Goal: Task Accomplishment & Management: Use online tool/utility

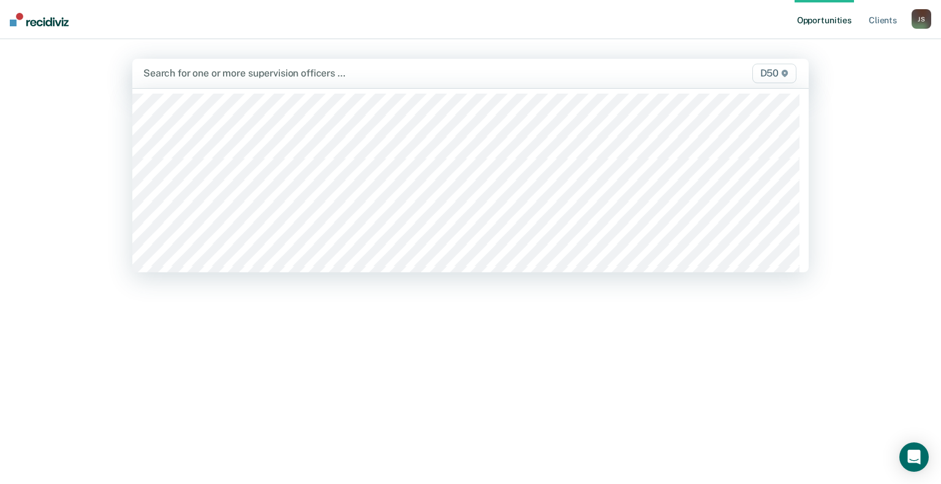
click at [484, 77] on div at bounding box center [371, 73] width 457 height 14
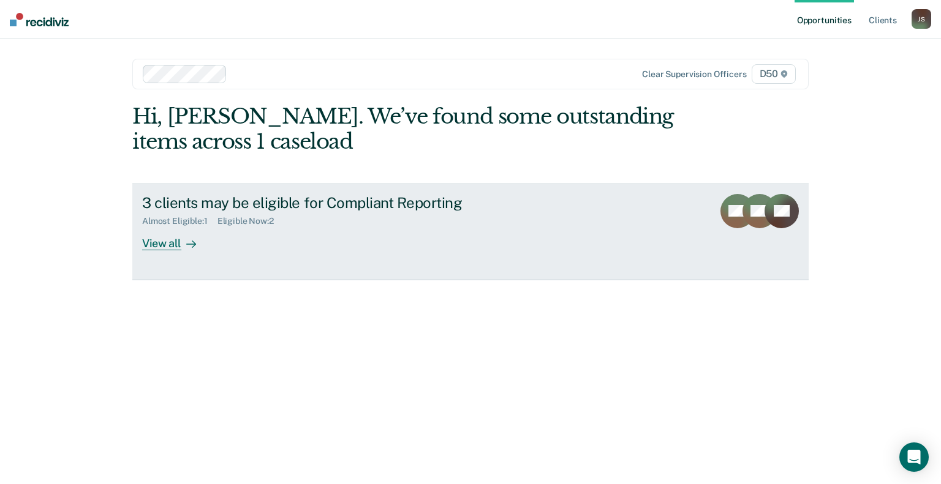
click at [363, 200] on div "3 clients may be eligible for Compliant Reporting" at bounding box center [357, 203] width 430 height 18
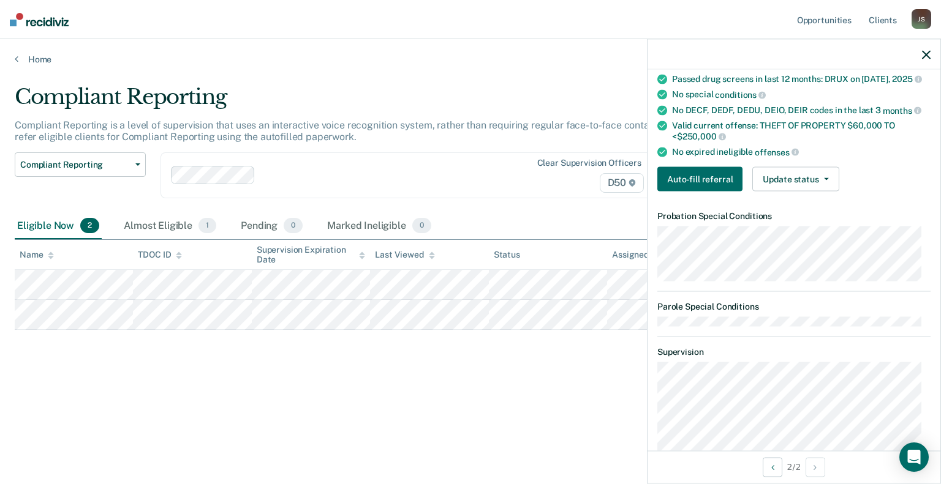
scroll to position [245, 0]
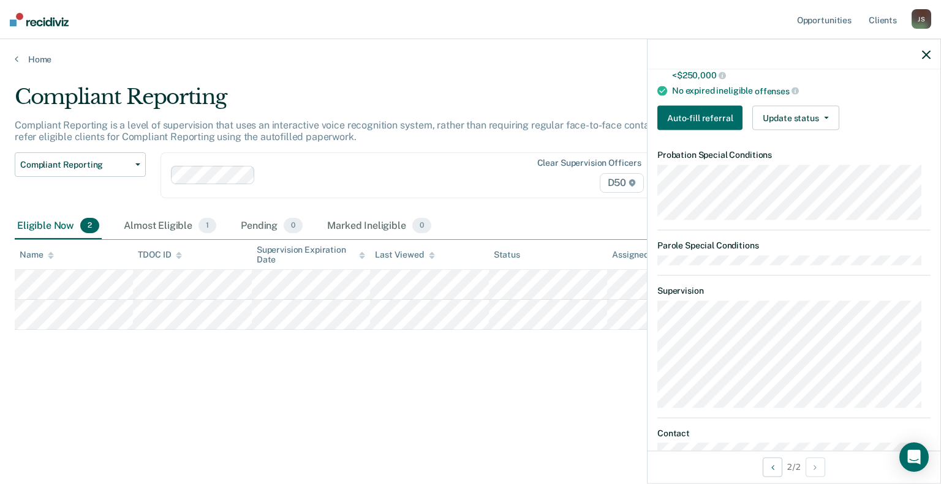
click at [927, 58] on icon "button" at bounding box center [926, 54] width 9 height 9
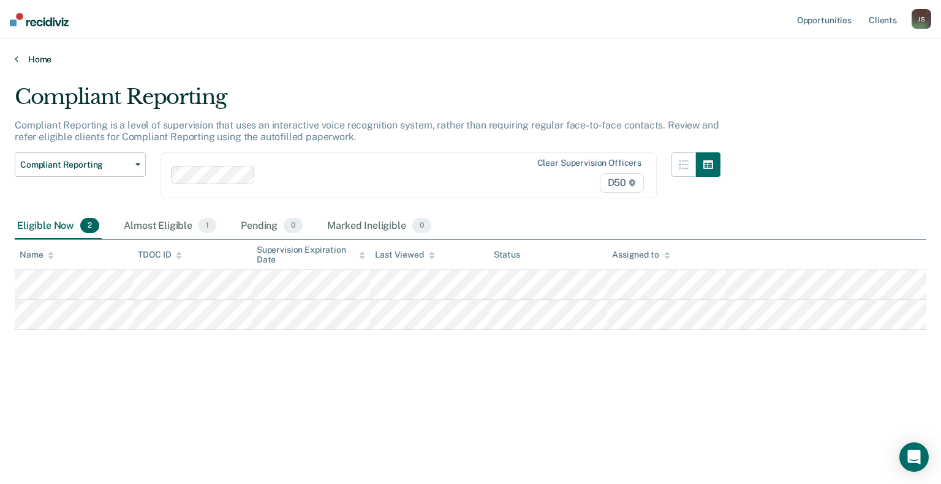
click at [29, 61] on link "Home" at bounding box center [470, 59] width 911 height 11
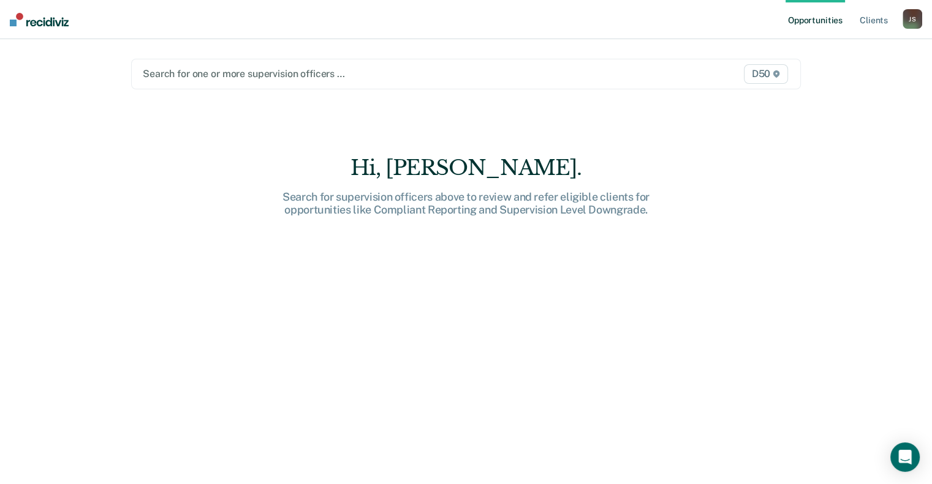
click at [211, 76] on div at bounding box center [368, 74] width 451 height 14
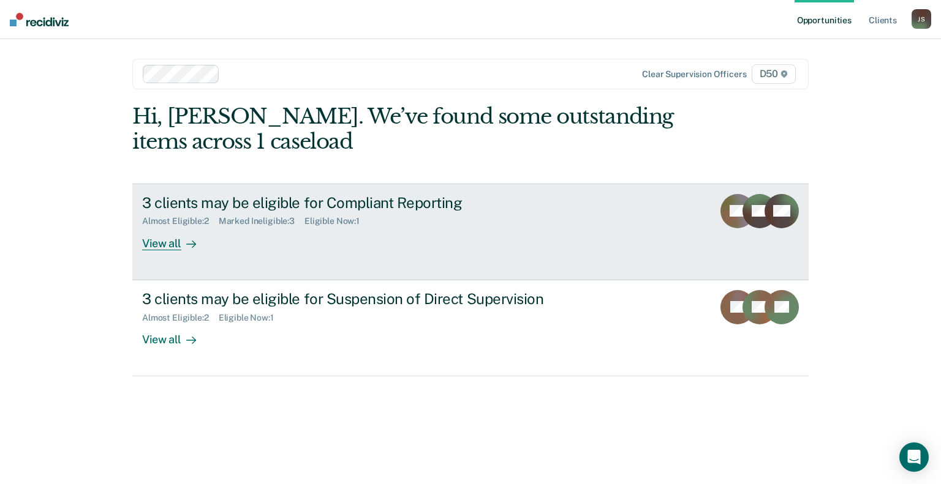
click at [334, 204] on div "3 clients may be eligible for Compliant Reporting" at bounding box center [357, 203] width 430 height 18
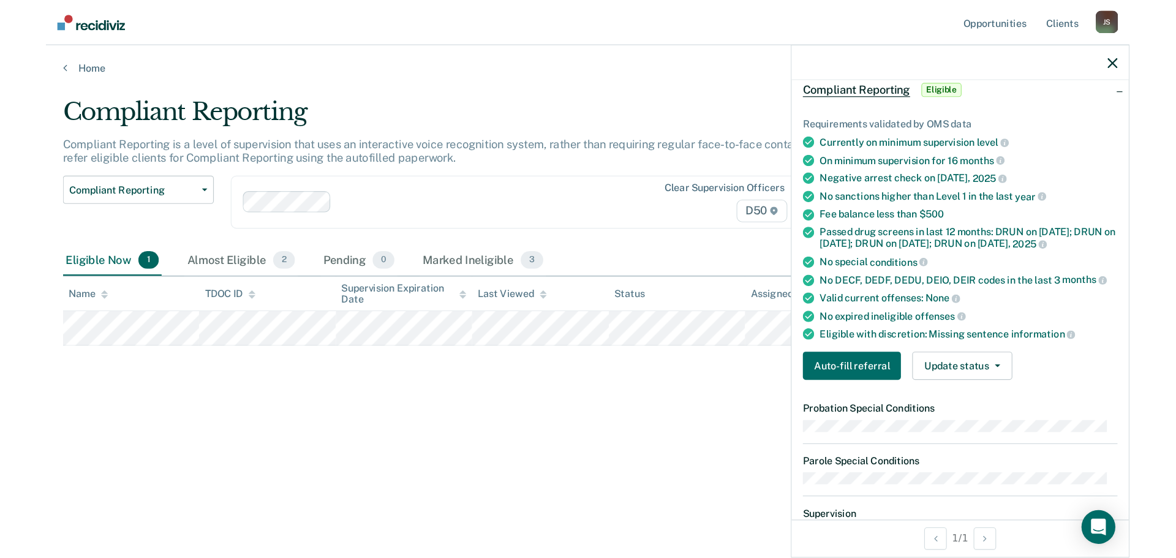
scroll to position [122, 0]
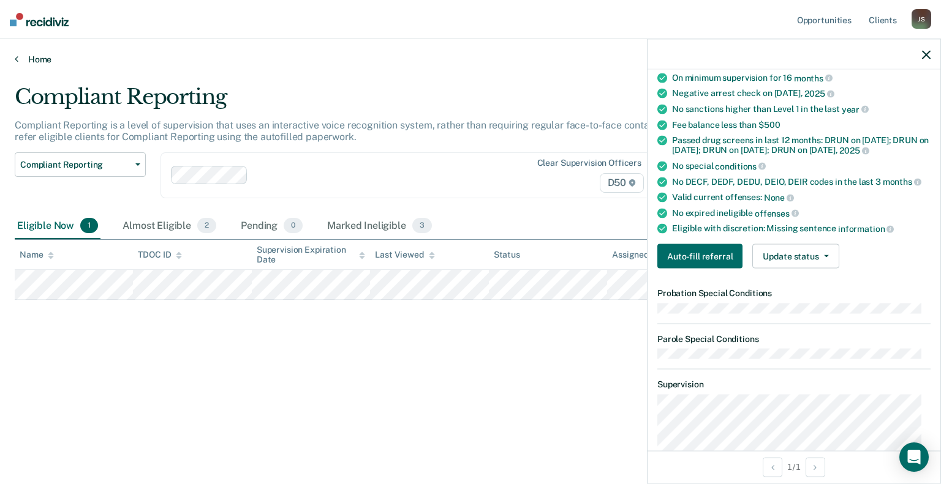
click at [31, 56] on link "Home" at bounding box center [470, 59] width 911 height 11
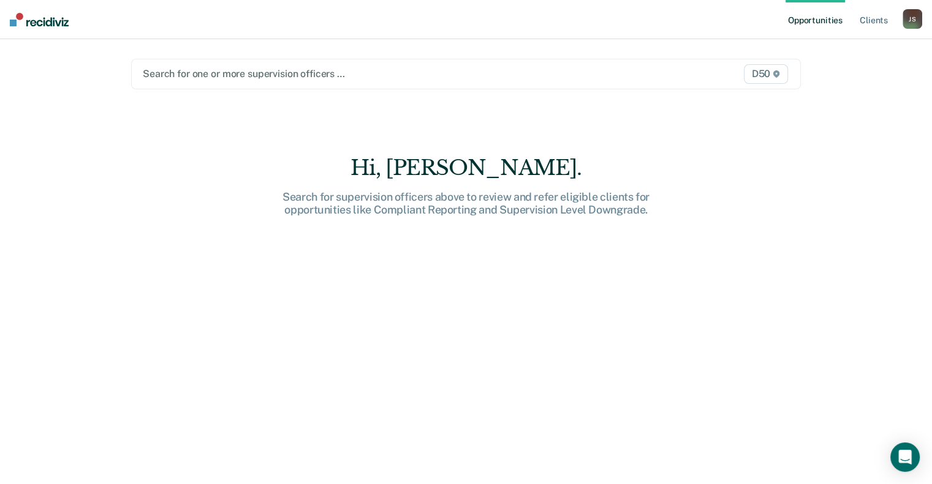
click at [177, 79] on div at bounding box center [368, 74] width 451 height 14
click at [184, 78] on div at bounding box center [368, 74] width 451 height 14
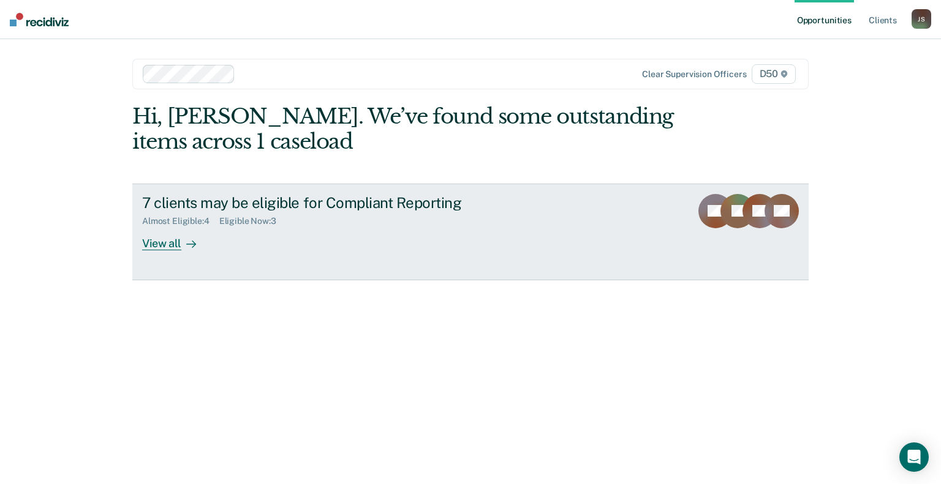
click at [227, 208] on div "7 clients may be eligible for Compliant Reporting" at bounding box center [357, 203] width 430 height 18
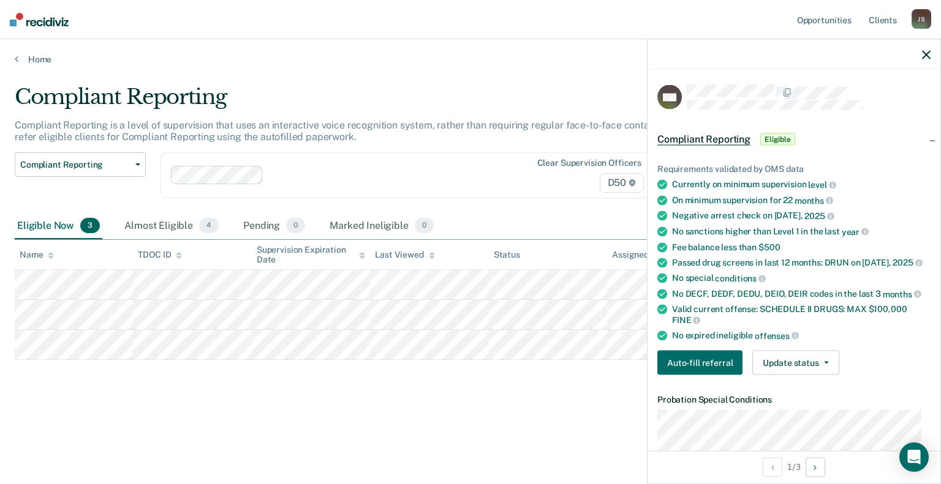
click at [354, 438] on main "Compliant Reporting Compliant Reporting is a level of supervision that uses an …" at bounding box center [470, 273] width 941 height 416
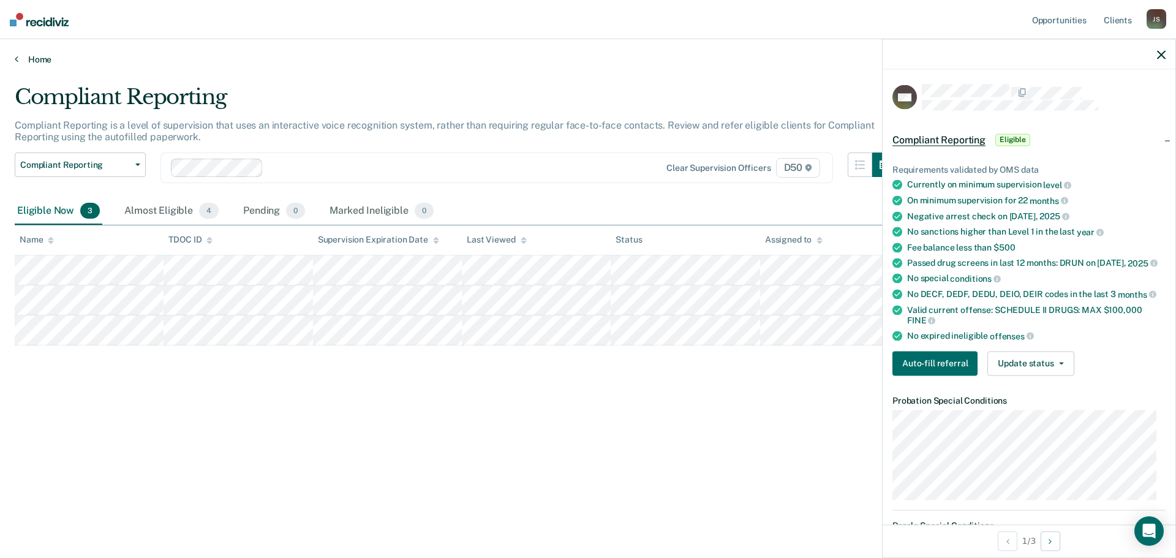
click at [38, 57] on link "Home" at bounding box center [588, 59] width 1147 height 11
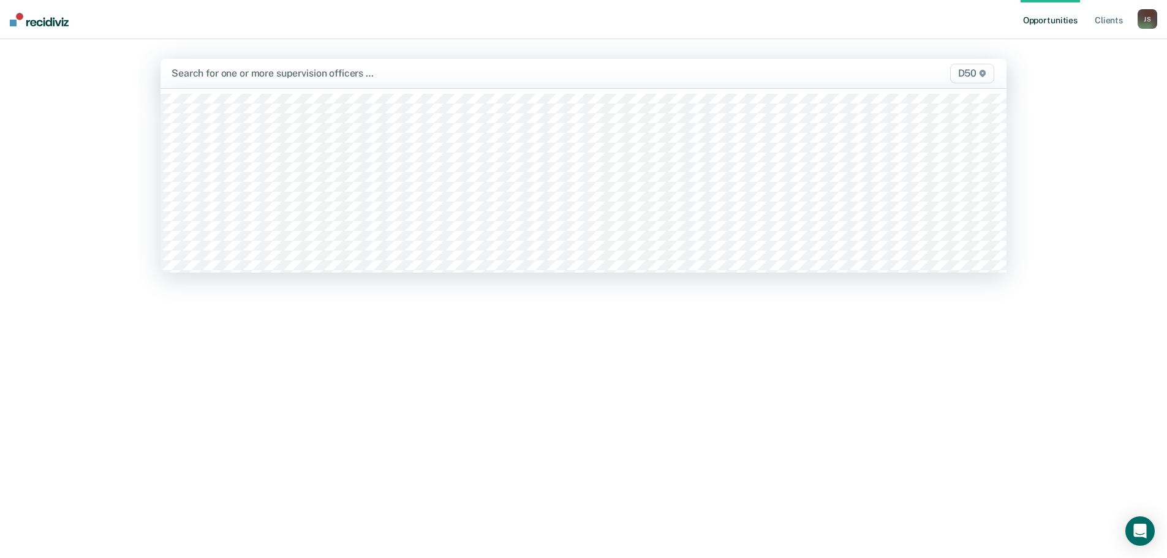
click at [211, 69] on div at bounding box center [459, 73] width 576 height 14
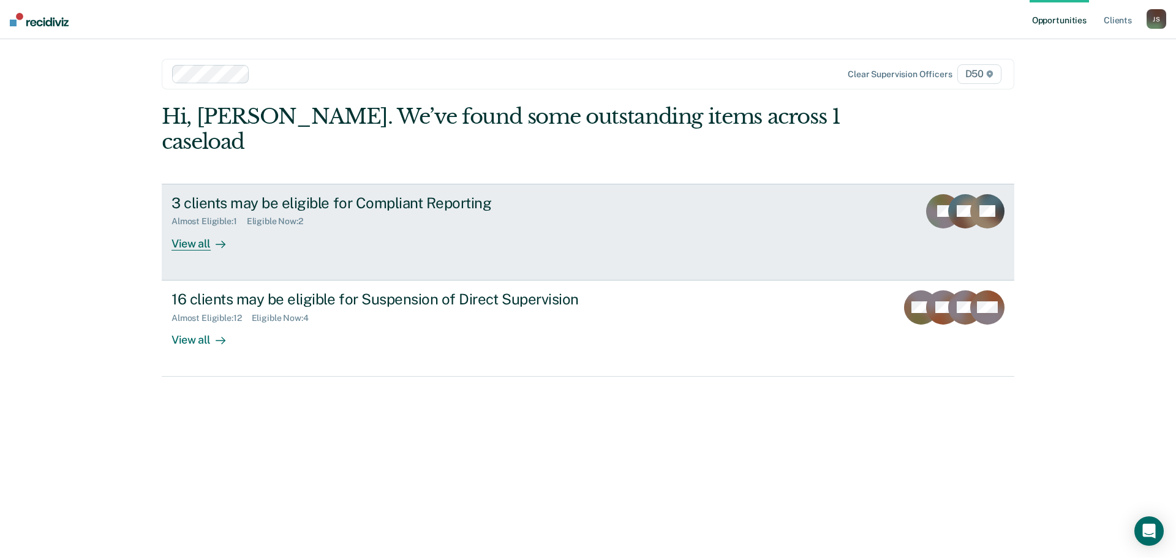
click at [399, 194] on div "3 clients may be eligible for Compliant Reporting" at bounding box center [386, 203] width 430 height 18
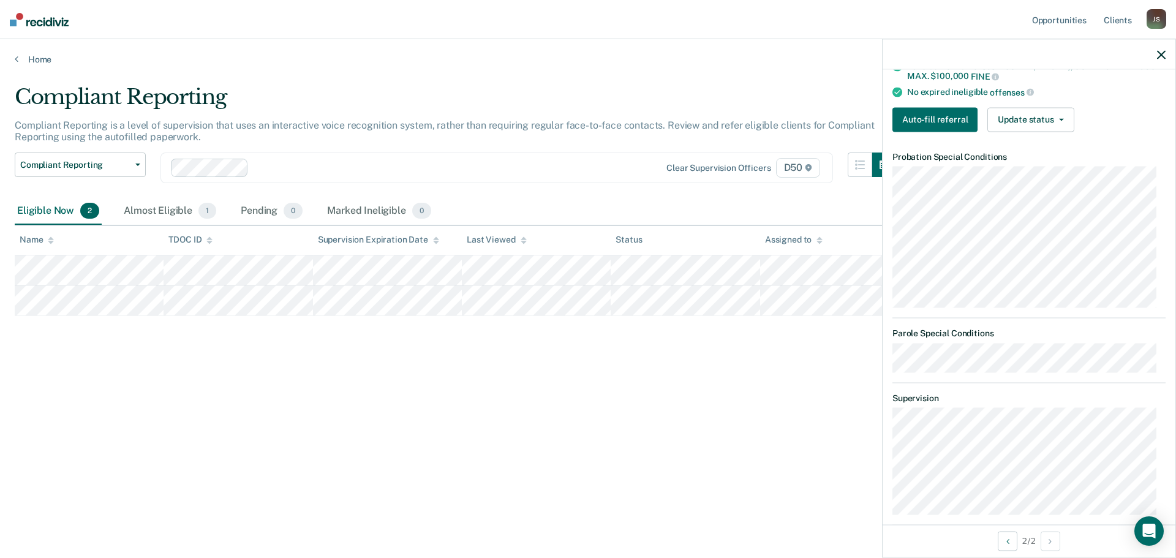
scroll to position [245, 0]
click at [44, 62] on link "Home" at bounding box center [588, 59] width 1147 height 11
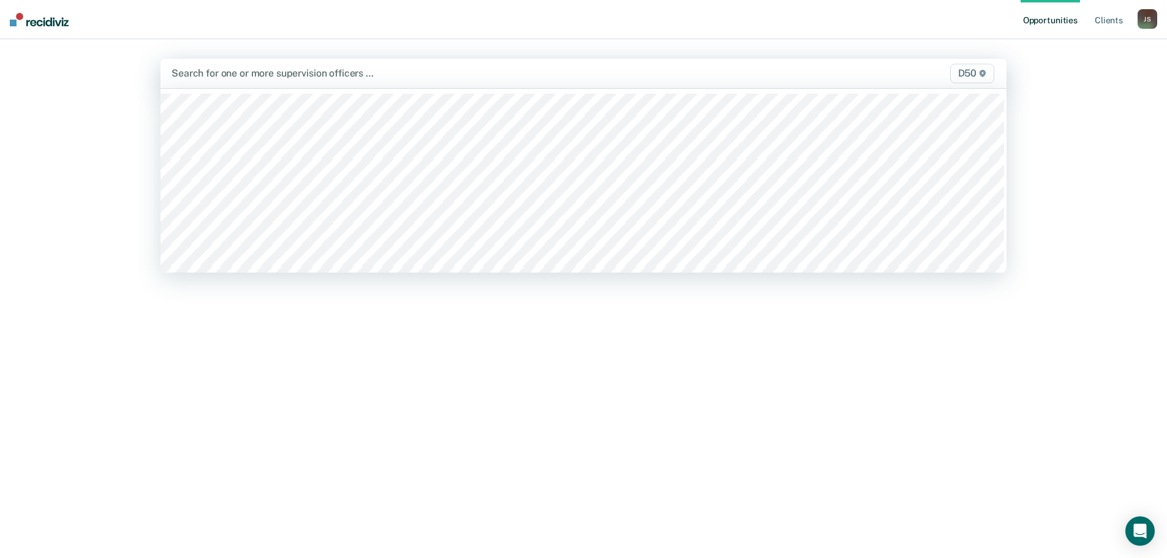
click at [224, 75] on div at bounding box center [459, 73] width 576 height 14
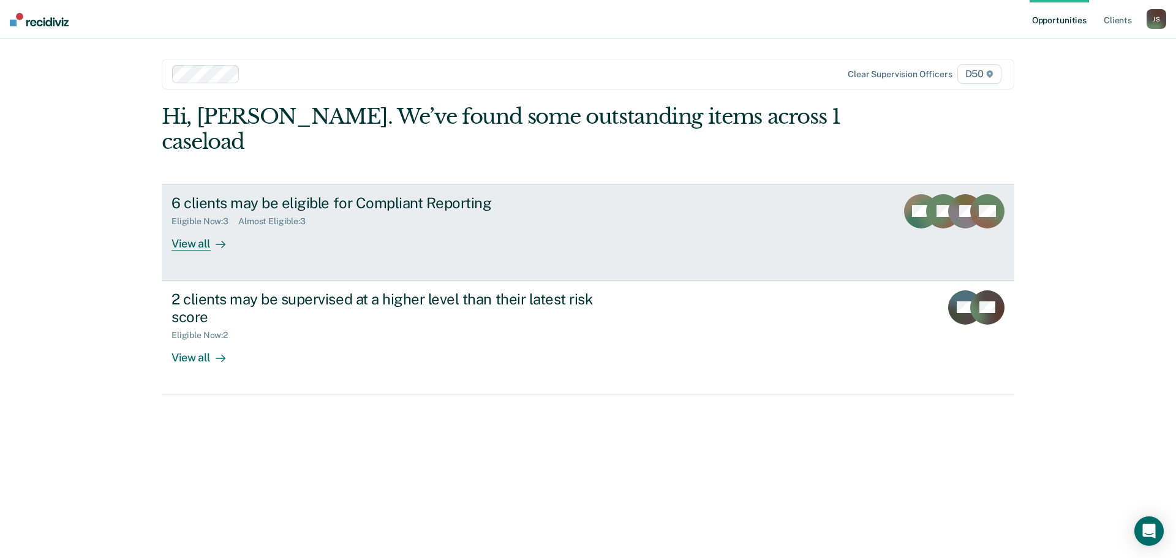
click at [380, 194] on div "6 clients may be eligible for Compliant Reporting" at bounding box center [386, 203] width 430 height 18
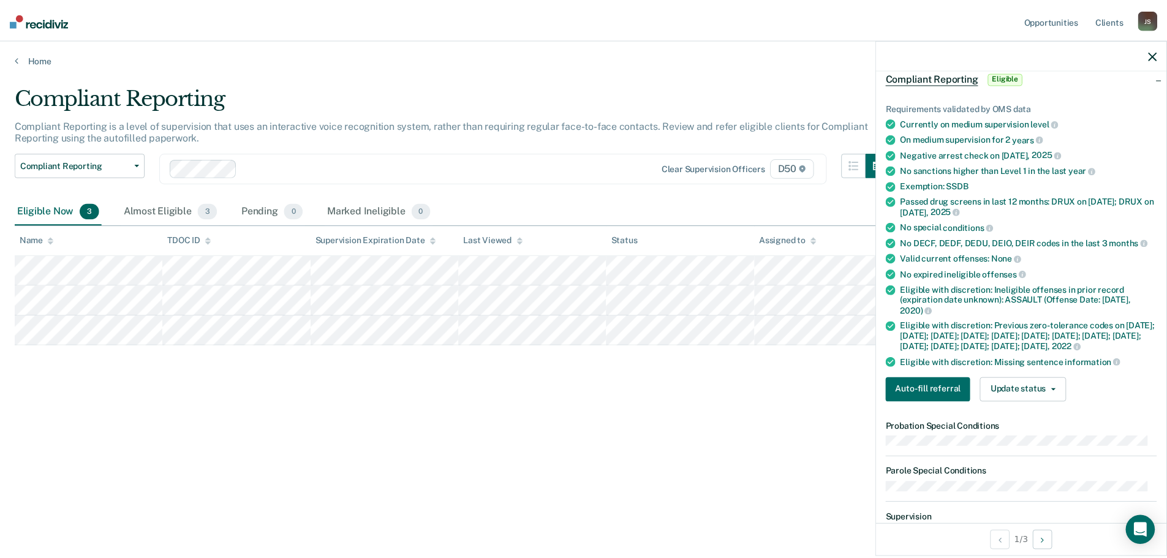
scroll to position [61, 0]
click at [27, 58] on link "Home" at bounding box center [588, 59] width 1147 height 11
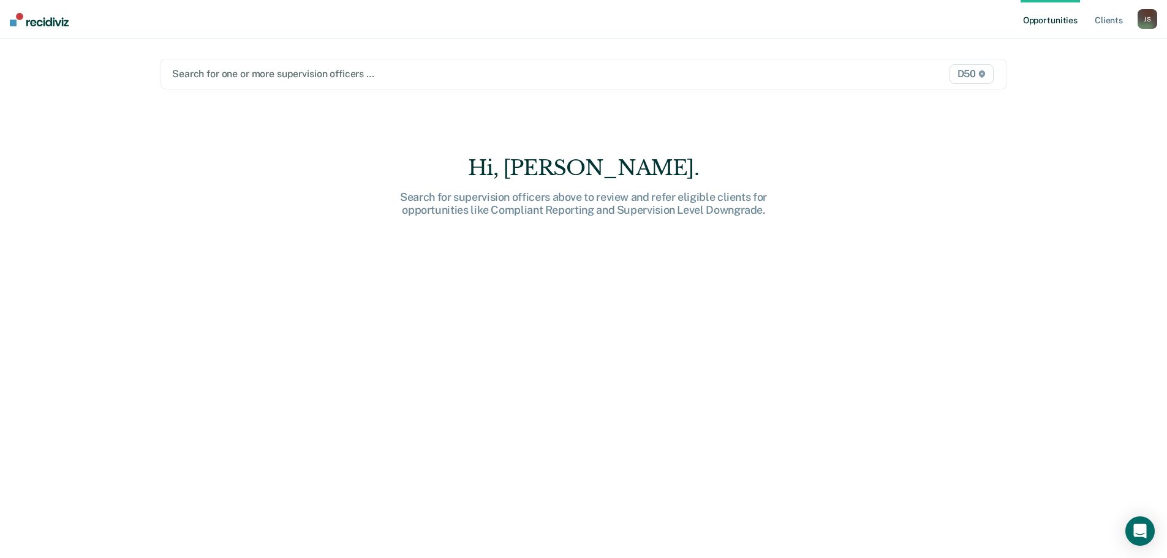
click at [213, 75] on div at bounding box center [459, 74] width 575 height 14
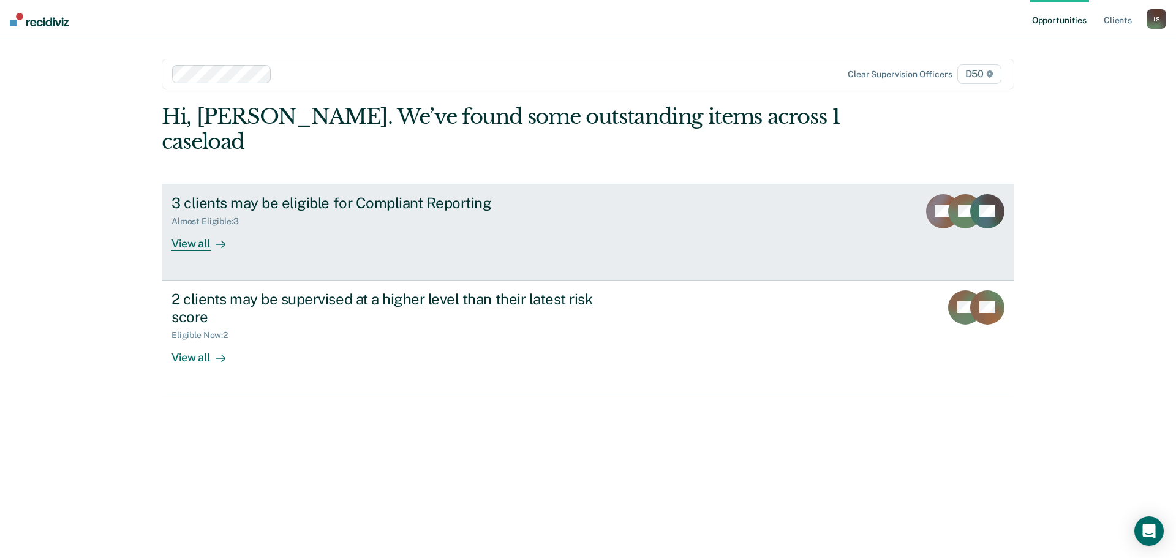
click at [255, 211] on div "Almost Eligible : 3" at bounding box center [386, 218] width 430 height 15
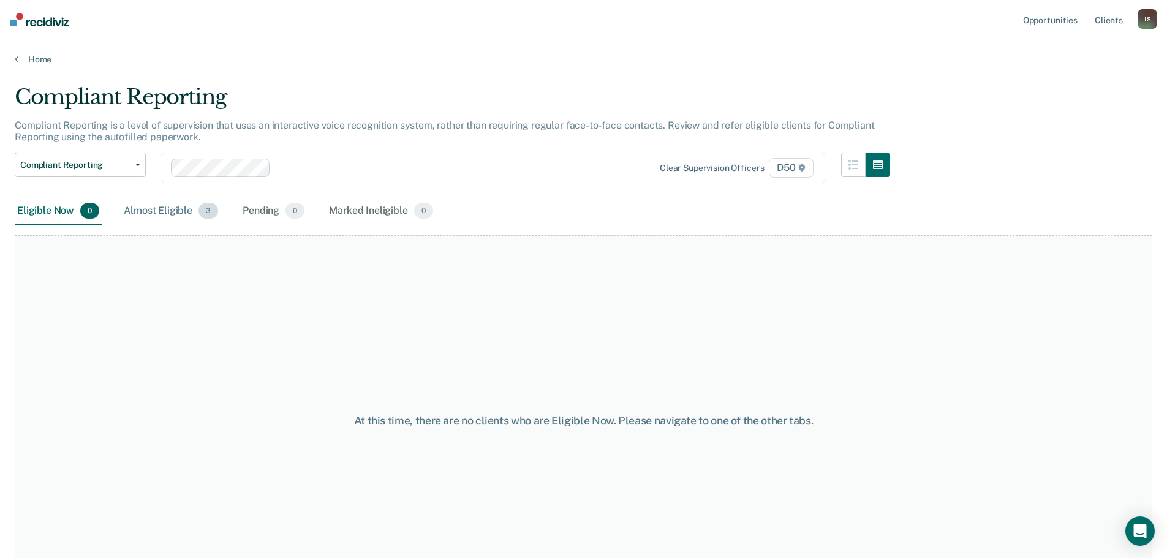
click at [170, 204] on div "Almost Eligible 3" at bounding box center [170, 211] width 99 height 27
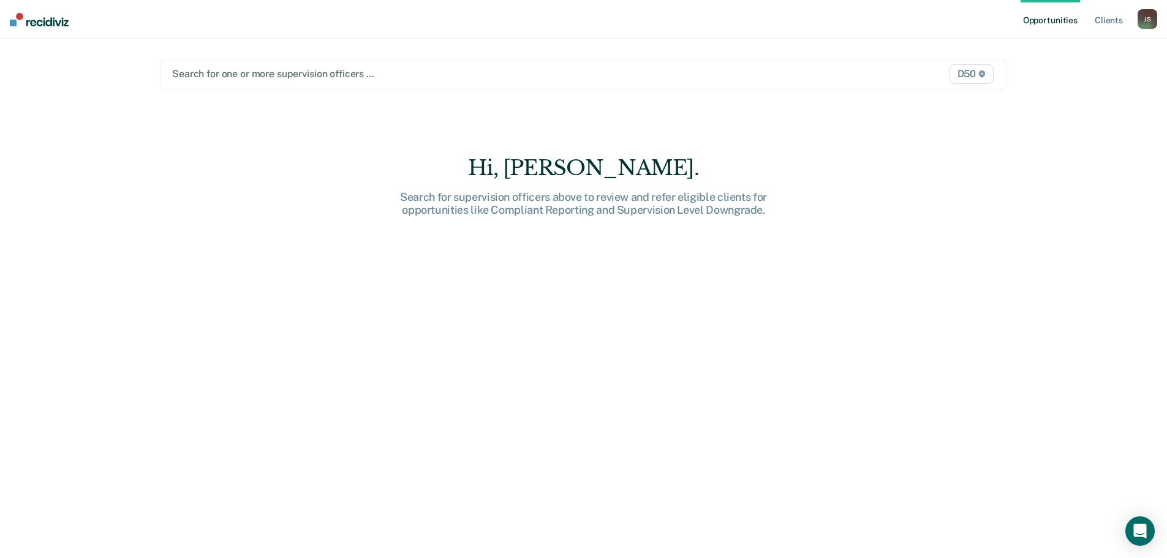
click at [247, 75] on div at bounding box center [459, 74] width 575 height 14
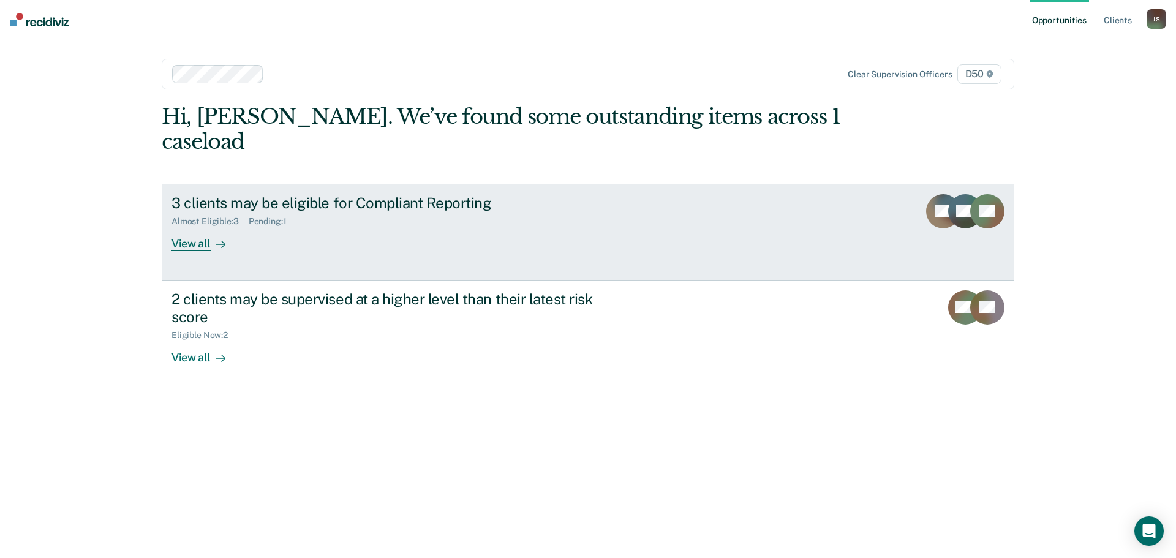
click at [195, 227] on div "View all" at bounding box center [205, 239] width 69 height 24
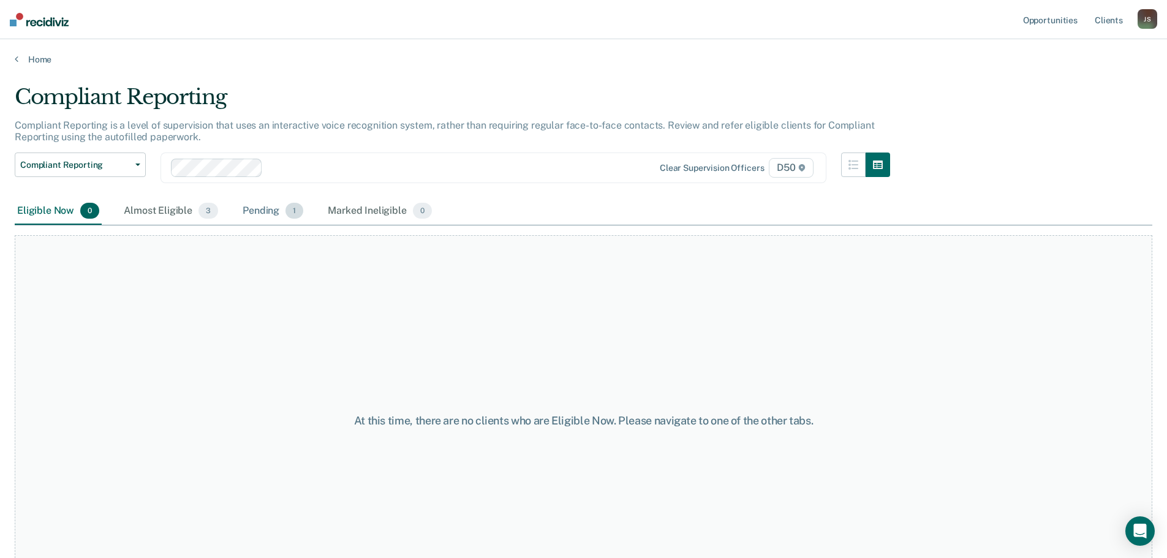
click at [264, 214] on div "Pending 1" at bounding box center [273, 211] width 66 height 27
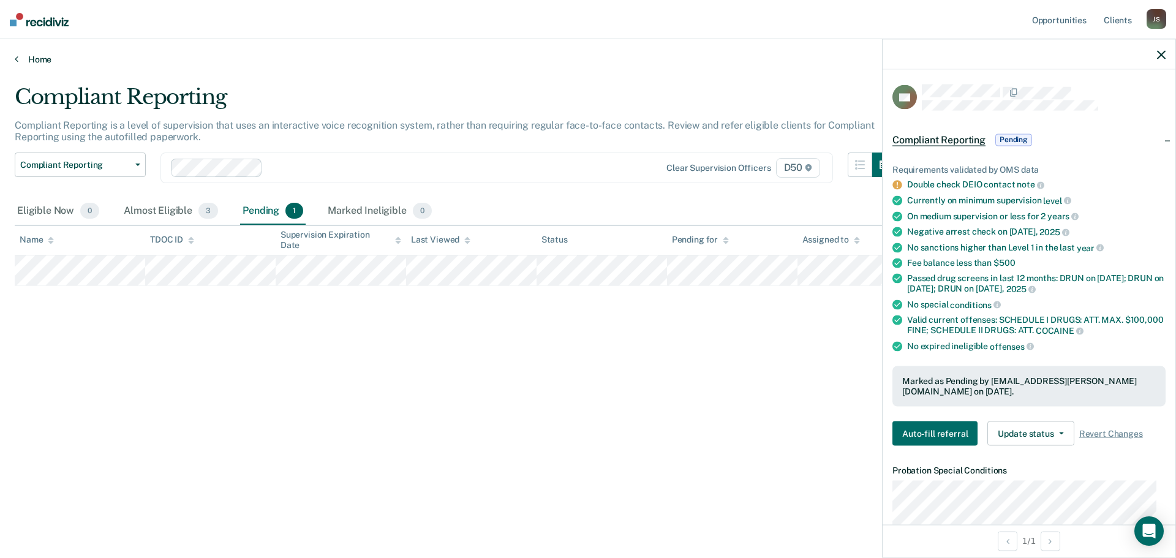
click at [42, 59] on link "Home" at bounding box center [588, 59] width 1147 height 11
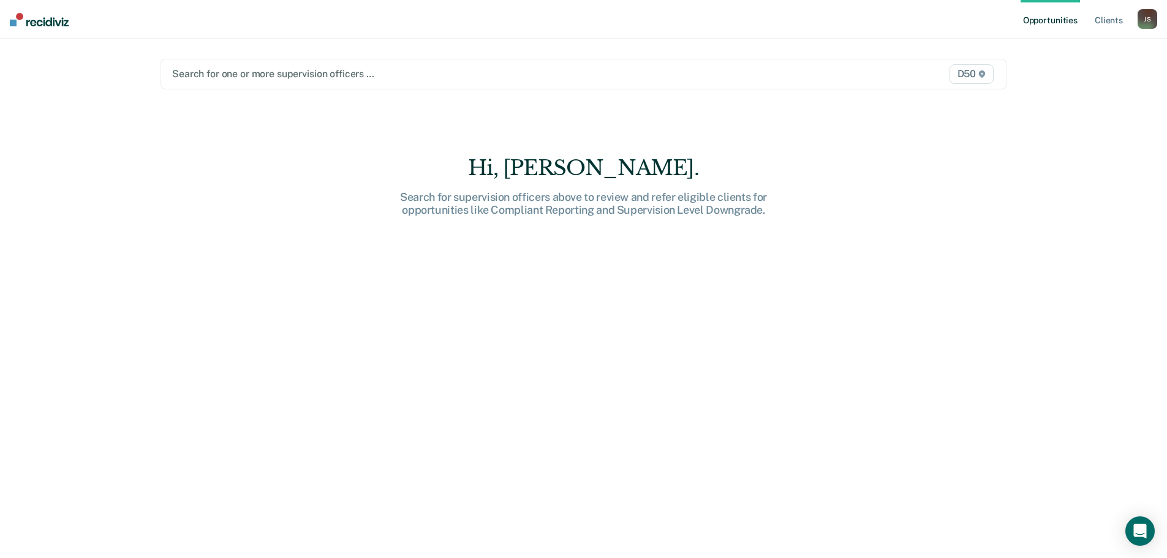
click at [236, 79] on div at bounding box center [459, 74] width 575 height 14
click at [230, 78] on div at bounding box center [459, 74] width 575 height 14
click at [211, 71] on div at bounding box center [459, 74] width 575 height 14
click at [226, 73] on div at bounding box center [459, 74] width 575 height 14
click at [200, 67] on div at bounding box center [459, 74] width 575 height 14
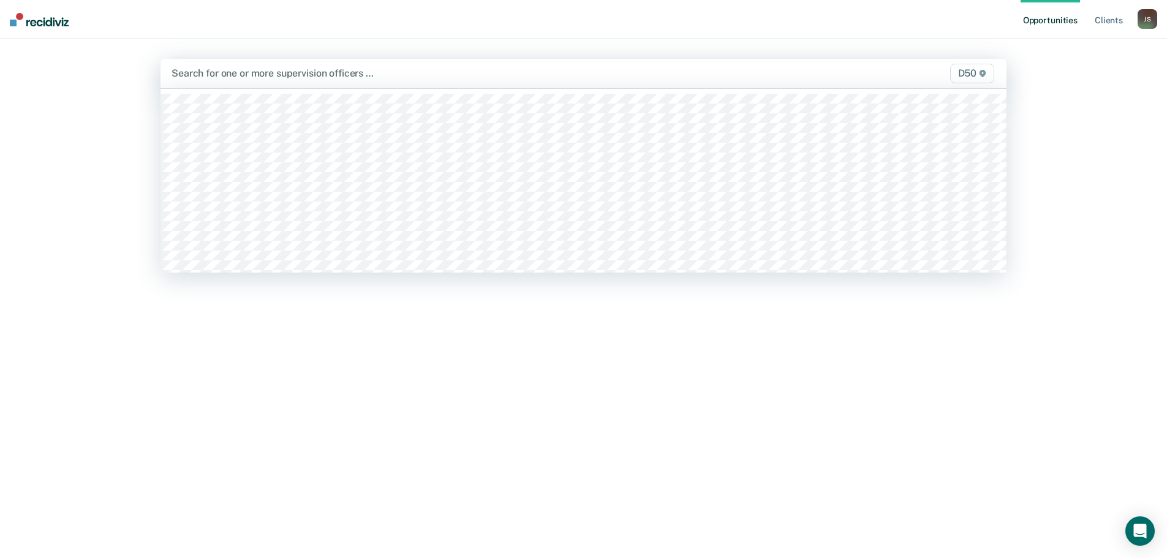
click at [232, 86] on div "Search for one or more supervision officers … D50" at bounding box center [583, 73] width 846 height 29
click at [239, 72] on div at bounding box center [459, 73] width 576 height 14
click at [225, 73] on div at bounding box center [459, 73] width 576 height 14
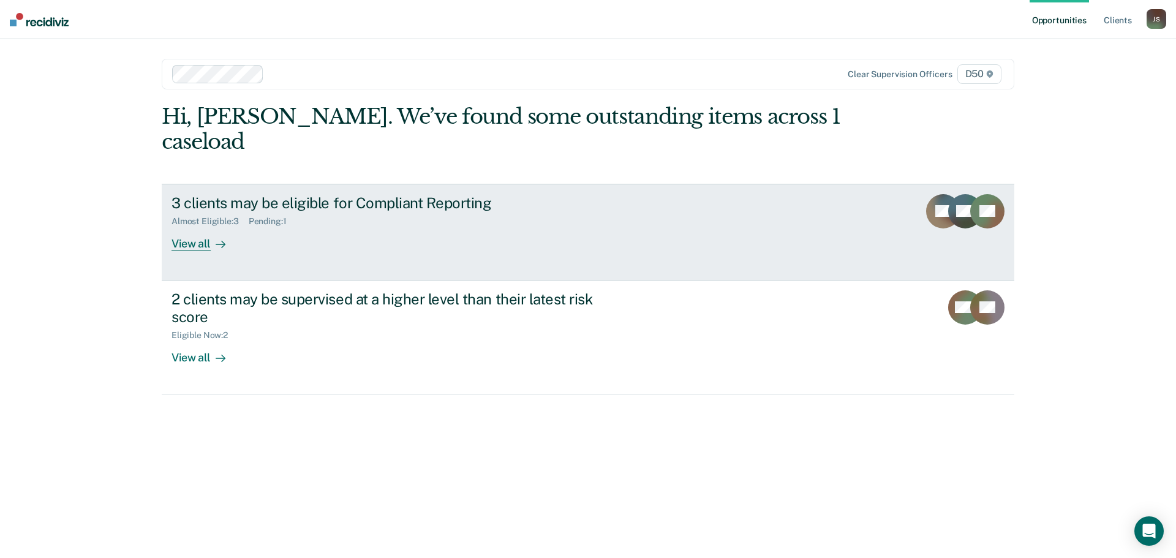
click at [232, 194] on div "3 clients may be eligible for Compliant Reporting" at bounding box center [386, 203] width 430 height 18
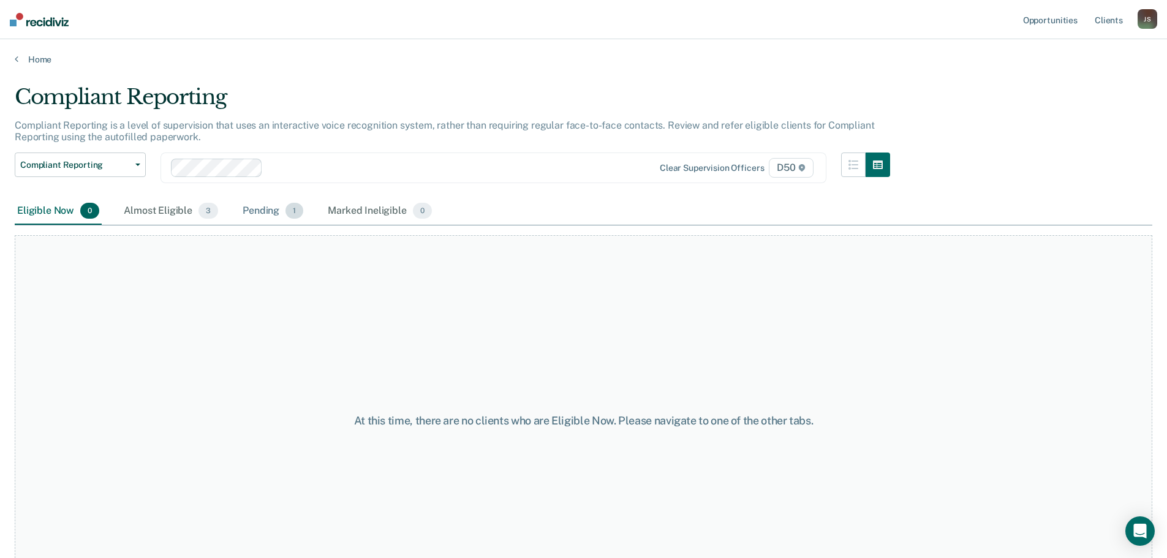
click at [260, 206] on div "Pending 1" at bounding box center [273, 211] width 66 height 27
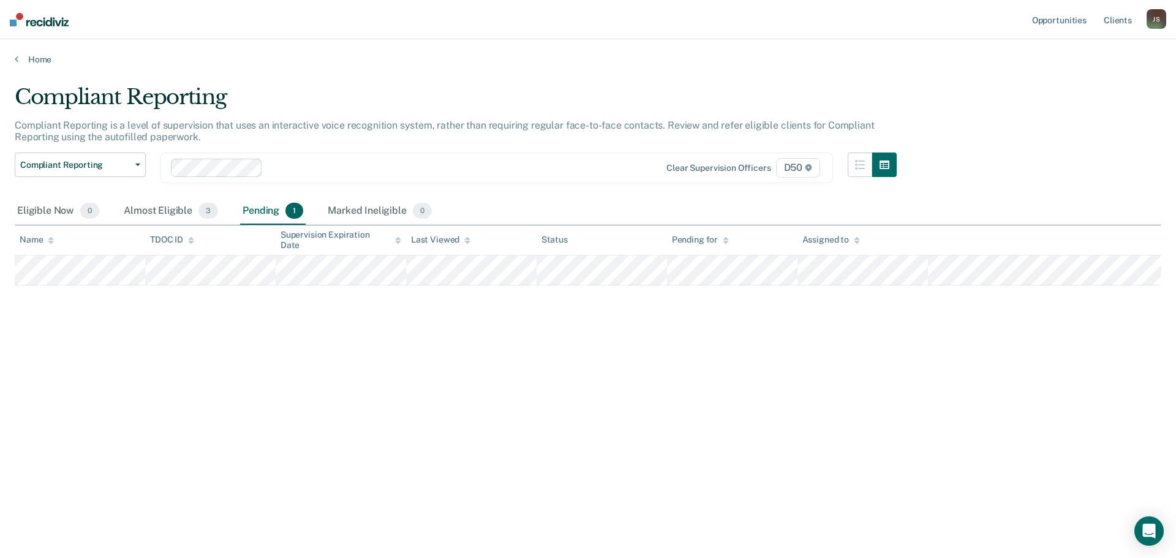
click at [45, 65] on main "Compliant Reporting Compliant Reporting is a level of supervision that uses an …" at bounding box center [588, 309] width 1176 height 489
click at [42, 57] on link "Home" at bounding box center [588, 59] width 1147 height 11
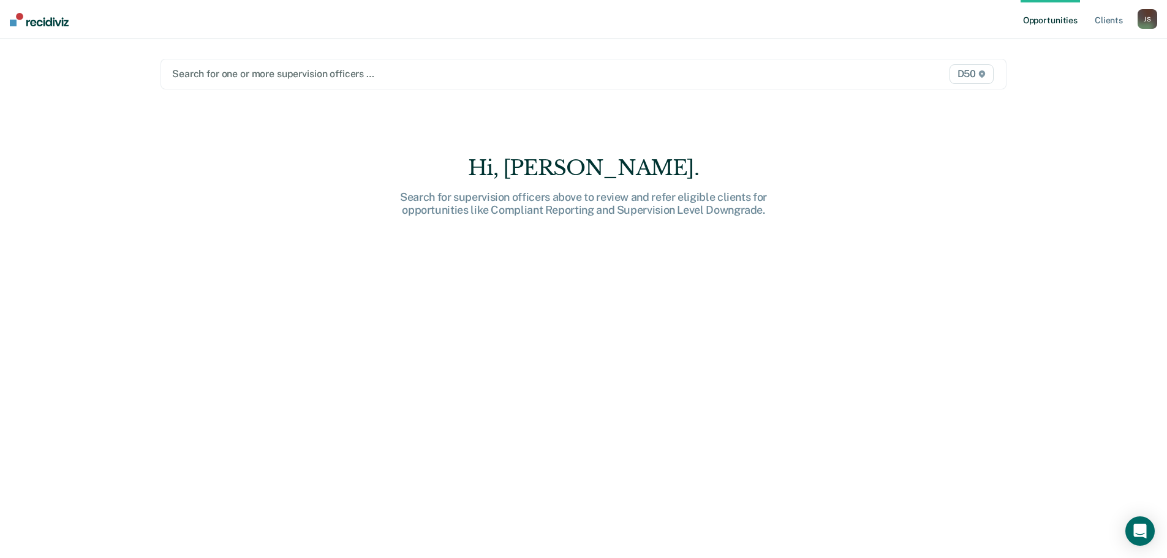
click at [214, 74] on div at bounding box center [459, 74] width 575 height 14
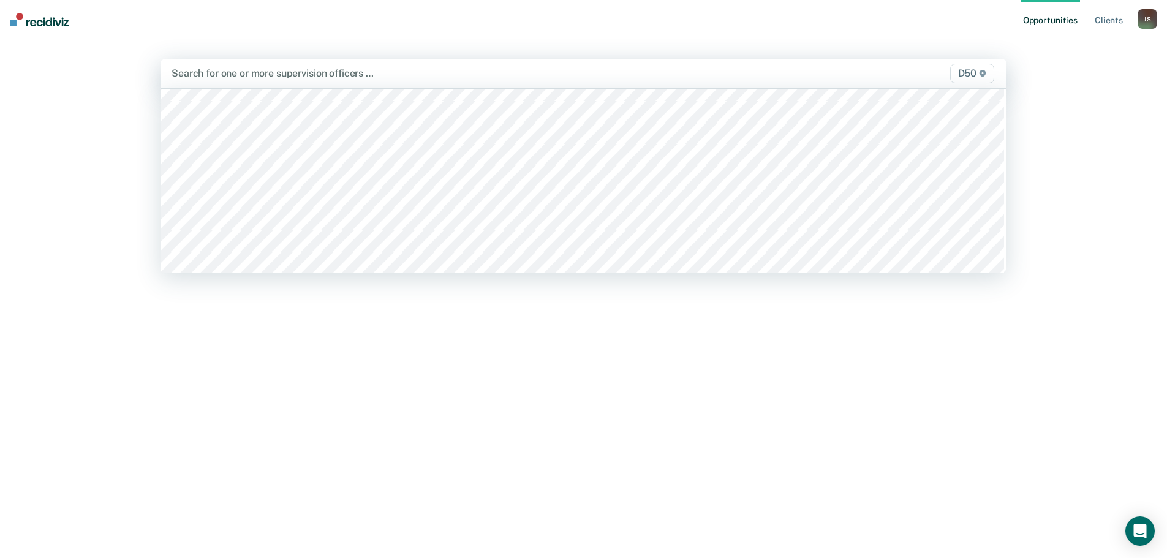
scroll to position [184, 0]
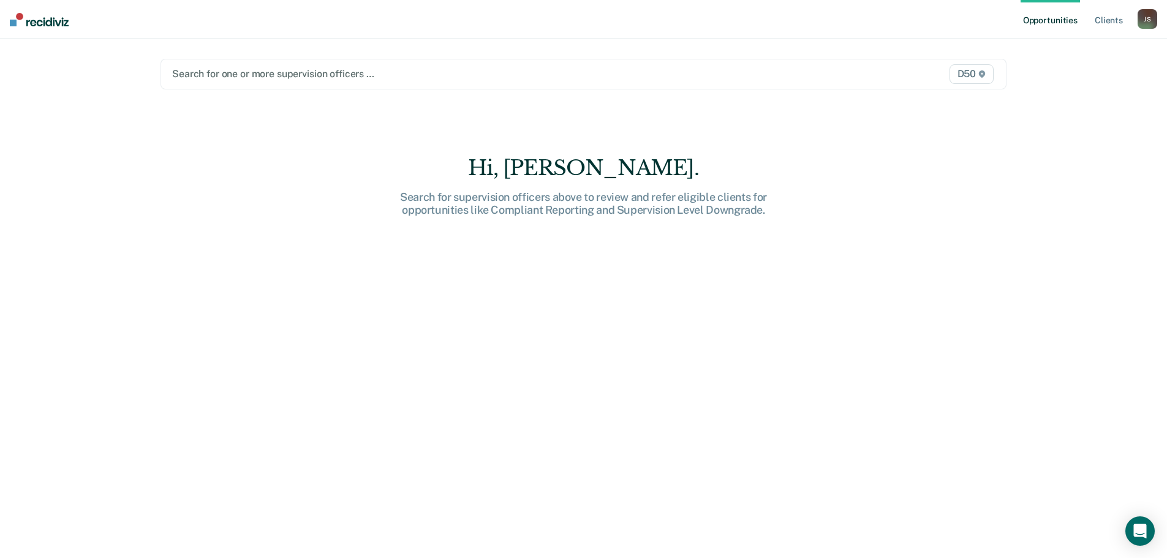
click at [187, 73] on div at bounding box center [459, 74] width 575 height 14
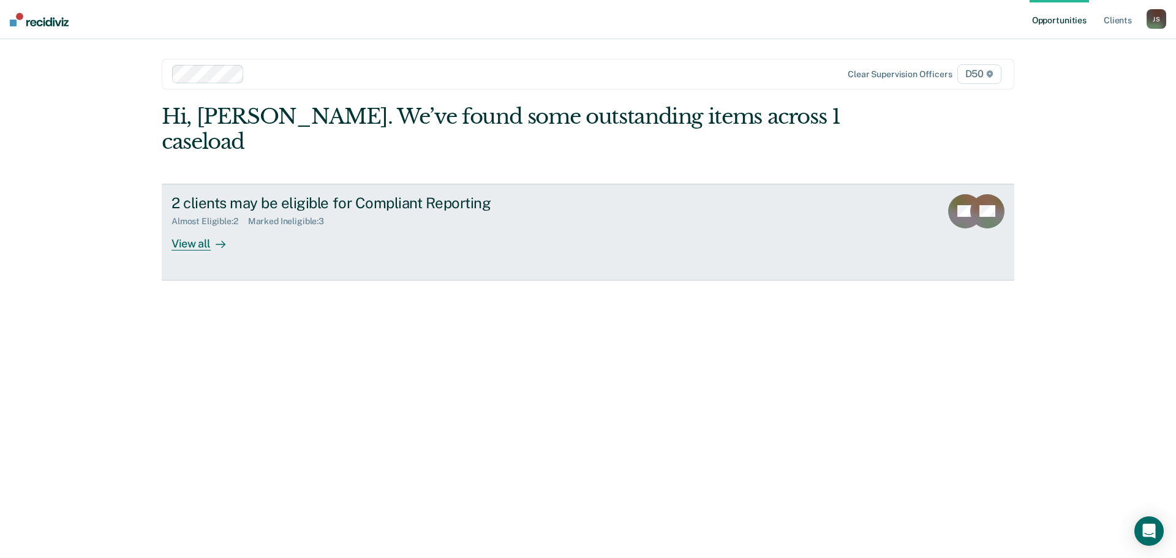
click at [211, 227] on div "View all" at bounding box center [205, 239] width 69 height 24
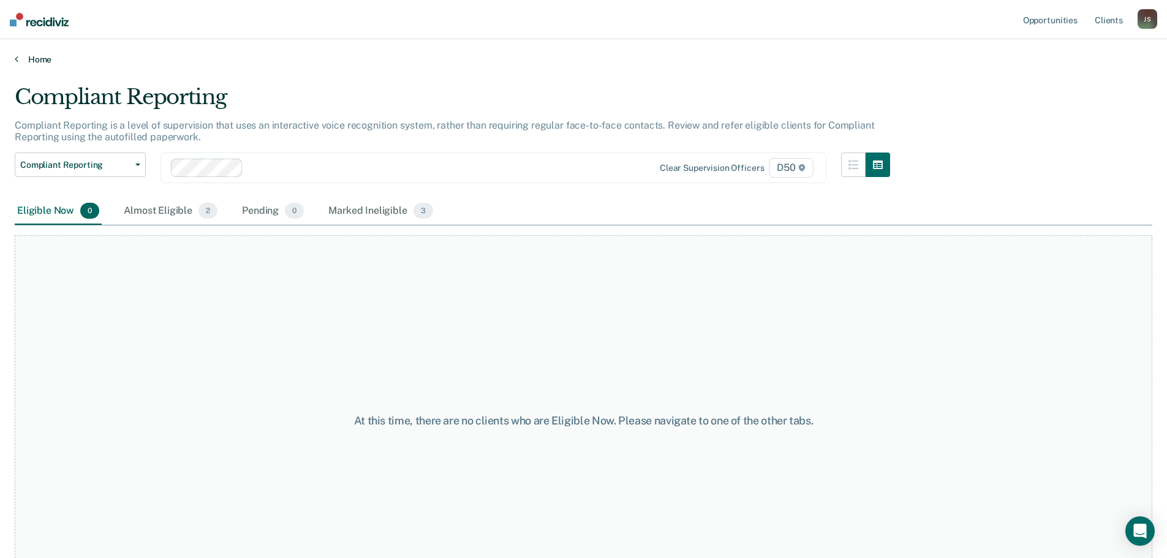
click at [31, 56] on link "Home" at bounding box center [583, 59] width 1137 height 11
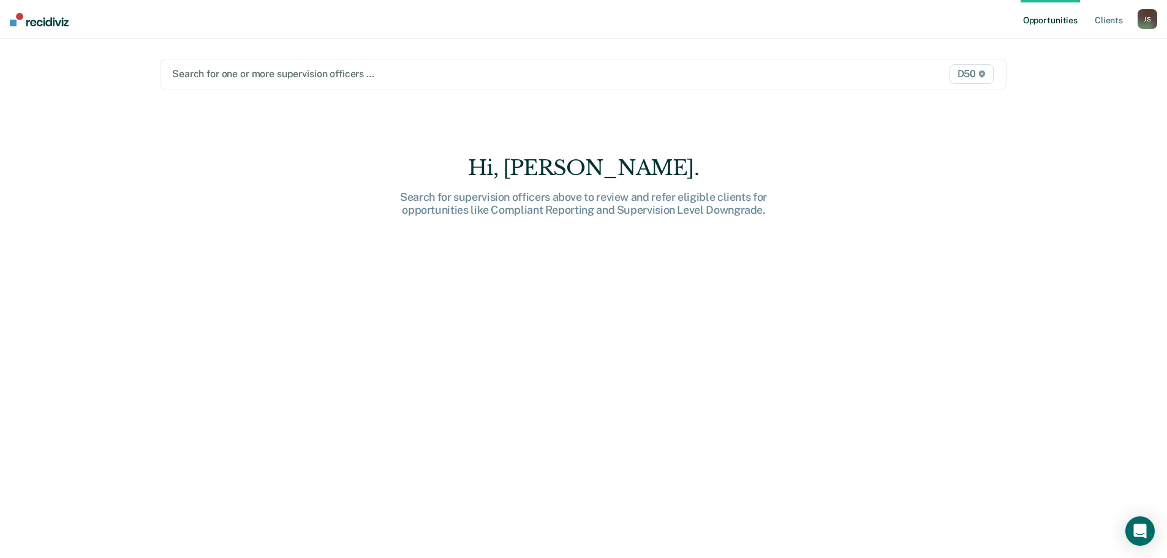
click at [206, 81] on div at bounding box center [459, 74] width 575 height 14
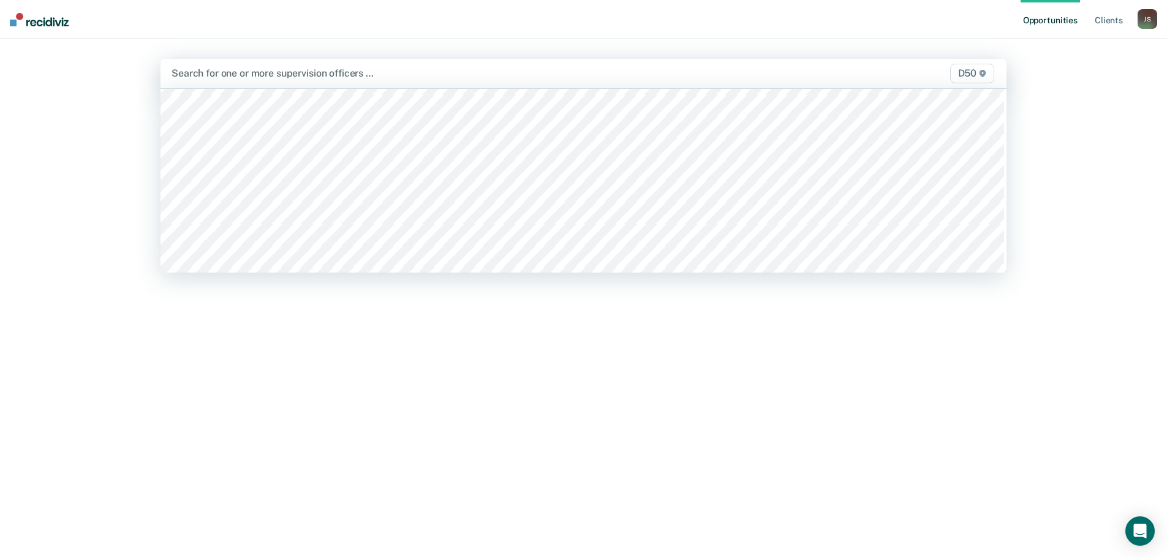
scroll to position [184, 0]
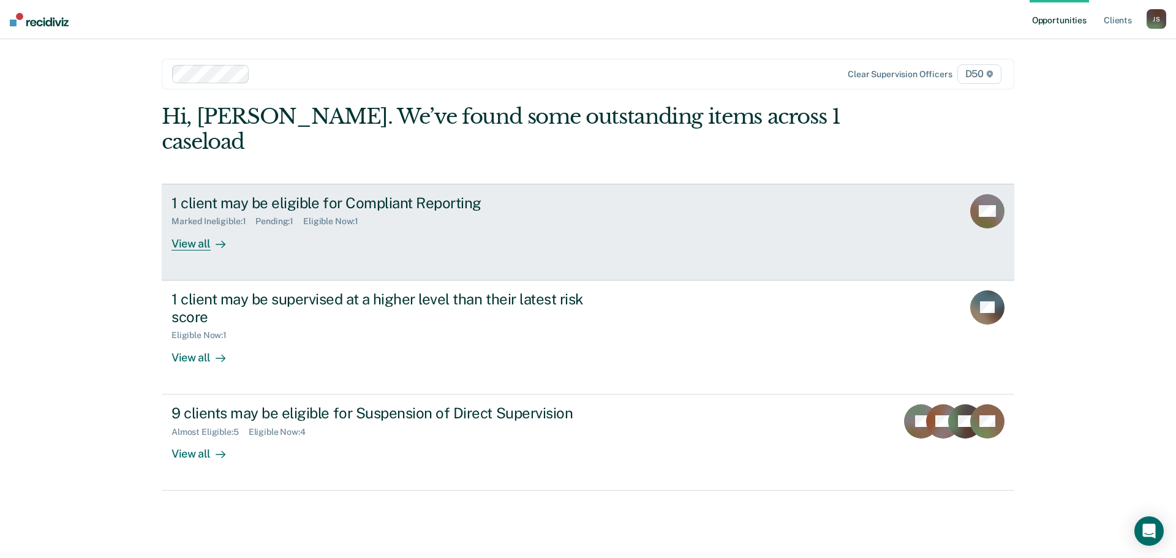
click at [184, 227] on div "View all" at bounding box center [205, 239] width 69 height 24
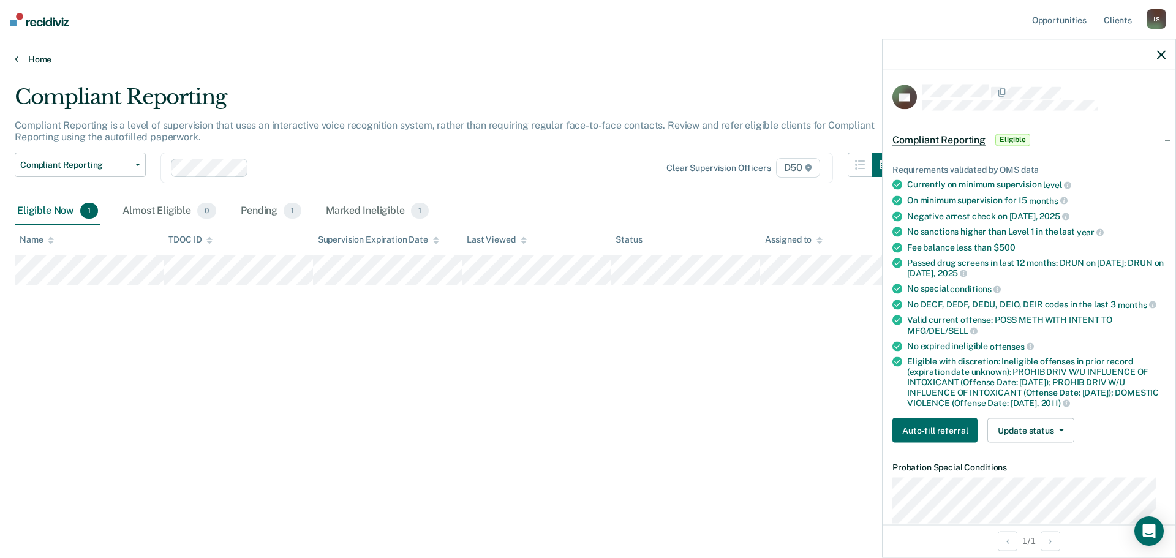
click at [44, 58] on link "Home" at bounding box center [588, 59] width 1147 height 11
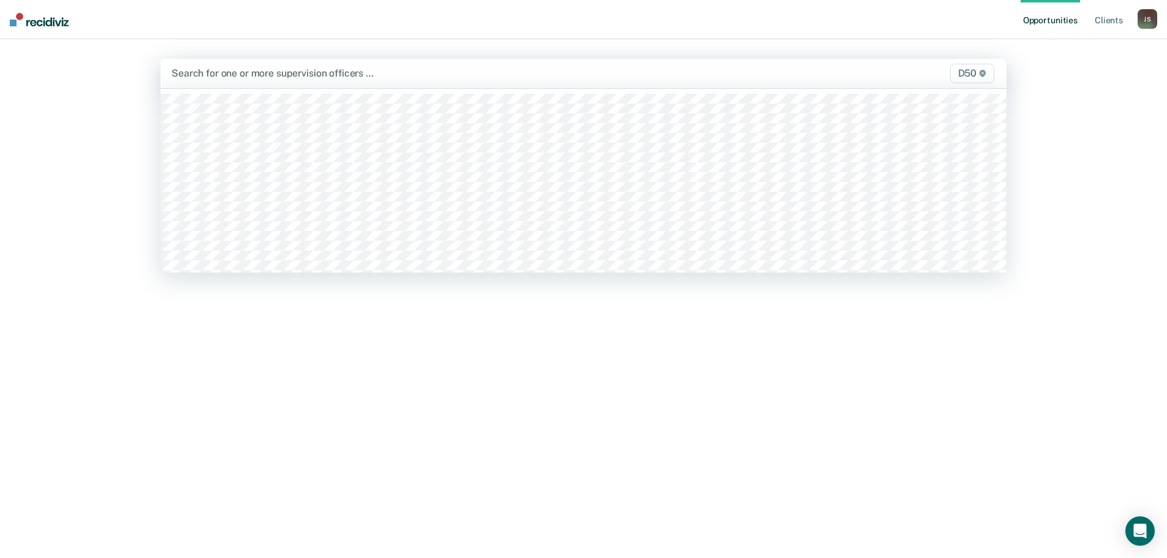
click at [231, 75] on div at bounding box center [459, 73] width 576 height 14
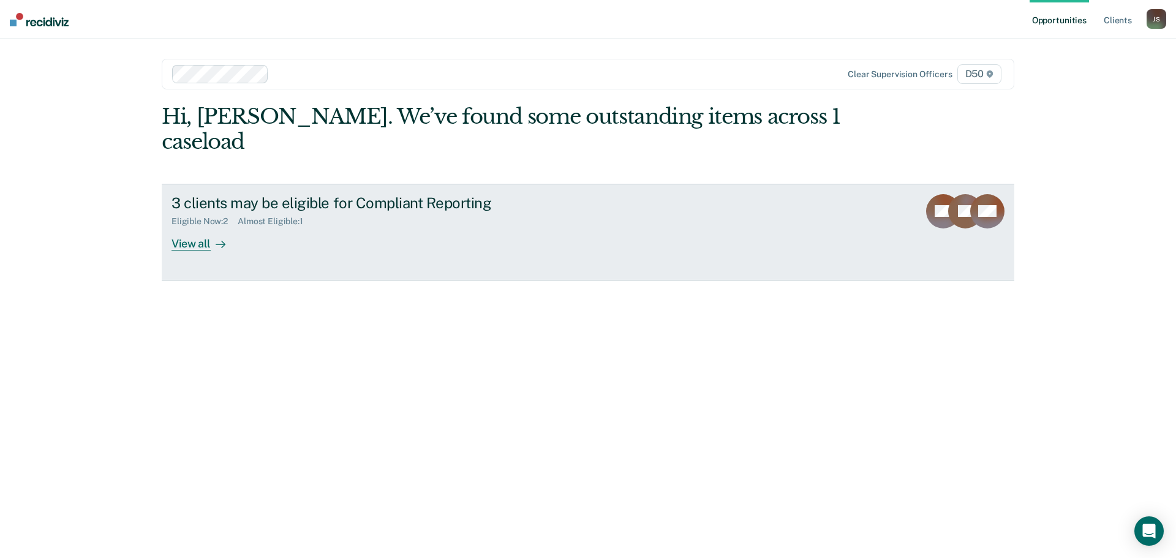
click at [206, 227] on div "View all" at bounding box center [205, 239] width 69 height 24
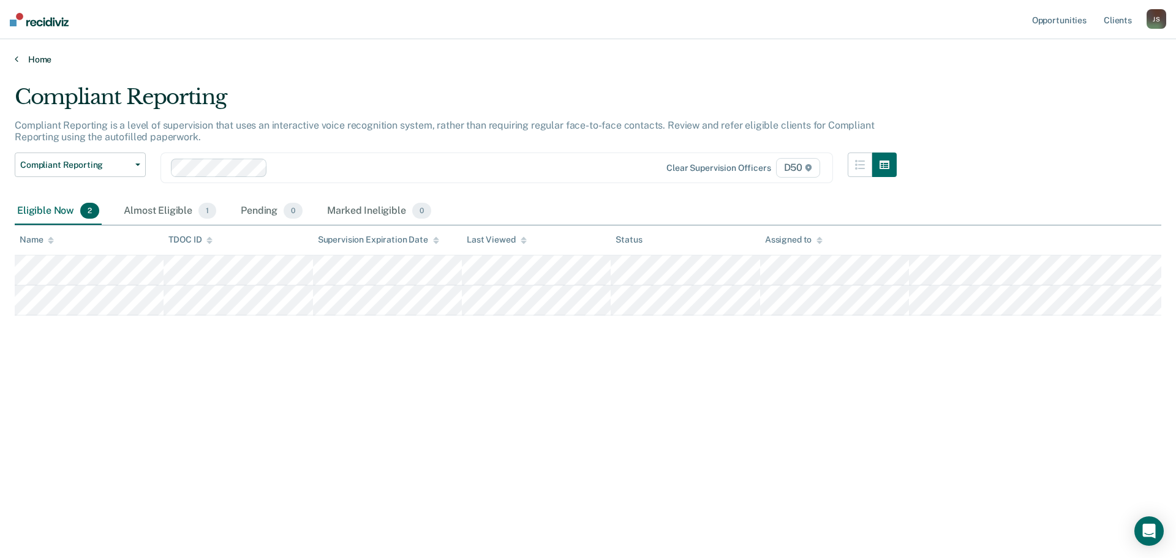
click at [36, 59] on link "Home" at bounding box center [588, 59] width 1147 height 11
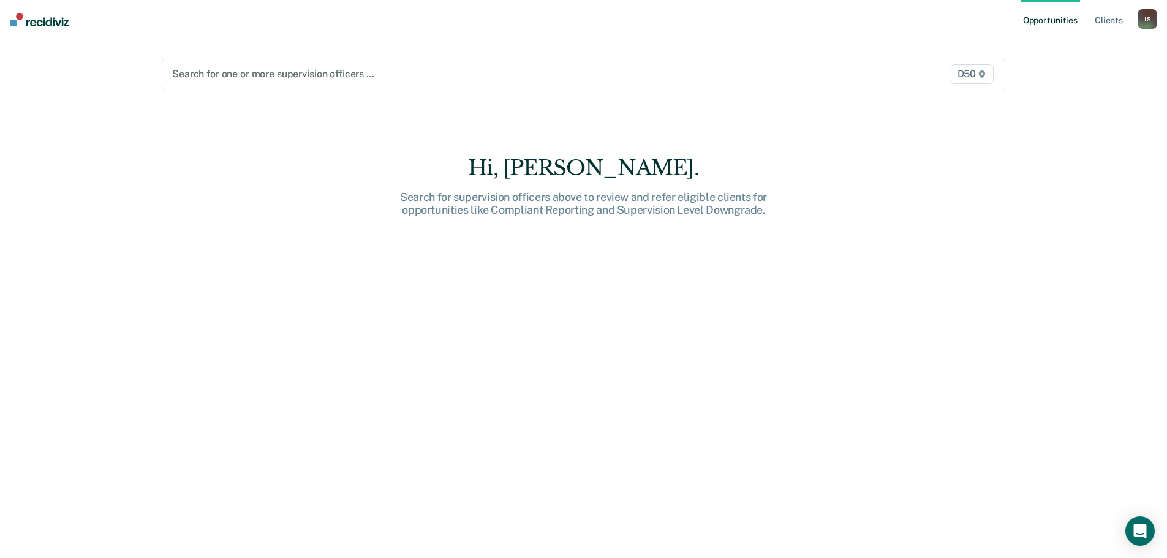
click at [219, 84] on div "Search for one or more supervision officers … D50" at bounding box center [583, 74] width 846 height 31
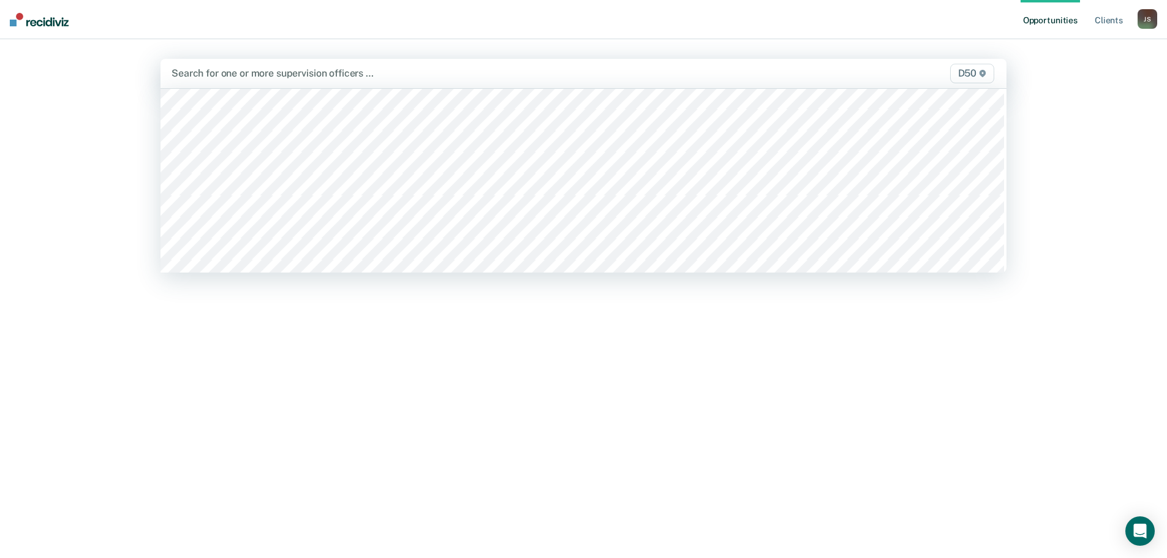
scroll to position [245, 0]
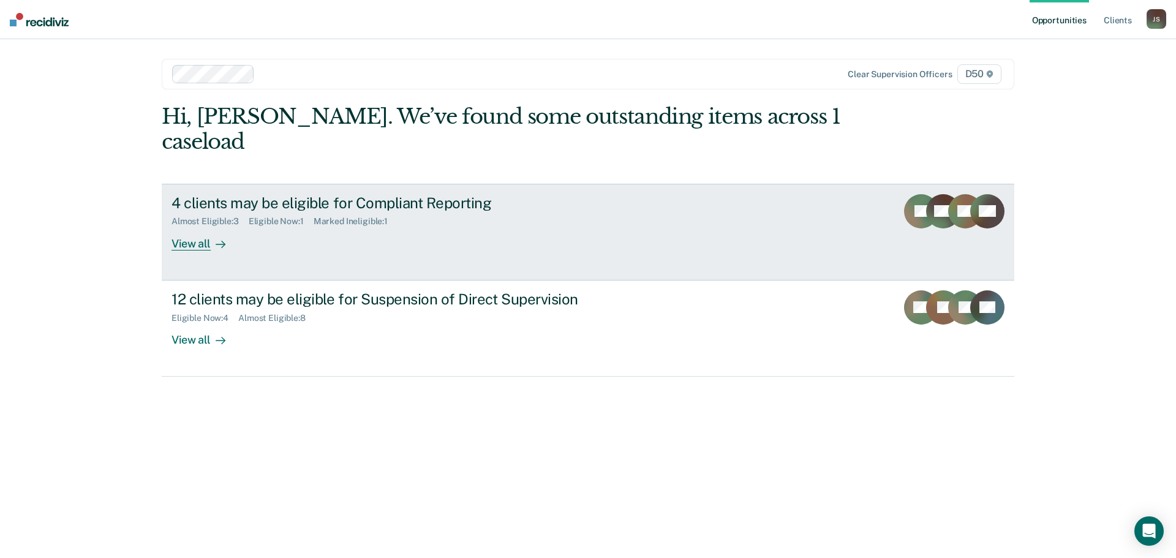
click at [229, 194] on div "4 clients may be eligible for Compliant Reporting" at bounding box center [386, 203] width 430 height 18
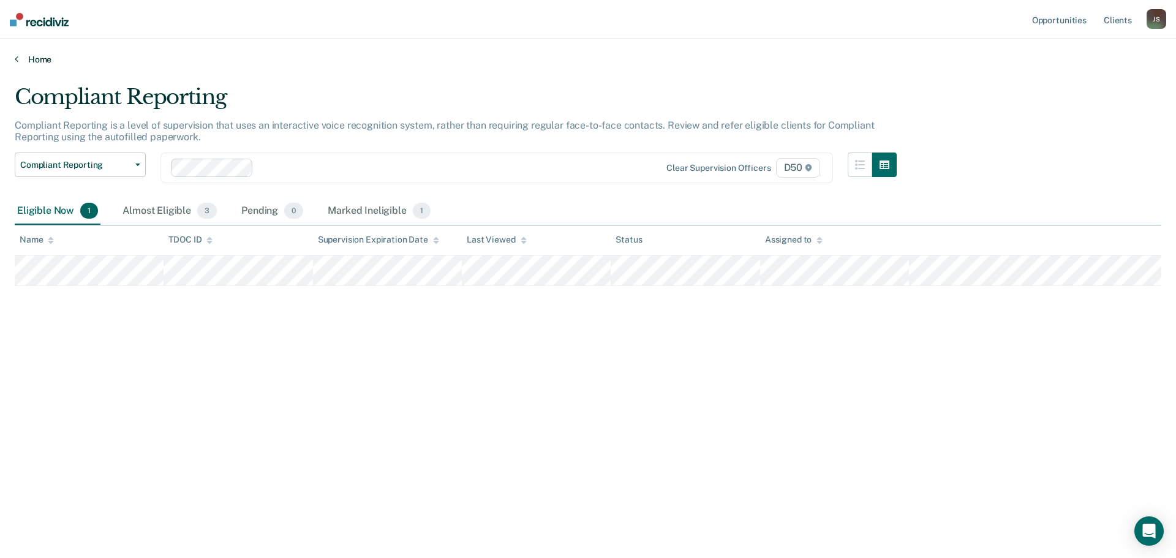
click at [27, 53] on div "Home" at bounding box center [588, 52] width 1176 height 26
click at [24, 57] on link "Home" at bounding box center [588, 59] width 1147 height 11
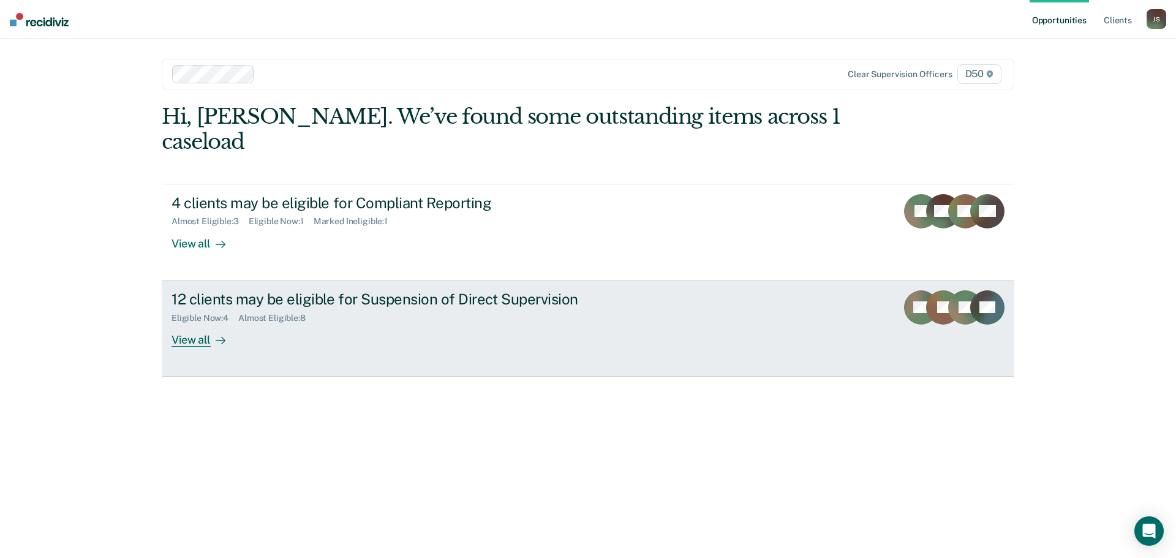
click at [199, 323] on div "View all" at bounding box center [205, 335] width 69 height 24
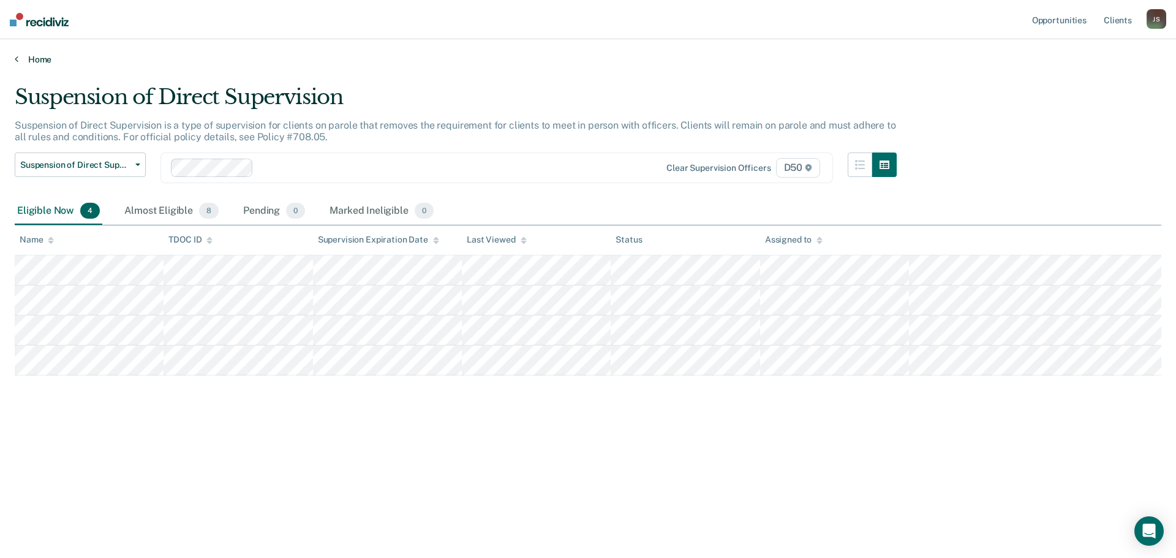
click at [20, 56] on link "Home" at bounding box center [588, 59] width 1147 height 11
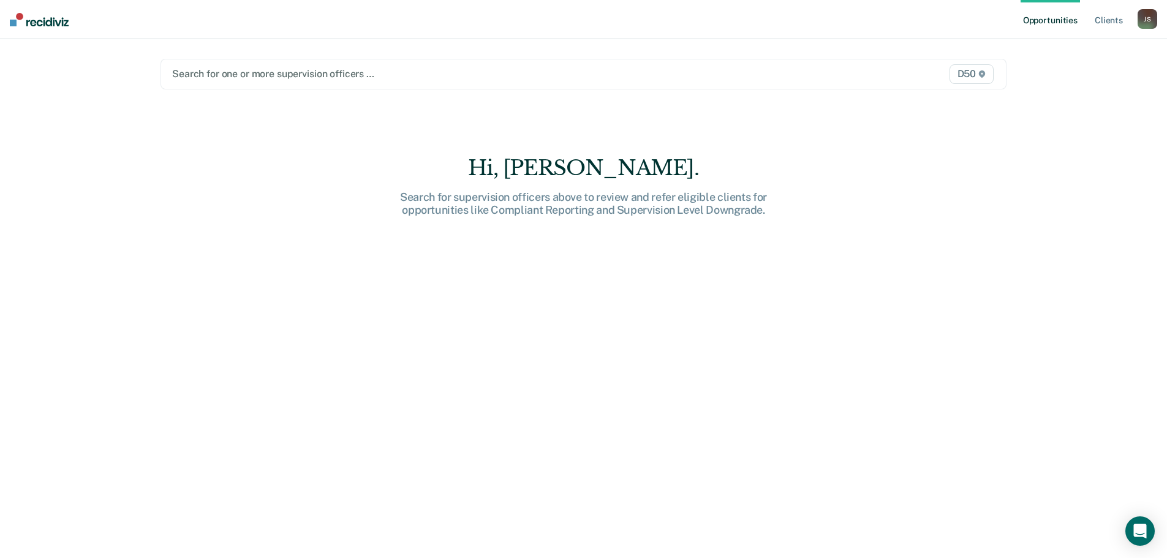
click at [217, 77] on div at bounding box center [459, 74] width 575 height 14
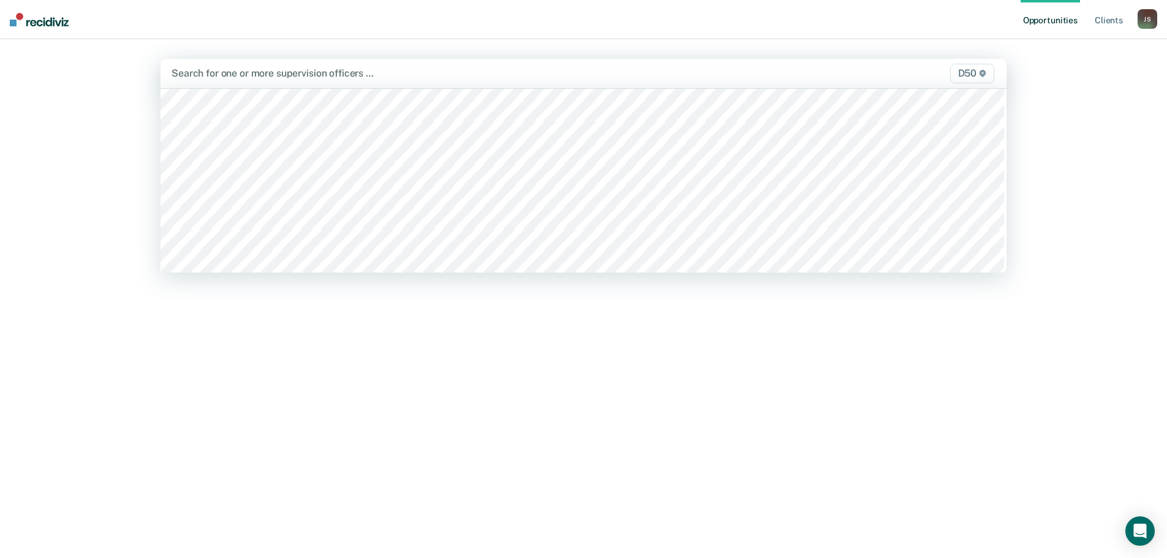
scroll to position [306, 0]
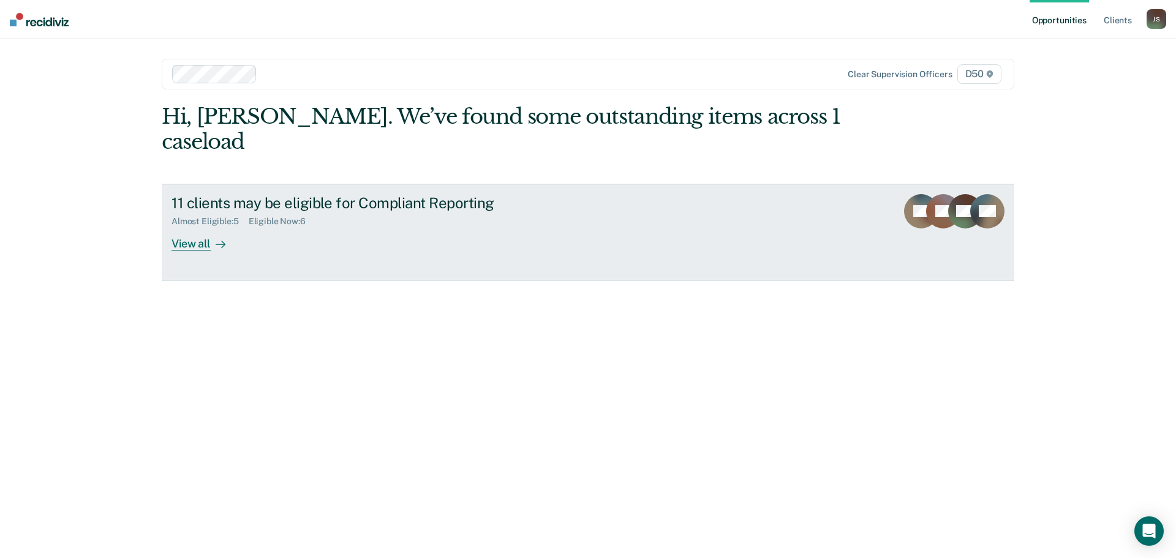
click at [235, 194] on div "11 clients may be eligible for Compliant Reporting" at bounding box center [386, 203] width 430 height 18
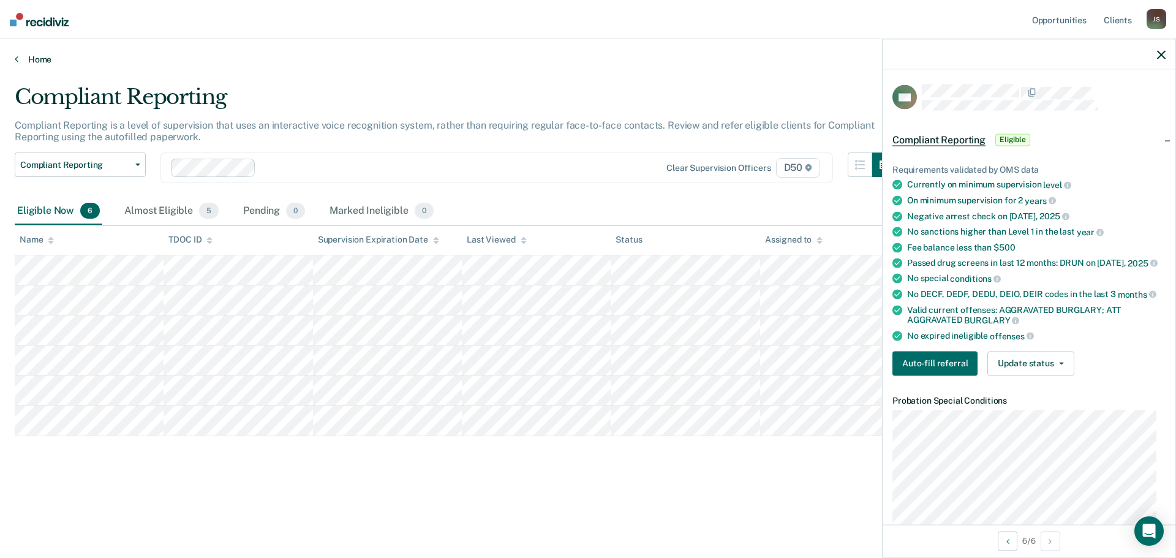
click at [43, 58] on link "Home" at bounding box center [588, 59] width 1147 height 11
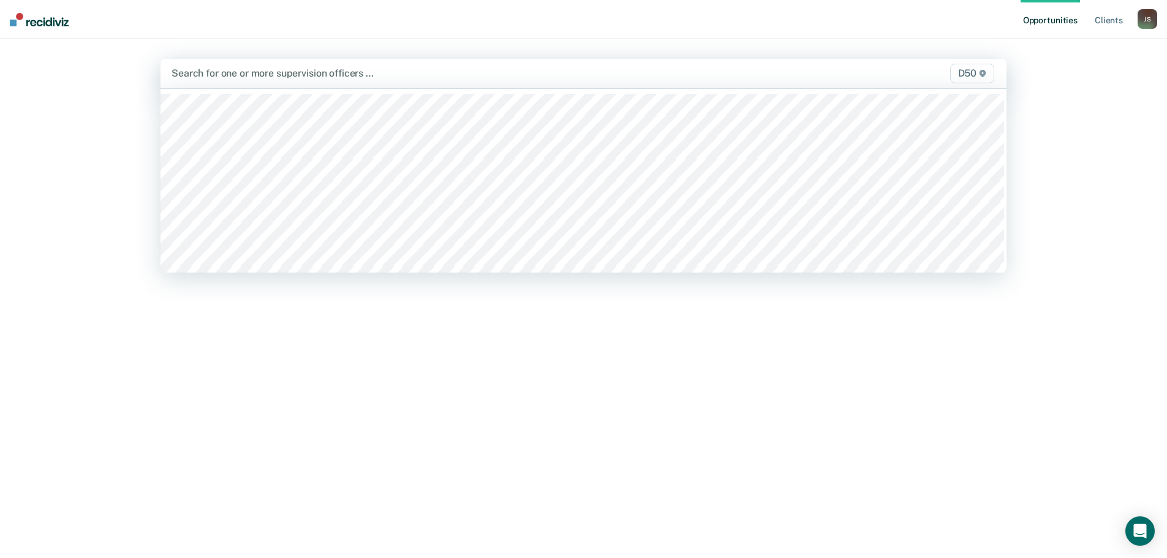
click at [236, 72] on div at bounding box center [459, 73] width 576 height 14
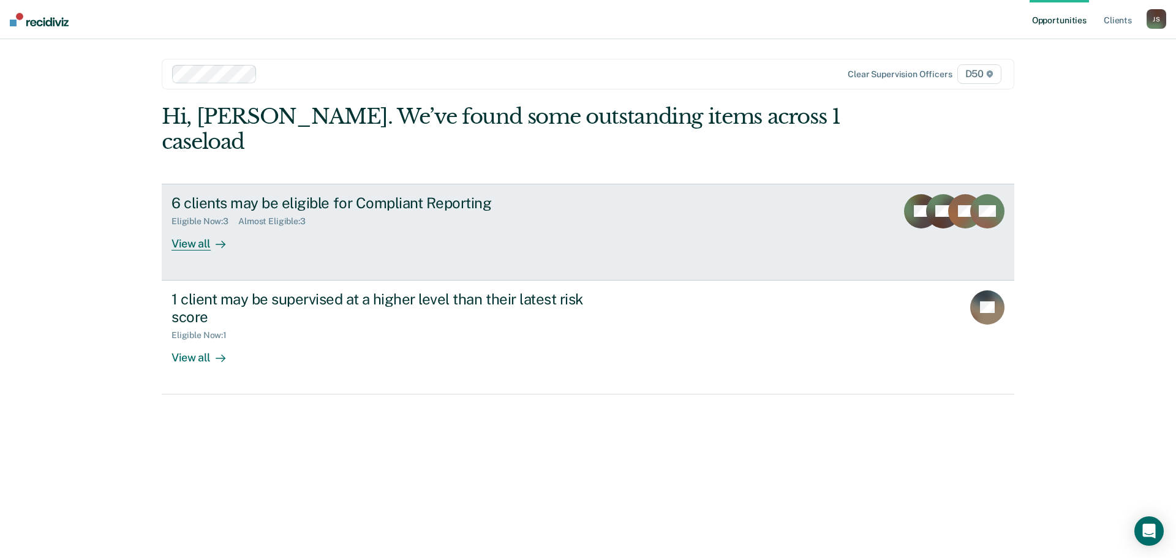
click at [199, 216] on div "Eligible Now : 3" at bounding box center [204, 221] width 67 height 10
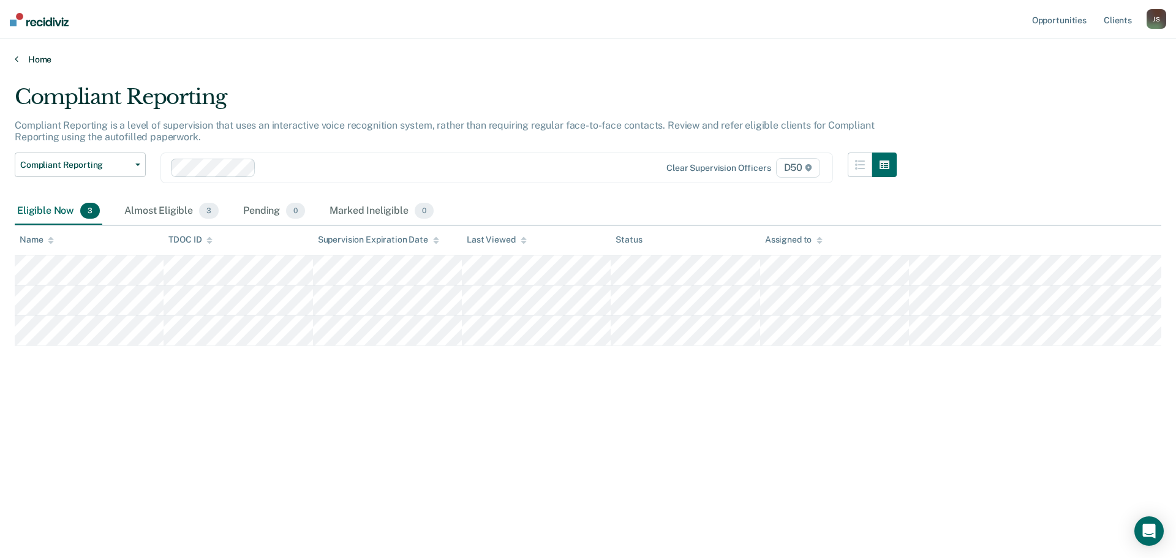
click at [35, 62] on link "Home" at bounding box center [588, 59] width 1147 height 11
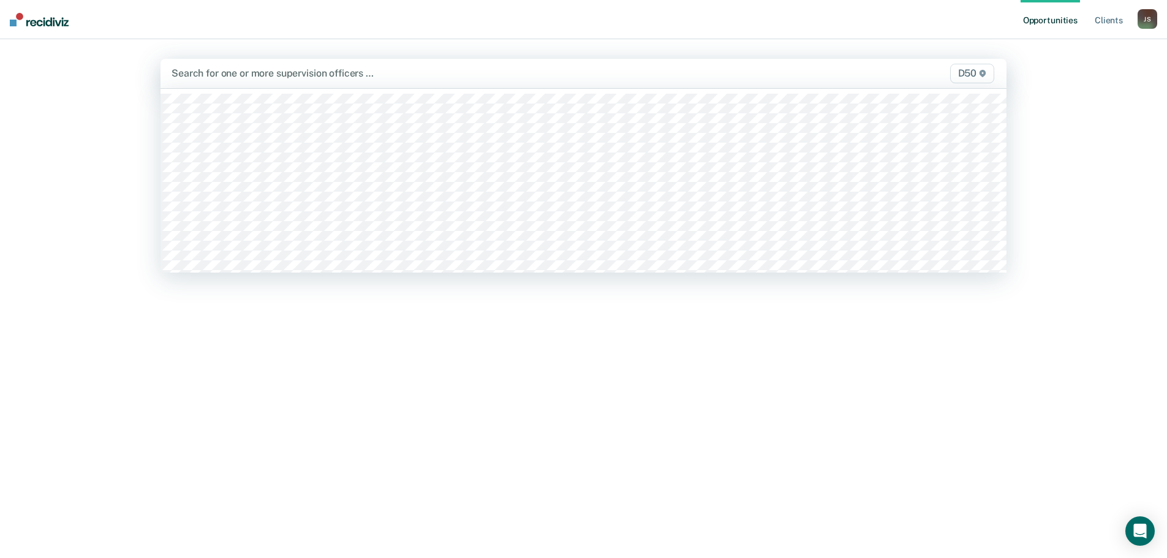
click at [206, 72] on div at bounding box center [459, 73] width 576 height 14
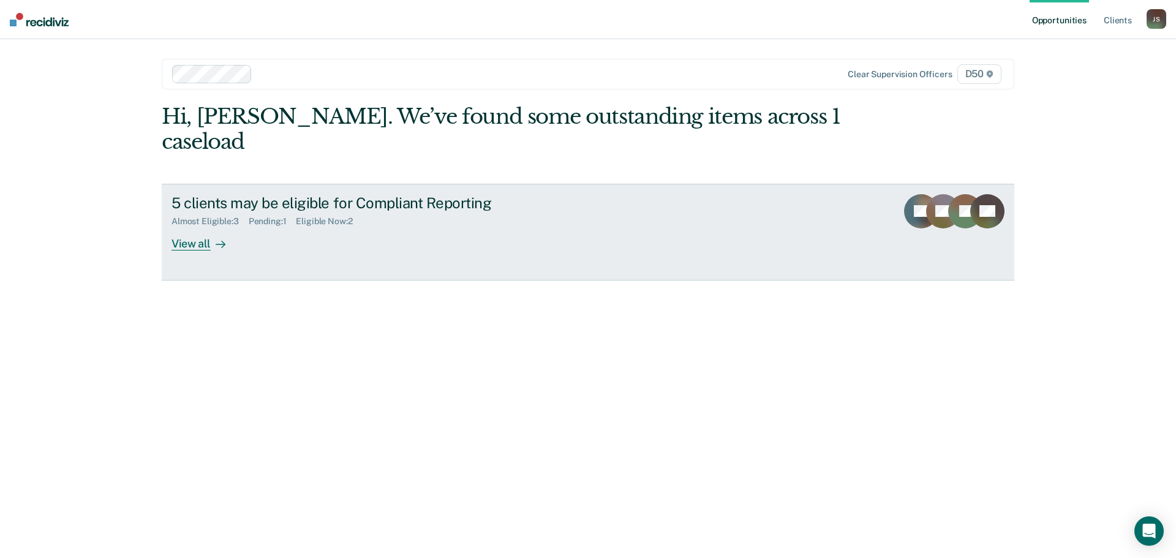
click at [263, 194] on div "5 clients may be eligible for Compliant Reporting" at bounding box center [386, 203] width 430 height 18
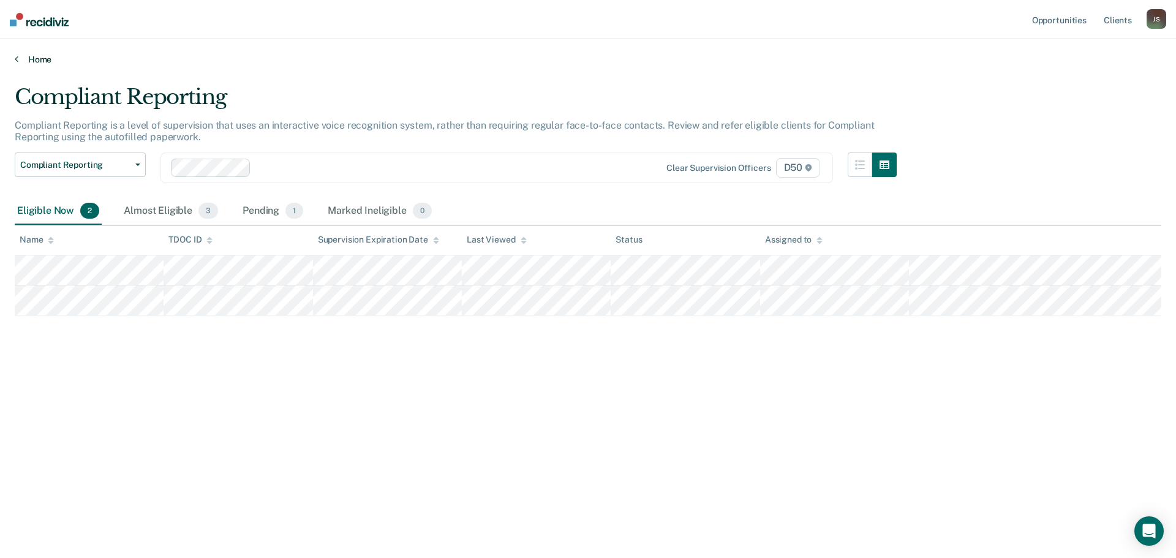
click at [32, 59] on link "Home" at bounding box center [588, 59] width 1147 height 11
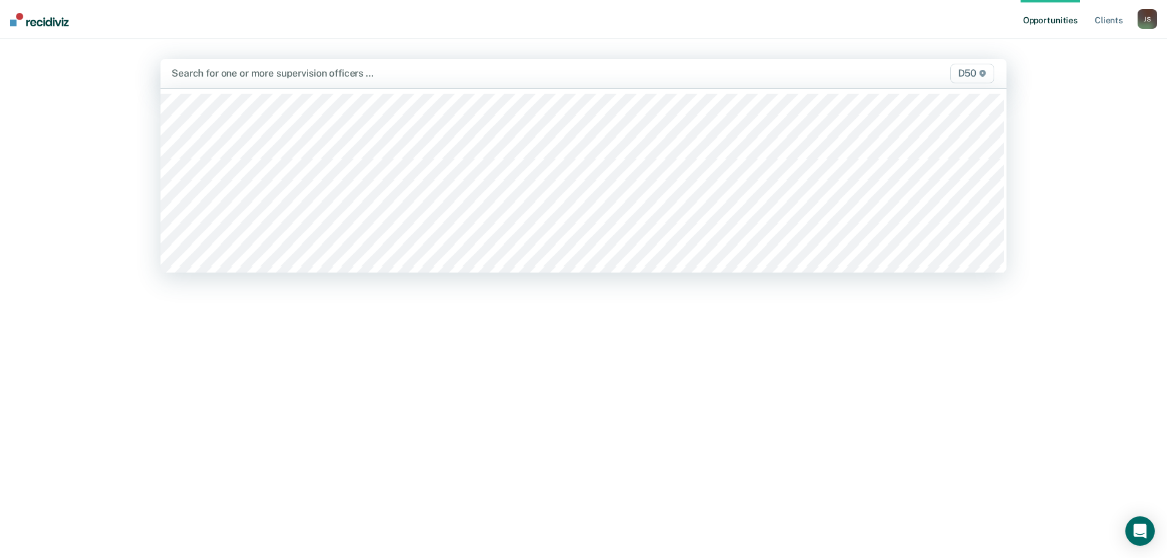
click at [209, 70] on div at bounding box center [459, 73] width 576 height 14
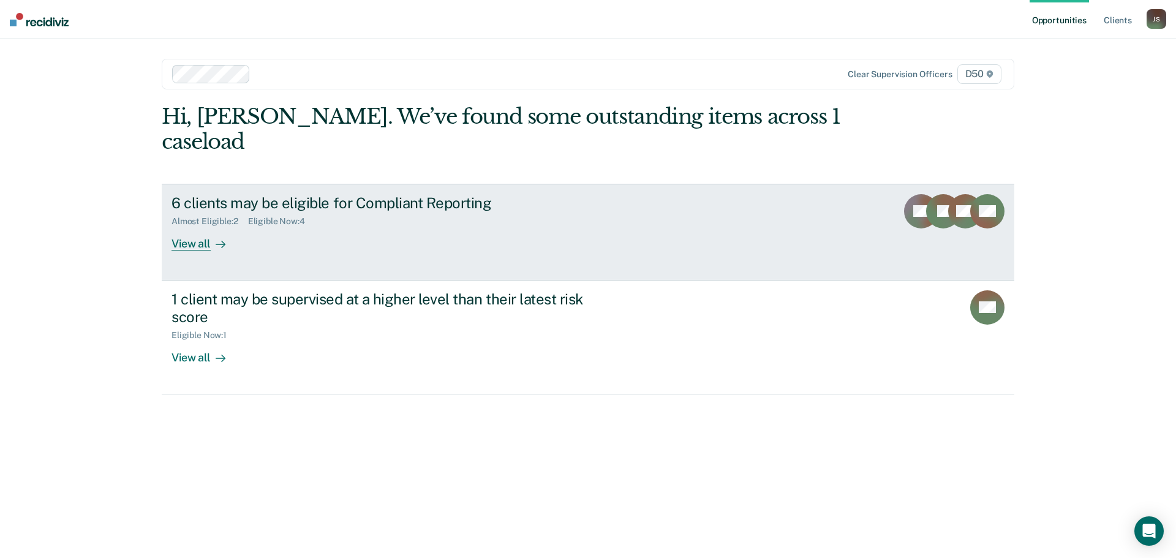
click at [240, 211] on div "Almost Eligible : 2 Eligible Now : 4" at bounding box center [386, 218] width 430 height 15
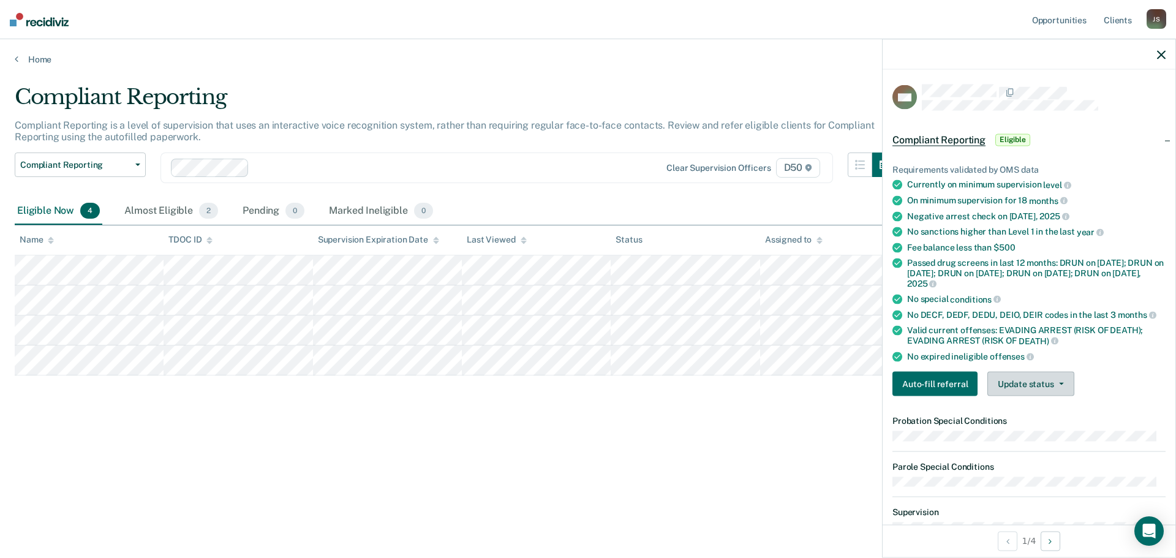
click at [940, 389] on button "Update status" at bounding box center [1030, 384] width 86 height 24
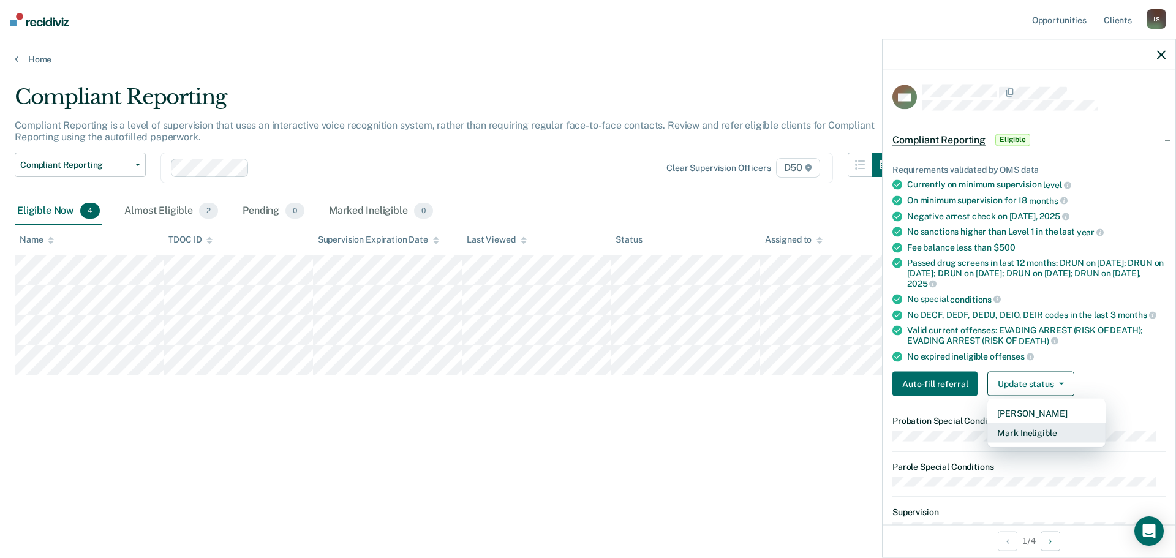
click at [940, 431] on button "Mark Ineligible" at bounding box center [1046, 433] width 118 height 20
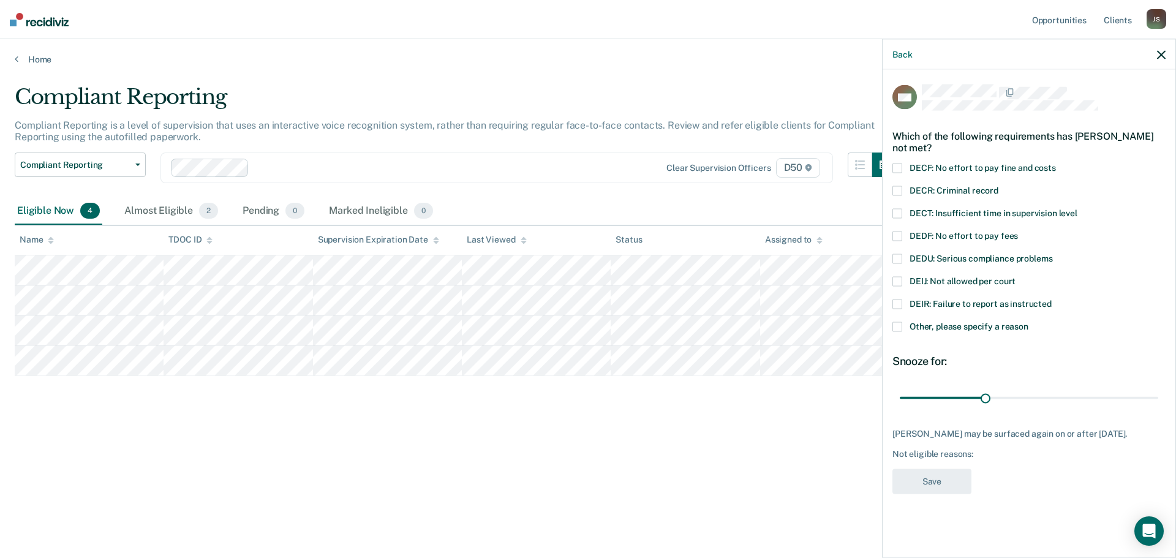
click at [897, 325] on span at bounding box center [897, 327] width 10 height 10
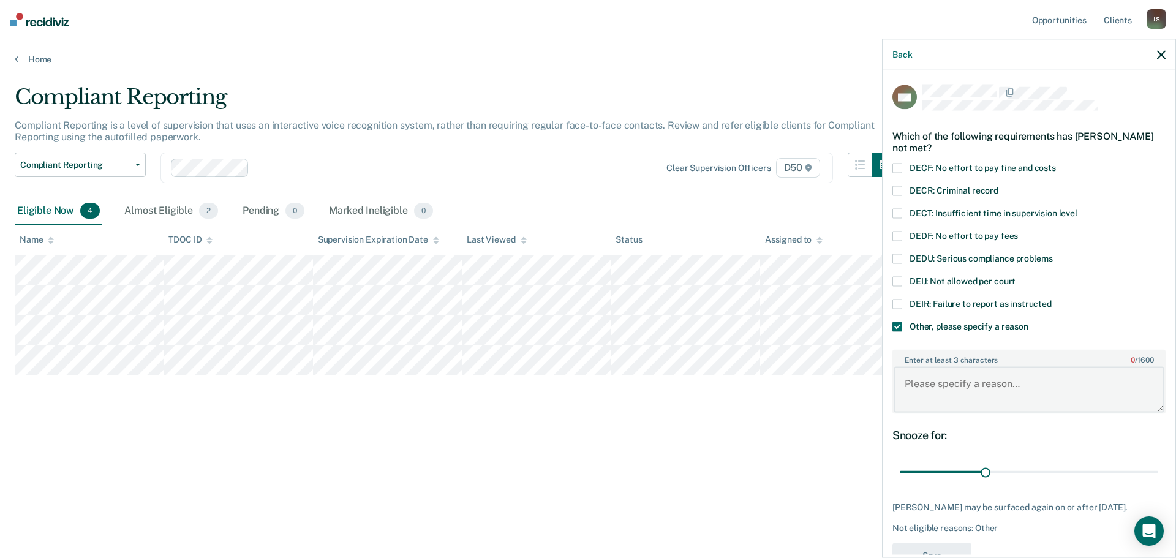
click at [940, 390] on textarea "Enter at least 3 characters 0 / 1600" at bounding box center [1029, 389] width 271 height 45
type textarea "M"
drag, startPoint x: 1054, startPoint y: 383, endPoint x: 904, endPoint y: 371, distance: 150.6
click at [904, 371] on textarea "Court ordered monthly reporting" at bounding box center [1029, 389] width 271 height 45
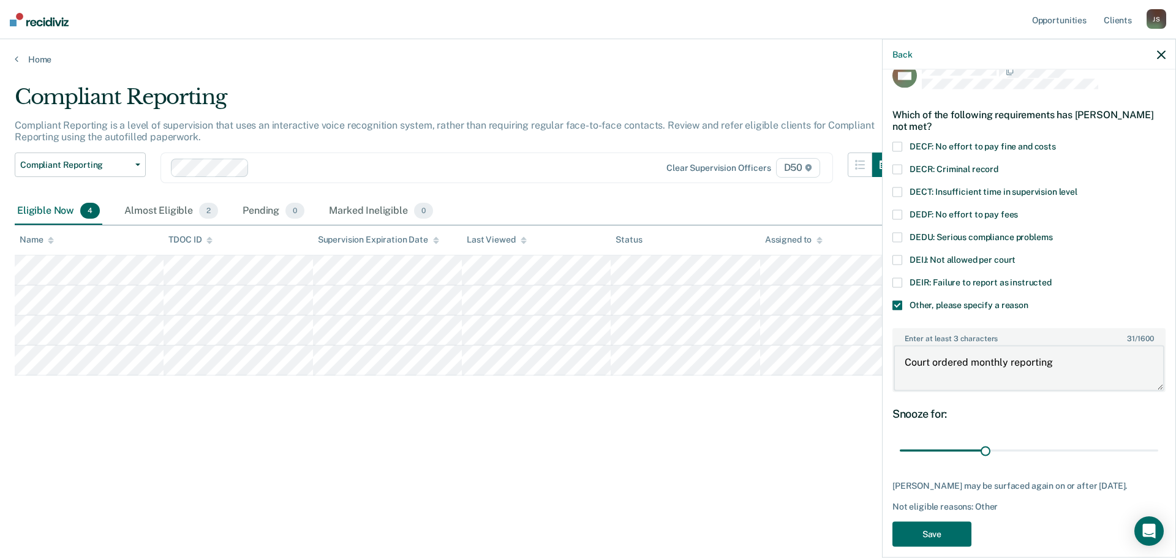
scroll to position [34, 0]
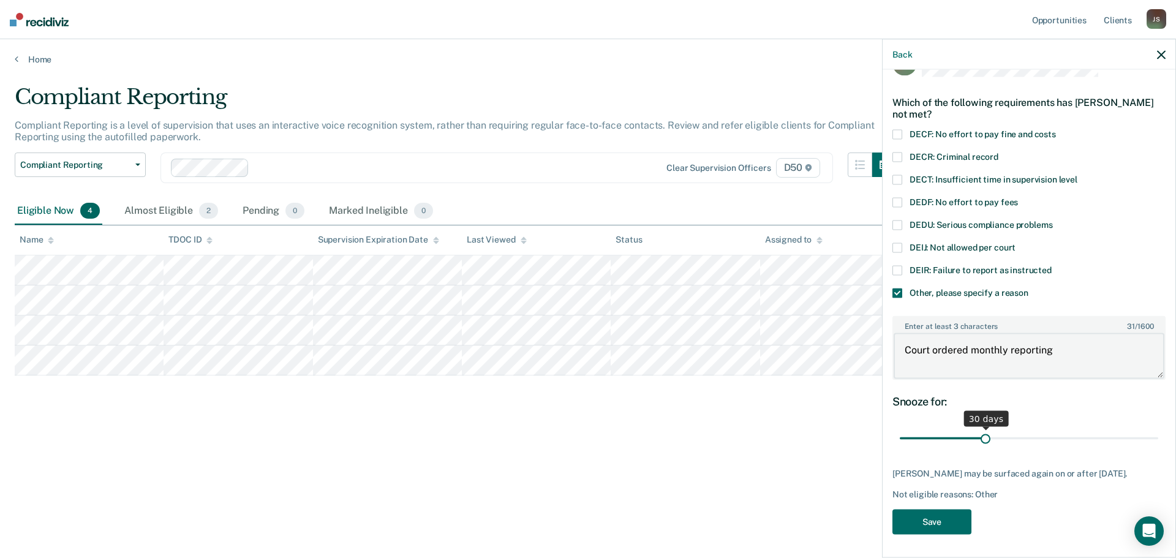
type textarea "Court ordered monthly reporting"
drag, startPoint x: 983, startPoint y: 440, endPoint x: 1148, endPoint y: 431, distance: 165.6
type input "90"
click at [940, 431] on input "range" at bounding box center [1029, 437] width 258 height 21
click at [940, 484] on button "Save" at bounding box center [931, 521] width 79 height 25
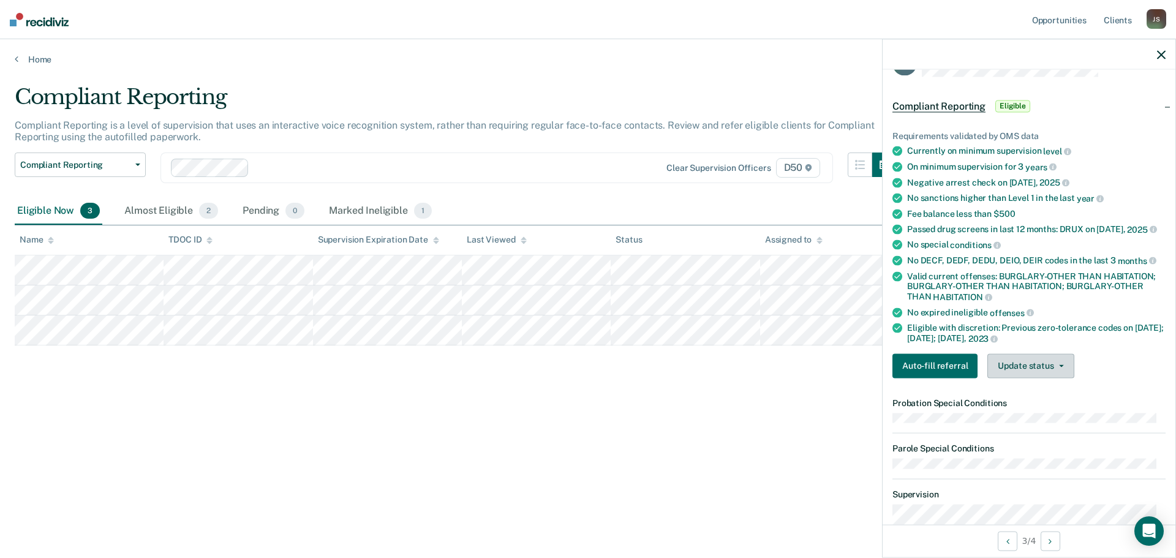
click at [940, 378] on button "Update status" at bounding box center [1030, 365] width 86 height 24
click at [940, 423] on button "Mark Ineligible" at bounding box center [1046, 415] width 118 height 20
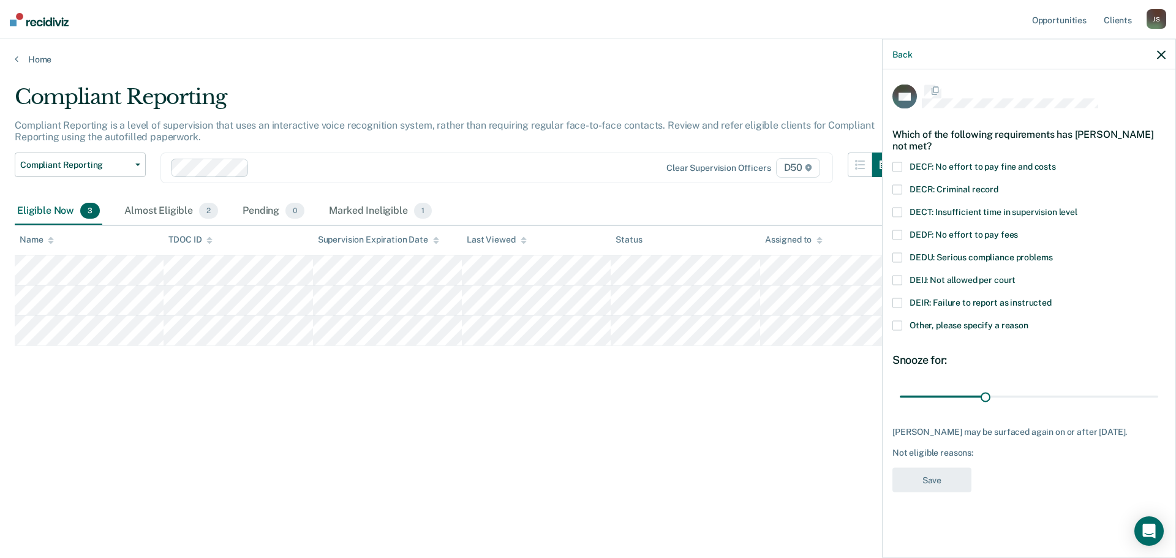
scroll to position [0, 0]
click at [898, 327] on span at bounding box center [897, 327] width 10 height 10
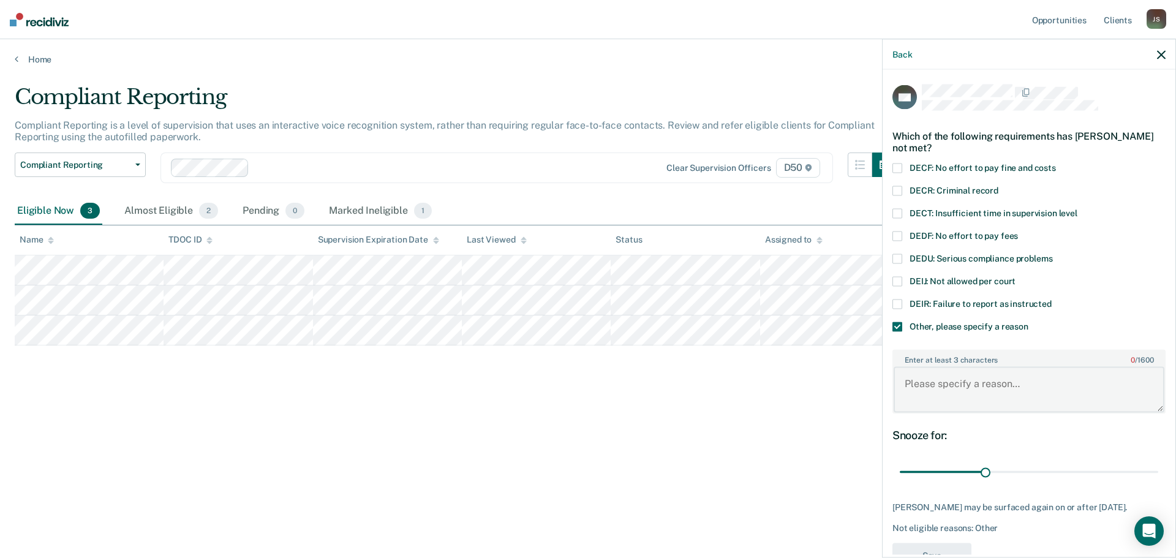
paste textarea "Court ordered monthly reporting"
type textarea "Court ordered monthly reporting"
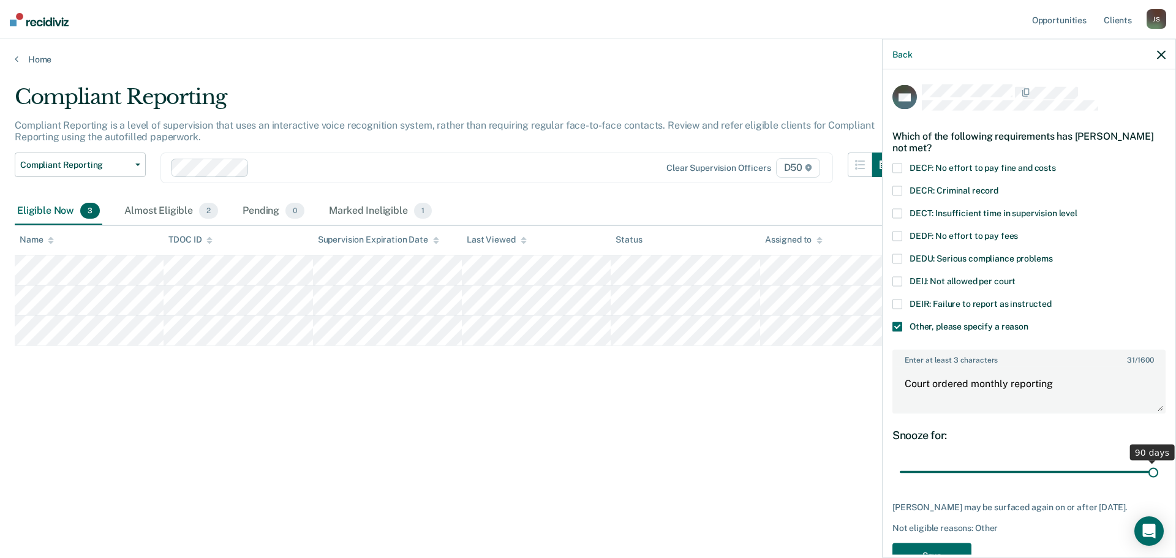
drag, startPoint x: 984, startPoint y: 474, endPoint x: 1166, endPoint y: 472, distance: 181.3
type input "90"
click at [940, 472] on input "range" at bounding box center [1029, 471] width 258 height 21
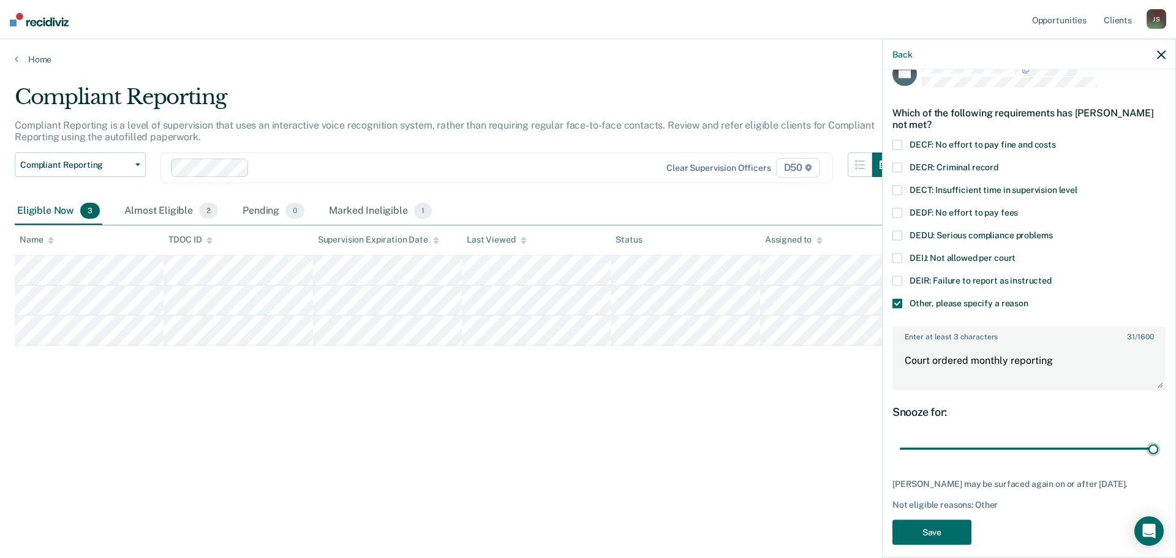
scroll to position [44, 0]
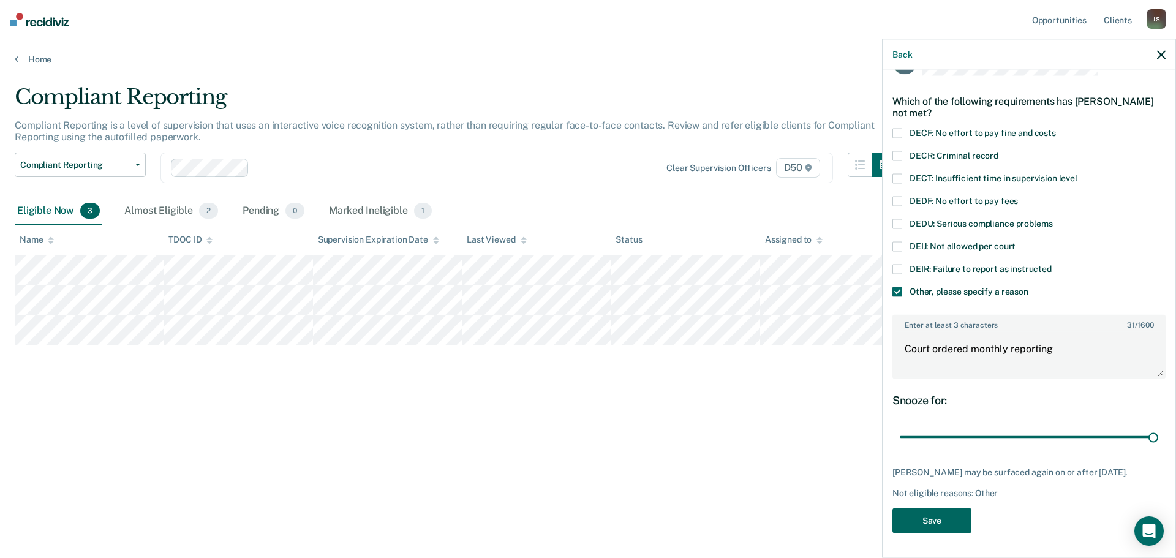
click at [906, 484] on button "Save" at bounding box center [931, 520] width 79 height 25
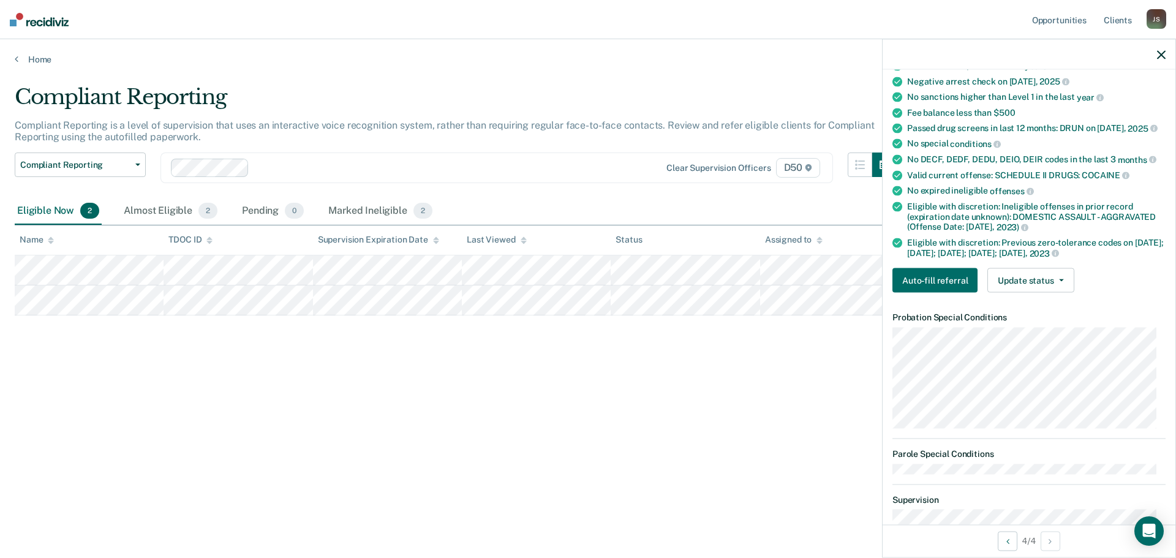
scroll to position [167, 0]
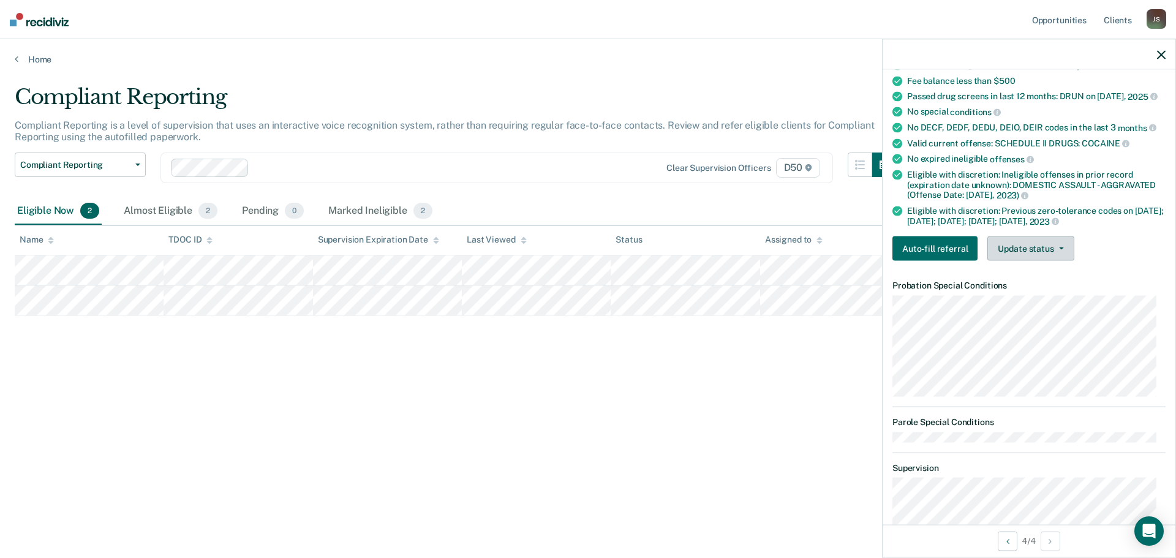
click at [940, 261] on button "Update status" at bounding box center [1030, 248] width 86 height 24
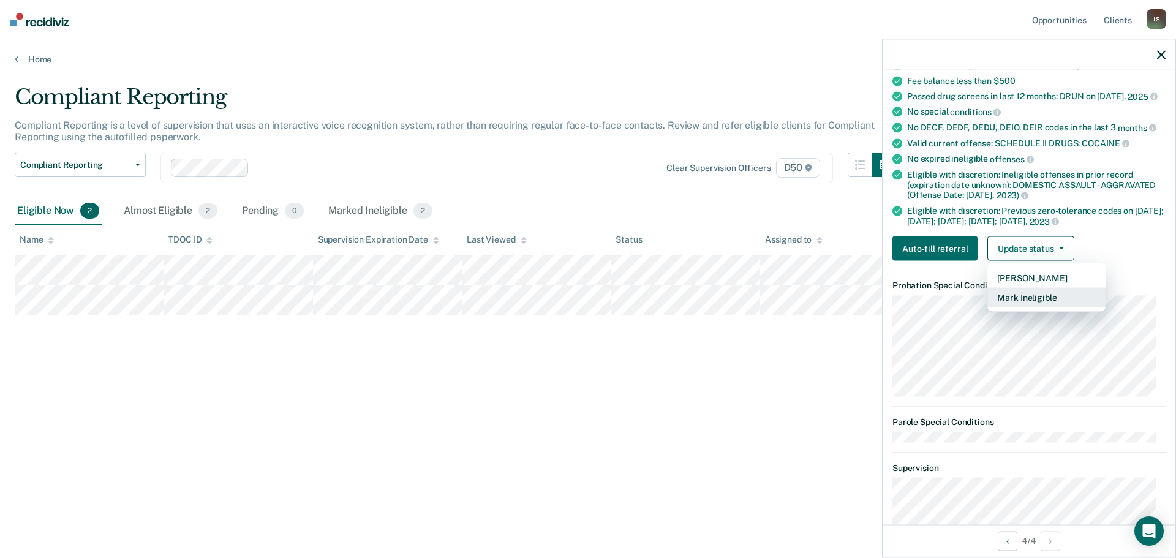
click at [940, 307] on button "Mark Ineligible" at bounding box center [1046, 298] width 118 height 20
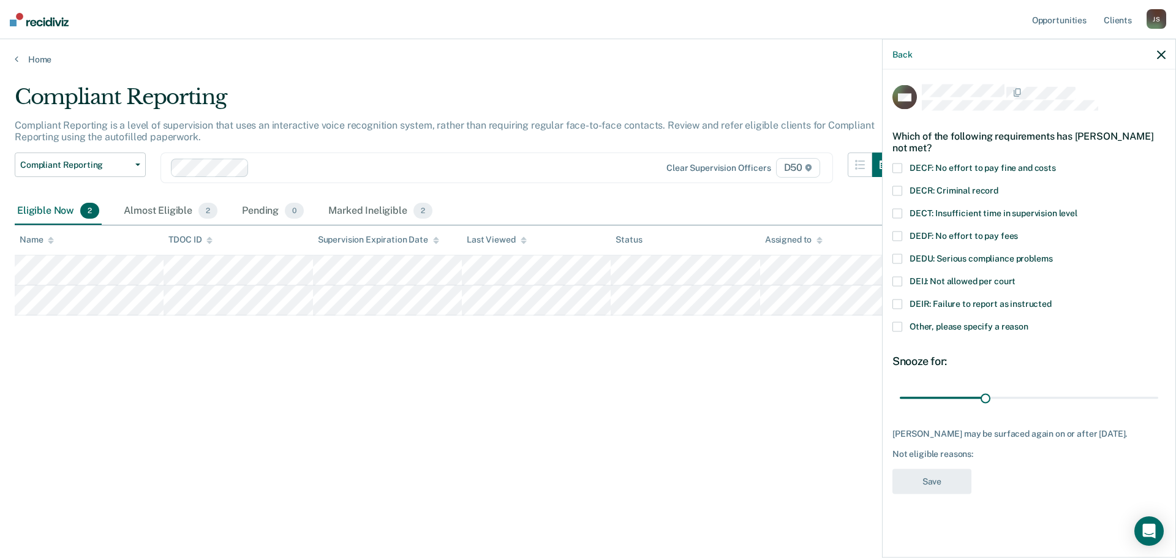
scroll to position [0, 0]
drag, startPoint x: 984, startPoint y: 394, endPoint x: 1162, endPoint y: 402, distance: 178.4
type input "90"
click at [940, 402] on input "range" at bounding box center [1029, 397] width 258 height 21
click at [899, 323] on span at bounding box center [897, 327] width 10 height 10
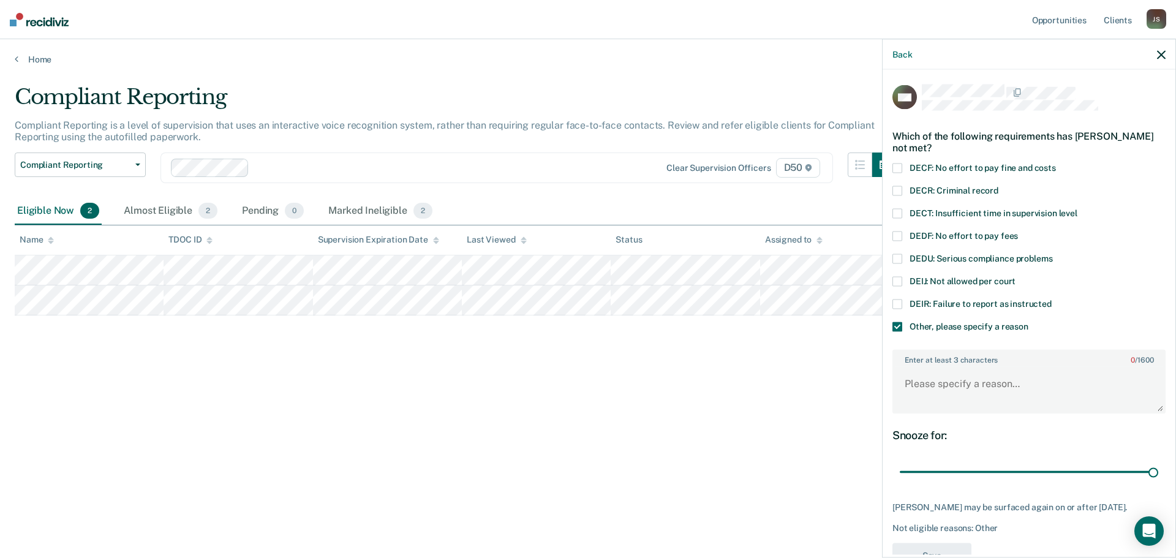
click at [898, 279] on span at bounding box center [897, 282] width 10 height 10
click at [934, 367] on textarea "Enter at least 3 characters 0 / 1600" at bounding box center [1029, 389] width 271 height 45
paste textarea "Court ordered monthly reporting"
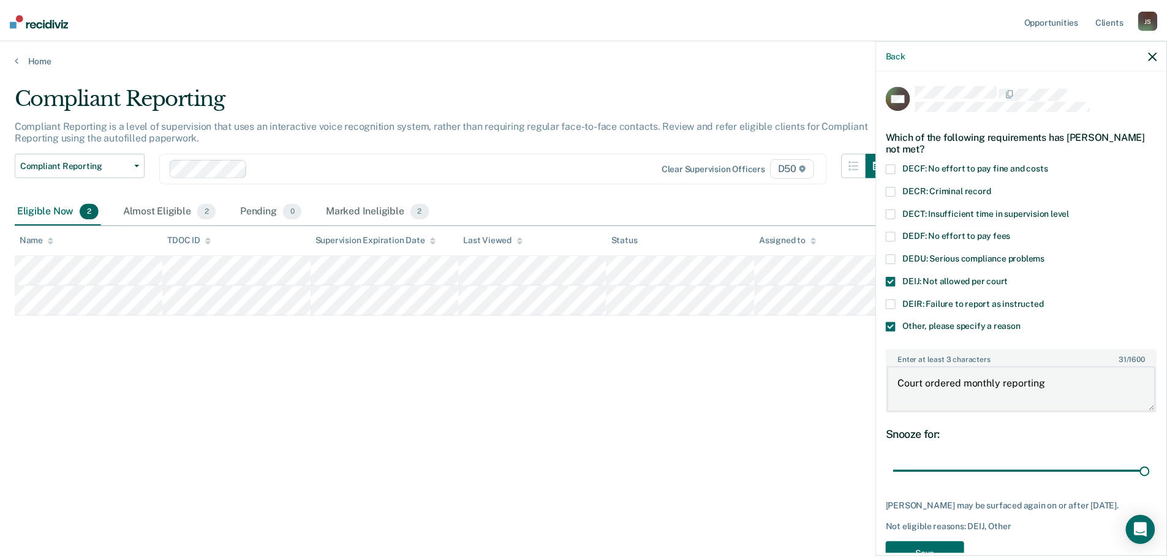
scroll to position [44, 0]
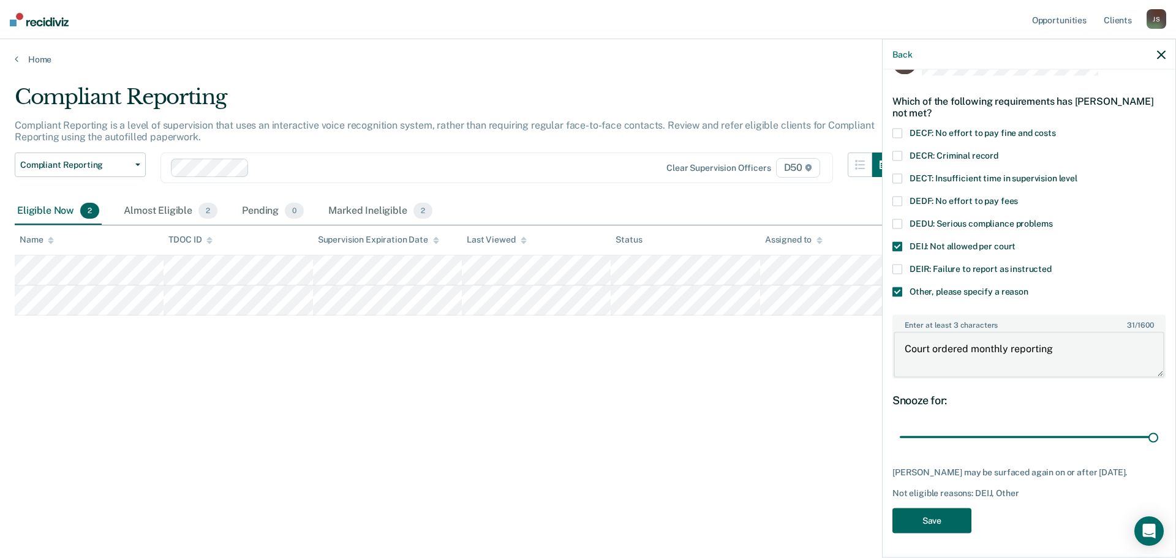
type textarea "Court ordered monthly reporting"
click at [940, 484] on button "Save" at bounding box center [931, 520] width 79 height 25
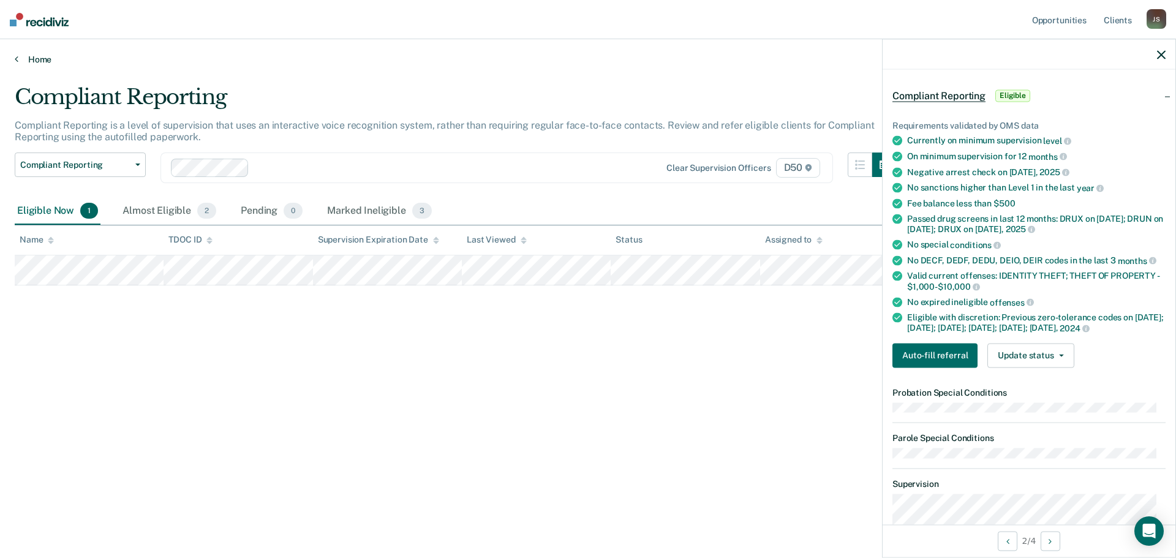
click at [47, 58] on link "Home" at bounding box center [588, 59] width 1147 height 11
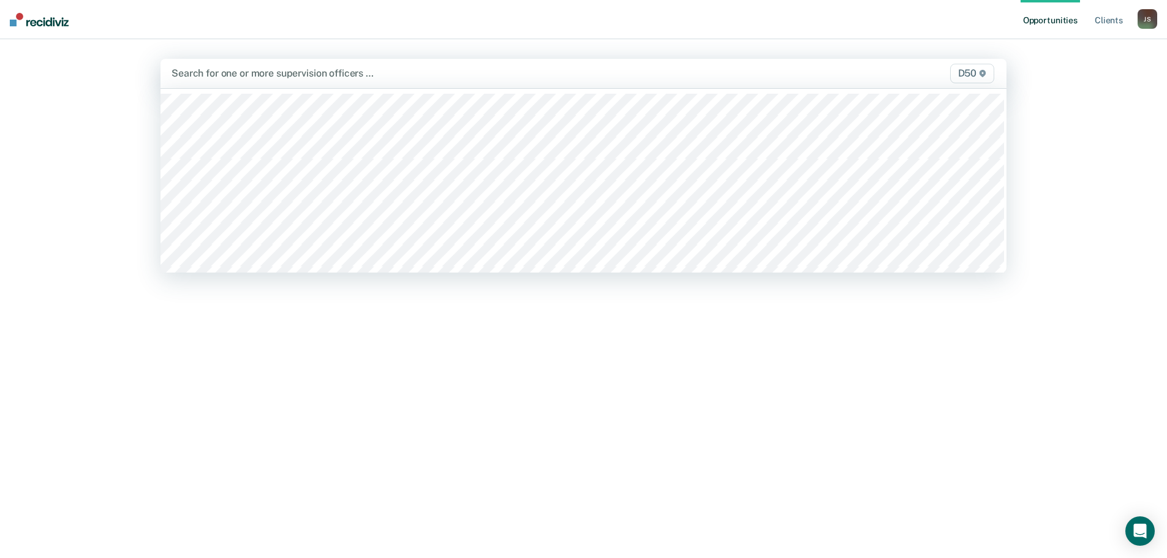
click at [208, 74] on div at bounding box center [459, 73] width 576 height 14
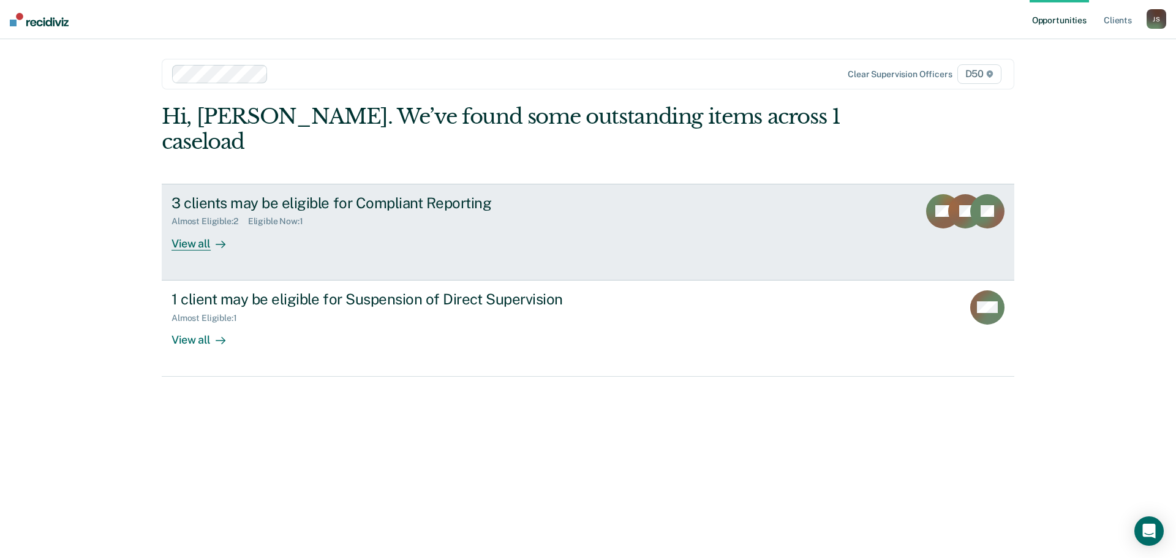
click at [200, 227] on div "View all" at bounding box center [205, 239] width 69 height 24
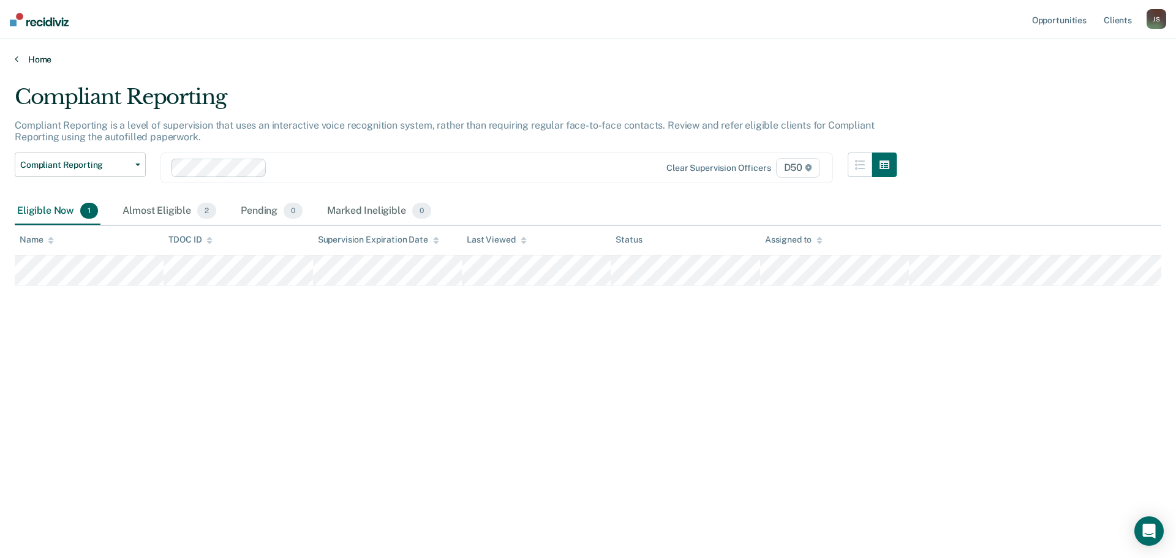
click at [40, 58] on link "Home" at bounding box center [588, 59] width 1147 height 11
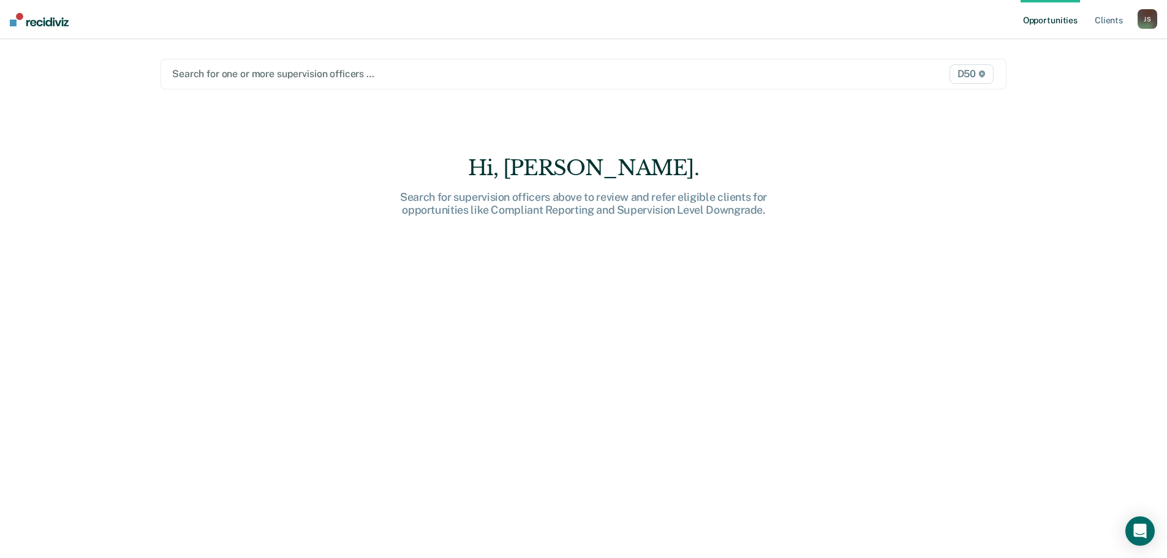
click at [250, 78] on div at bounding box center [459, 74] width 575 height 14
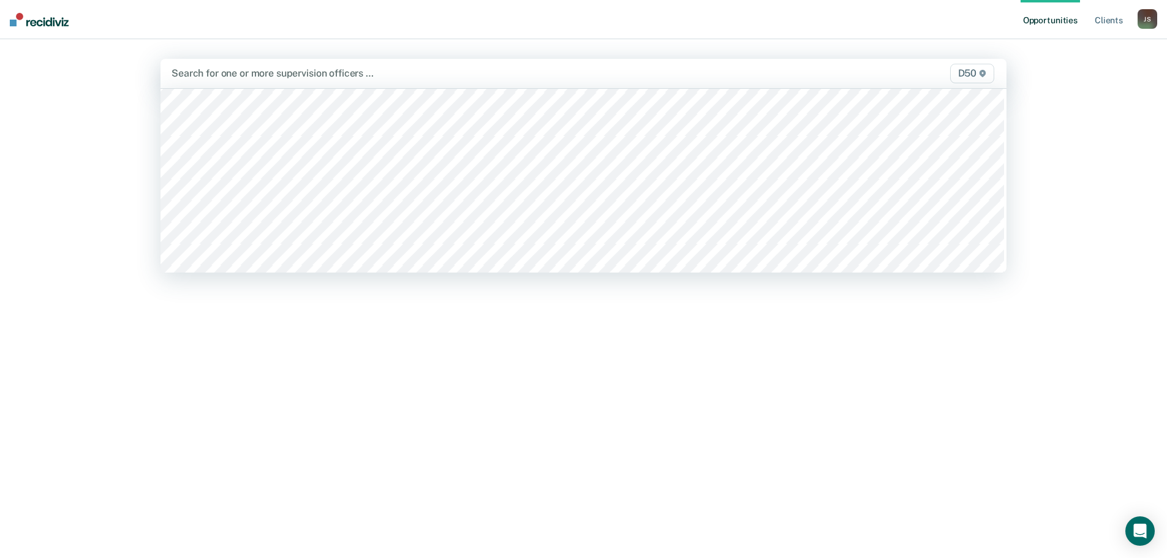
scroll to position [429, 0]
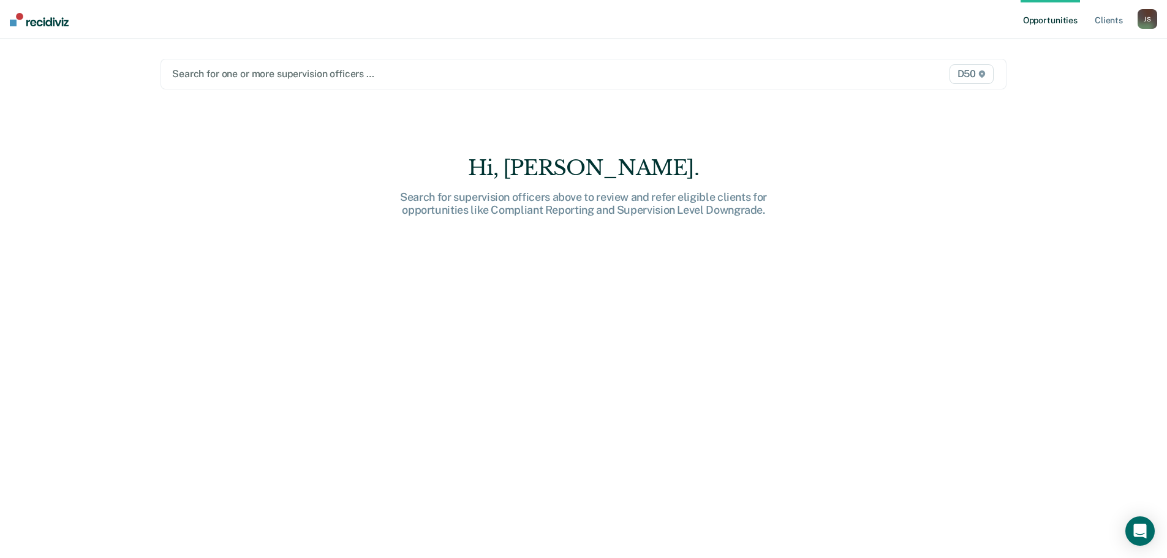
click at [213, 82] on div "Search for one or more supervision officers …" at bounding box center [460, 74] width 578 height 17
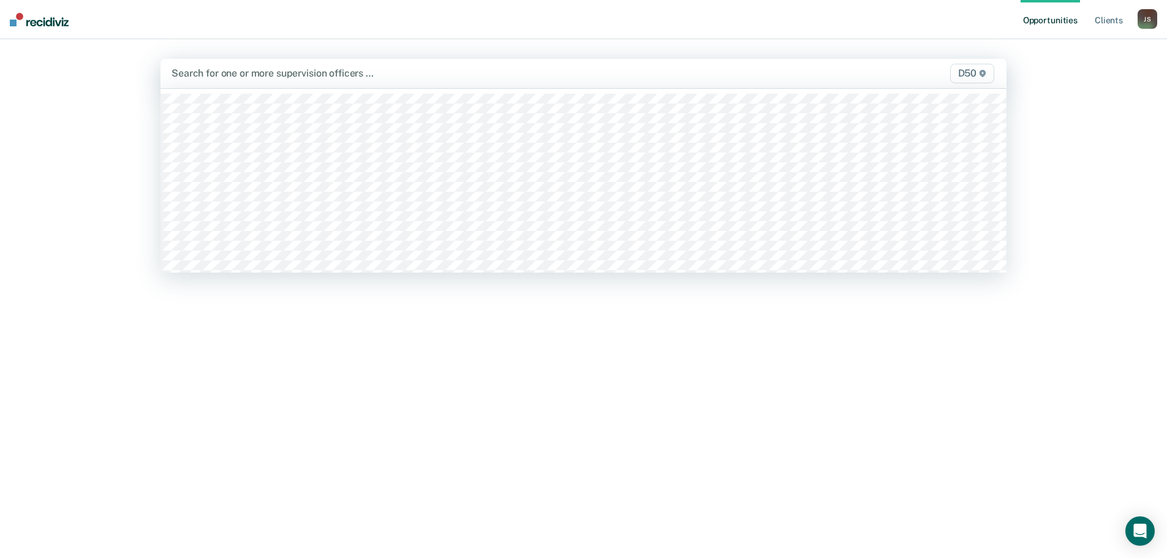
click at [217, 75] on div at bounding box center [459, 73] width 576 height 14
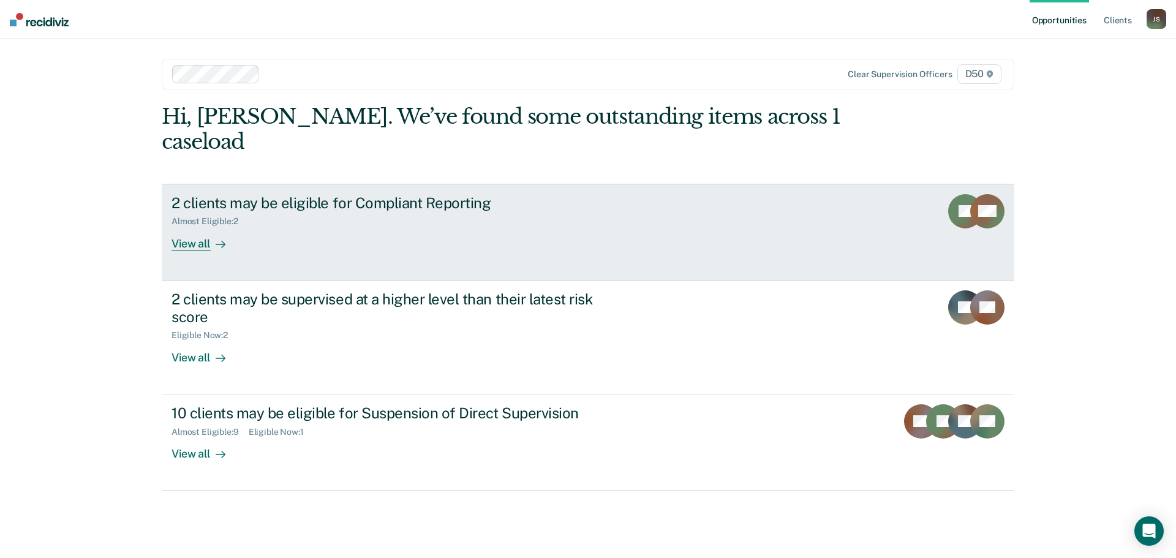
click at [213, 236] on div at bounding box center [218, 243] width 15 height 14
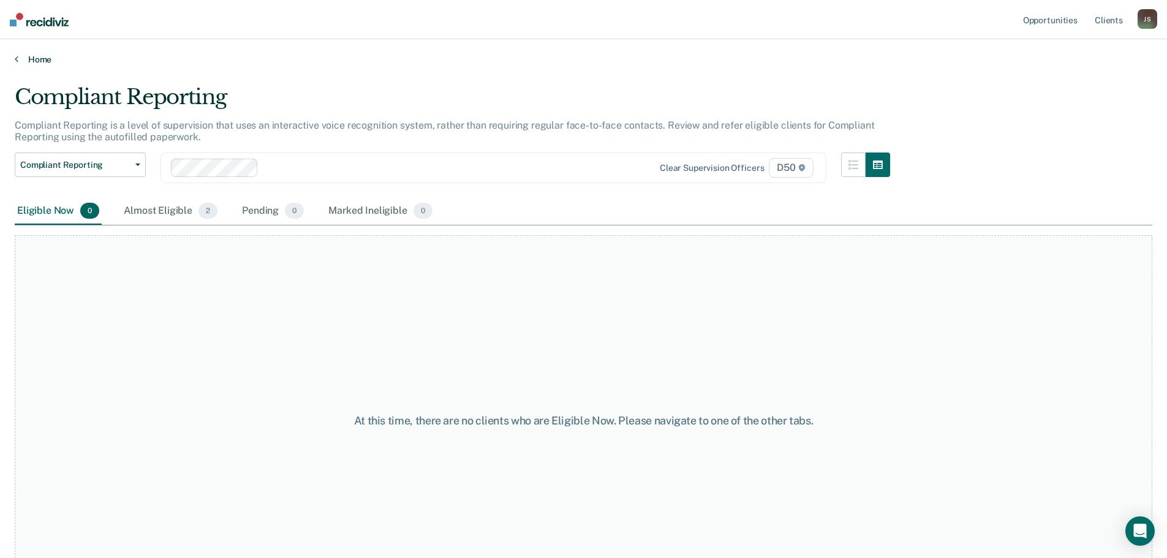
click at [36, 64] on link "Home" at bounding box center [583, 59] width 1137 height 11
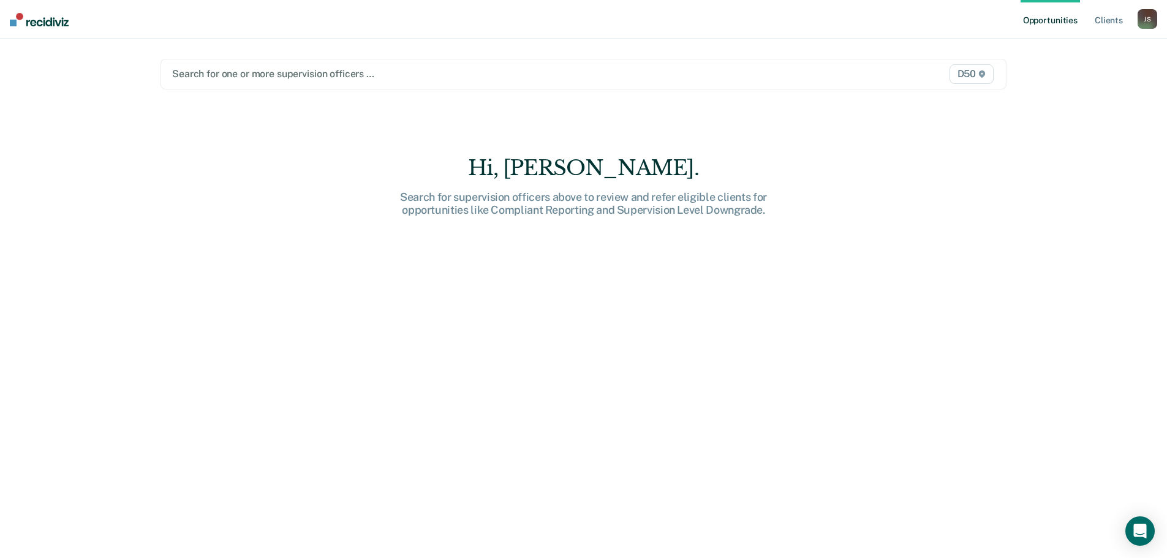
click at [206, 75] on div at bounding box center [459, 74] width 575 height 14
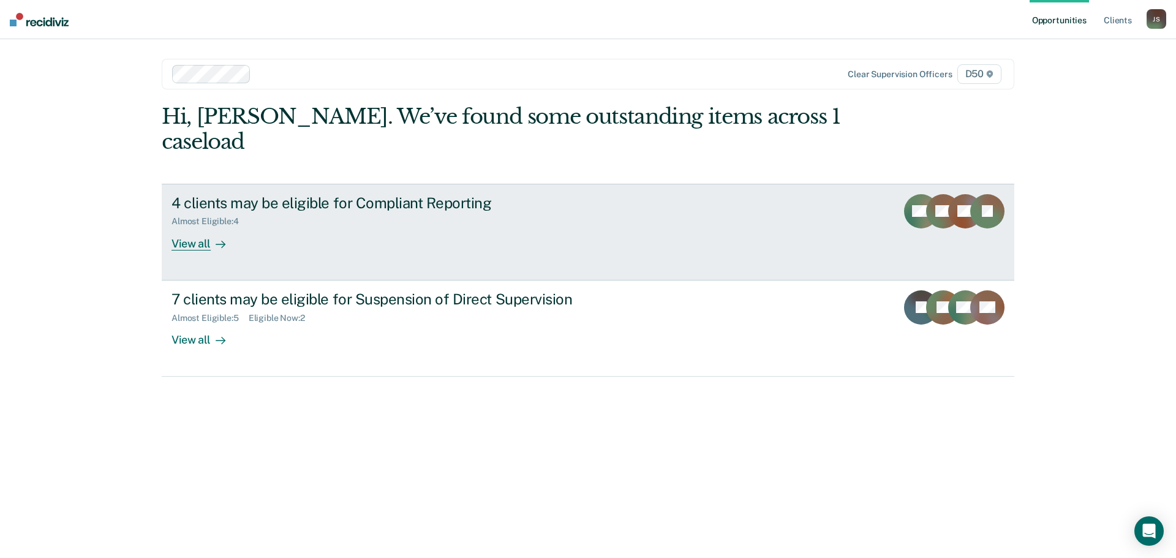
click at [222, 241] on icon at bounding box center [223, 244] width 3 height 7
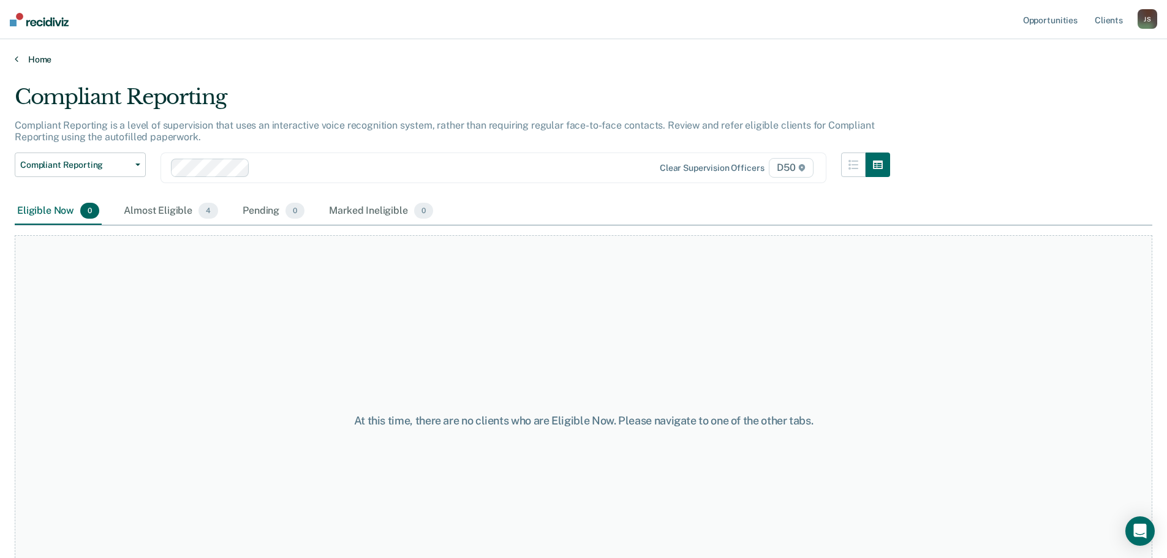
click at [48, 55] on link "Home" at bounding box center [583, 59] width 1137 height 11
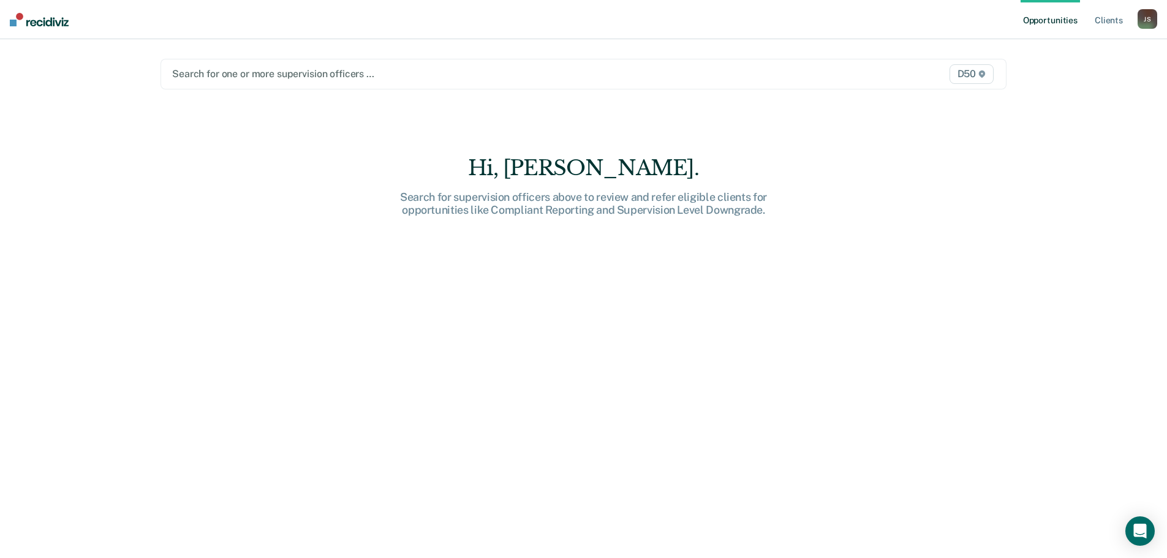
click at [213, 78] on div at bounding box center [459, 74] width 575 height 14
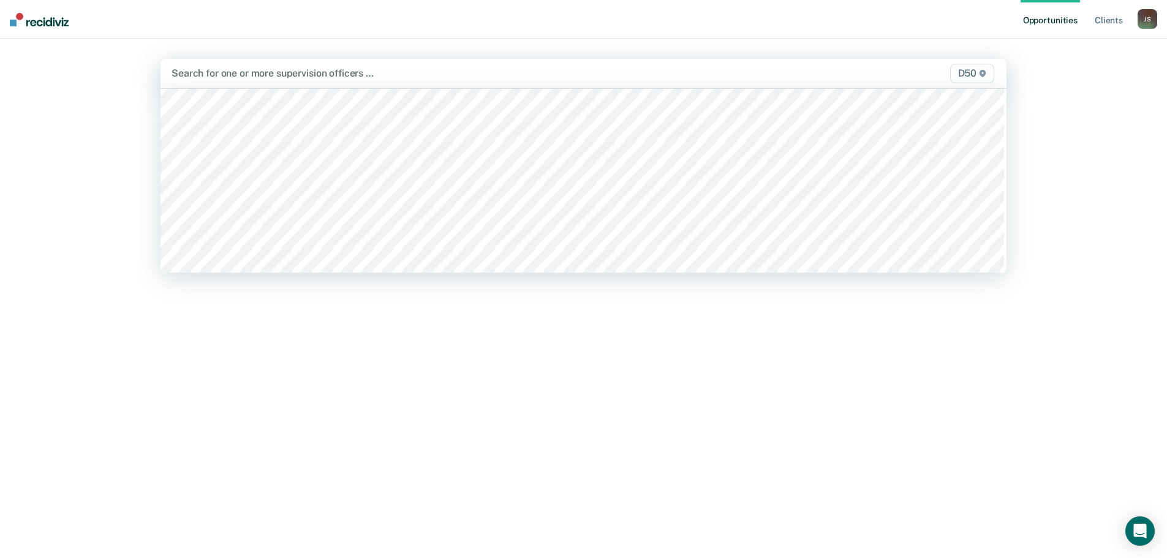
scroll to position [612, 0]
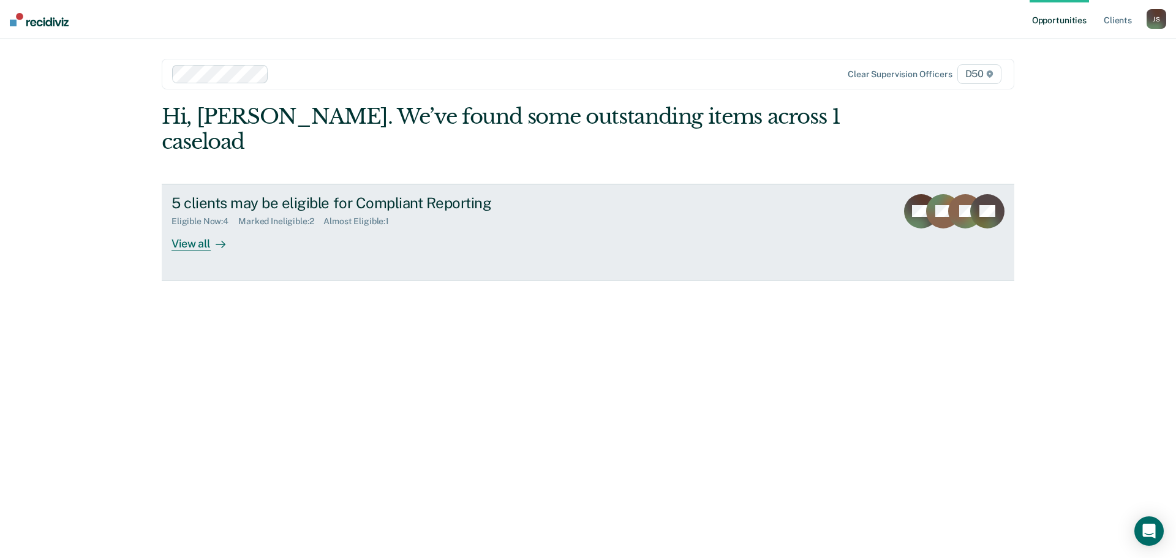
click at [186, 227] on div "View all" at bounding box center [205, 239] width 69 height 24
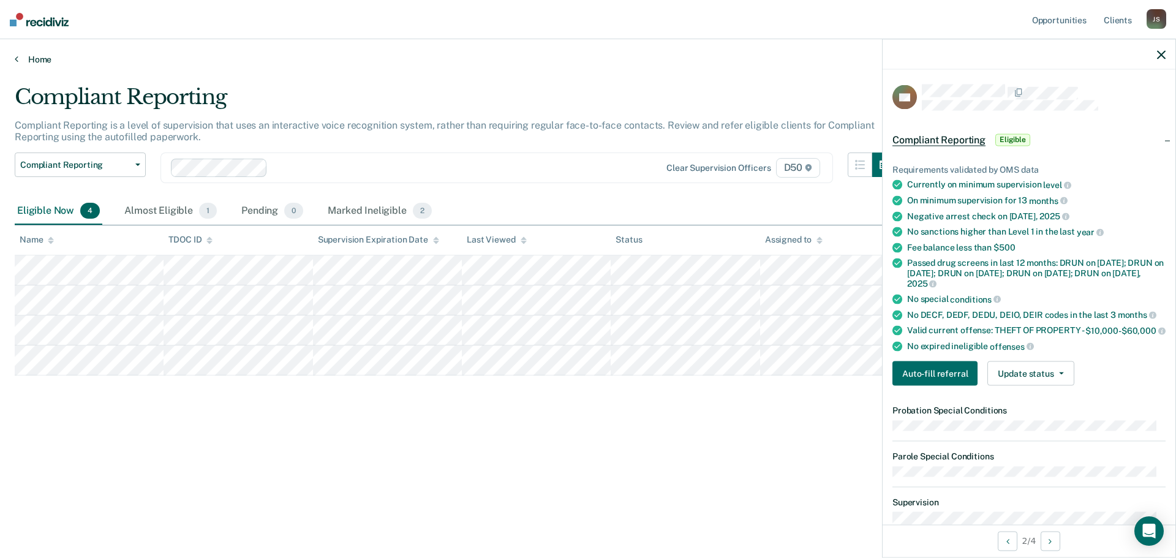
click at [28, 61] on link "Home" at bounding box center [588, 59] width 1147 height 11
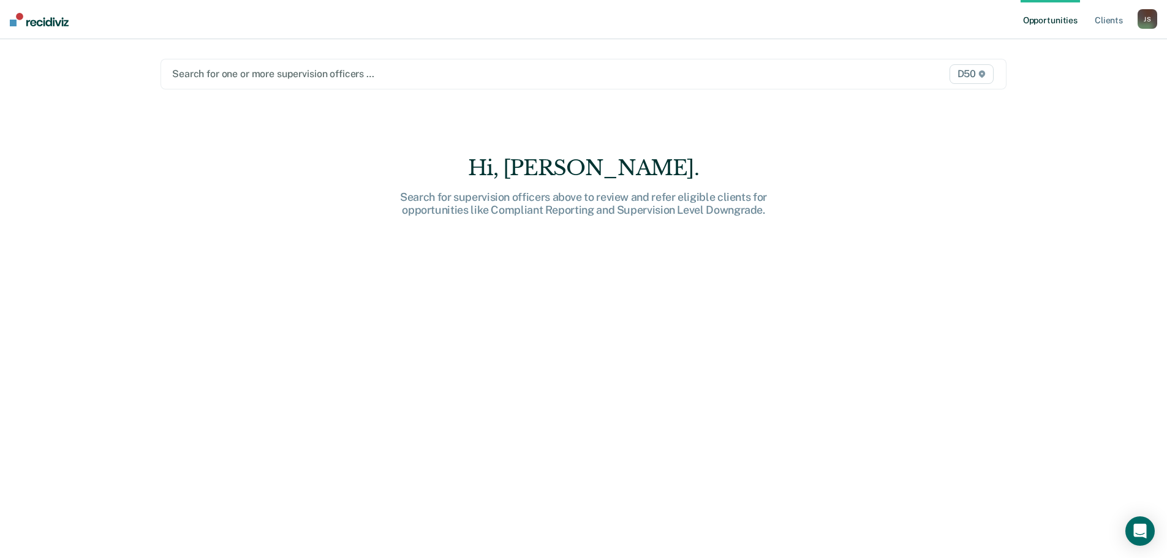
click at [227, 69] on div at bounding box center [459, 74] width 575 height 14
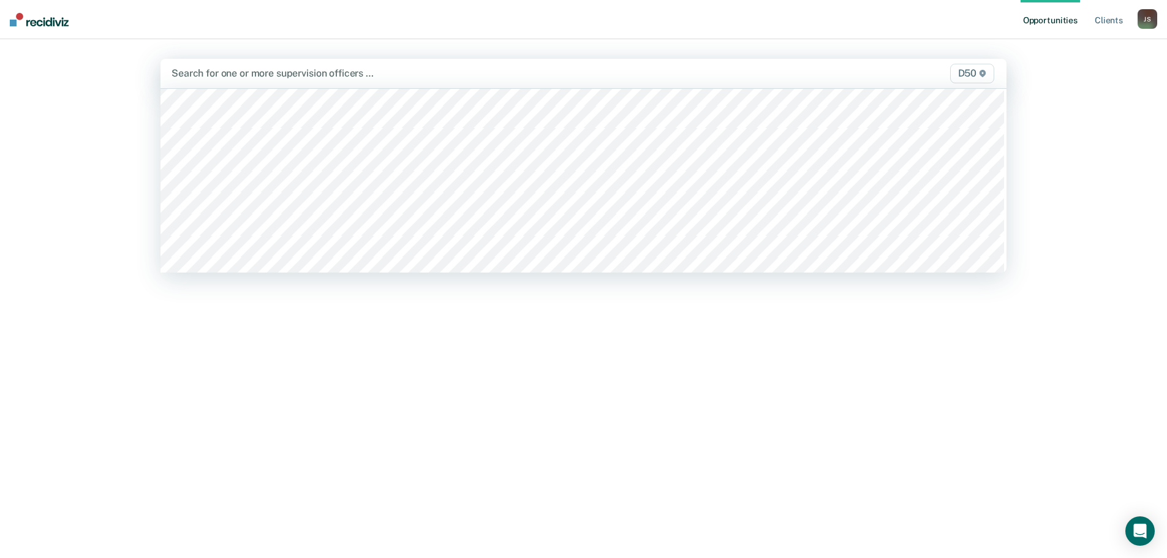
scroll to position [674, 0]
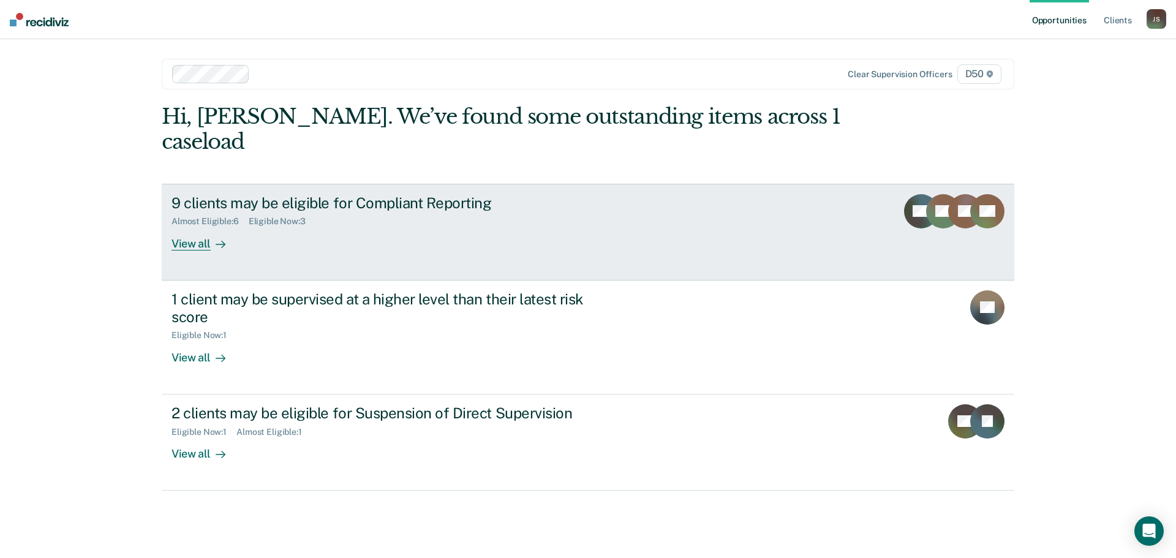
click at [232, 194] on div "9 clients may be eligible for Compliant Reporting" at bounding box center [386, 203] width 430 height 18
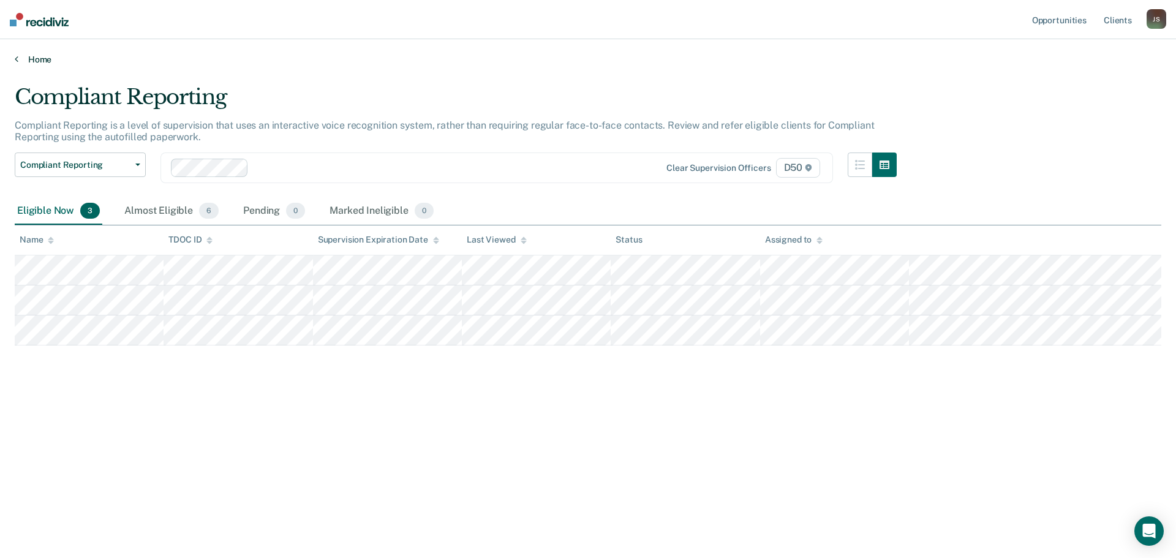
click at [47, 57] on link "Home" at bounding box center [588, 59] width 1147 height 11
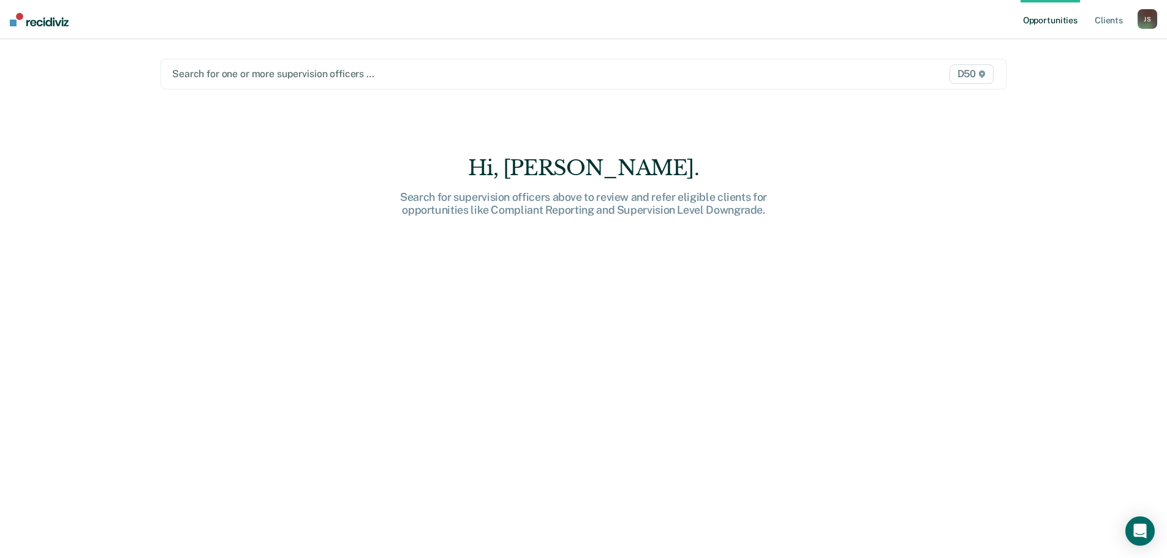
click at [217, 74] on div at bounding box center [459, 74] width 575 height 14
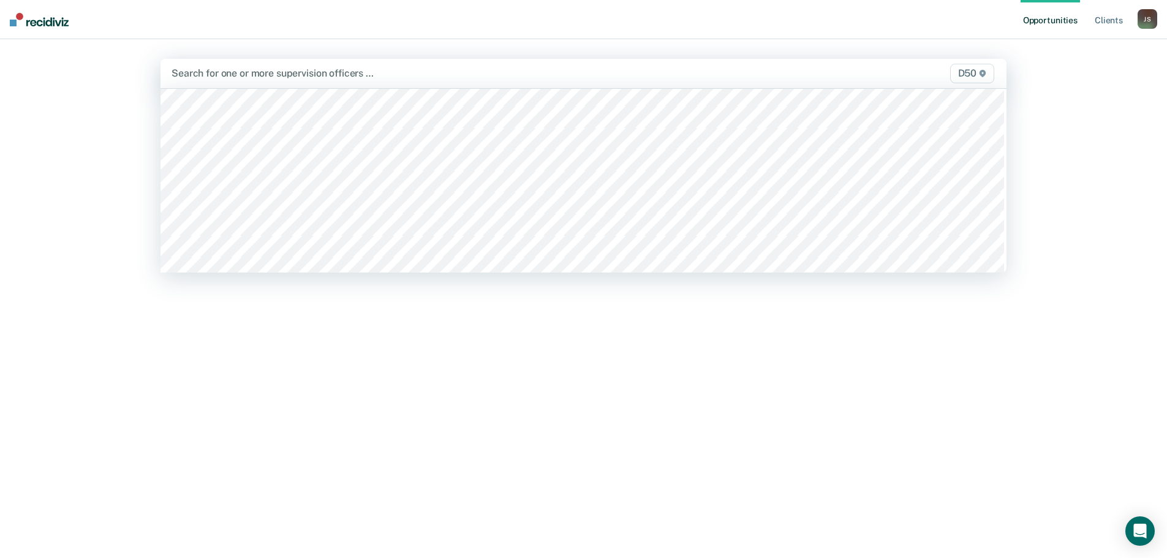
scroll to position [674, 0]
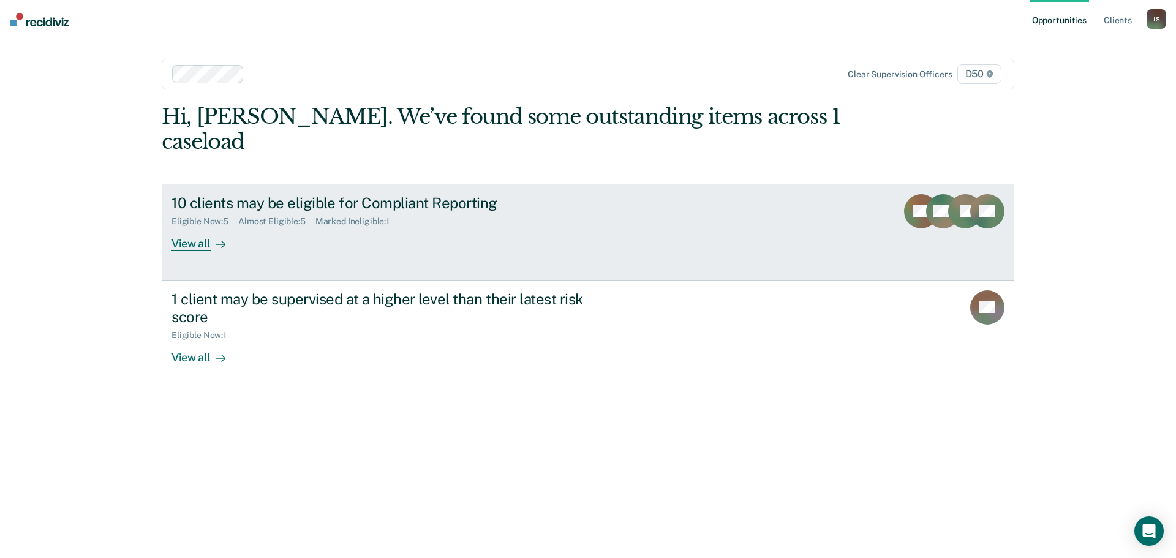
click at [193, 227] on div "View all" at bounding box center [205, 239] width 69 height 24
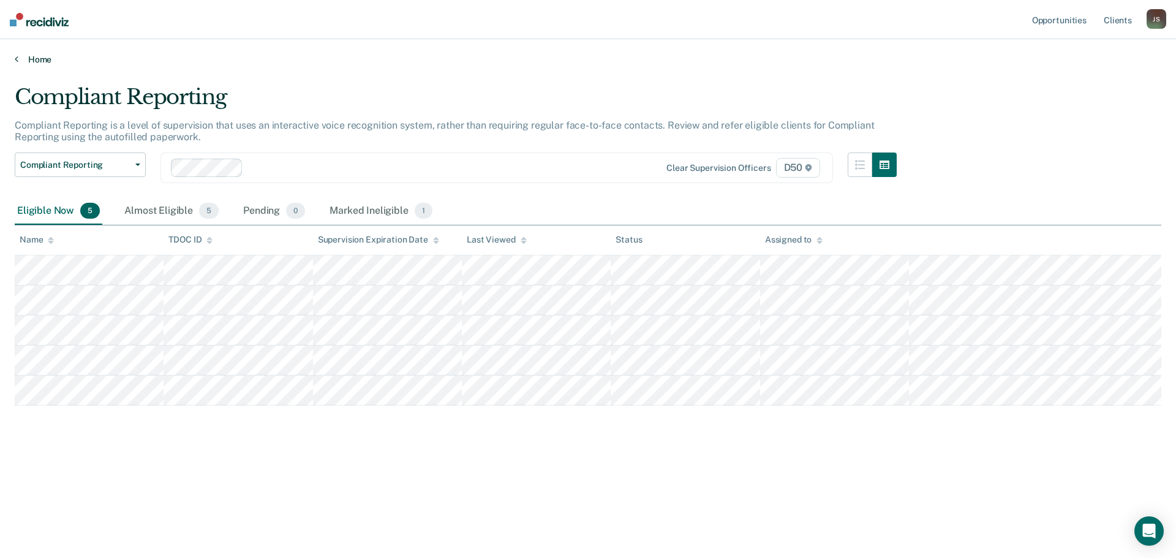
click at [39, 62] on link "Home" at bounding box center [588, 59] width 1147 height 11
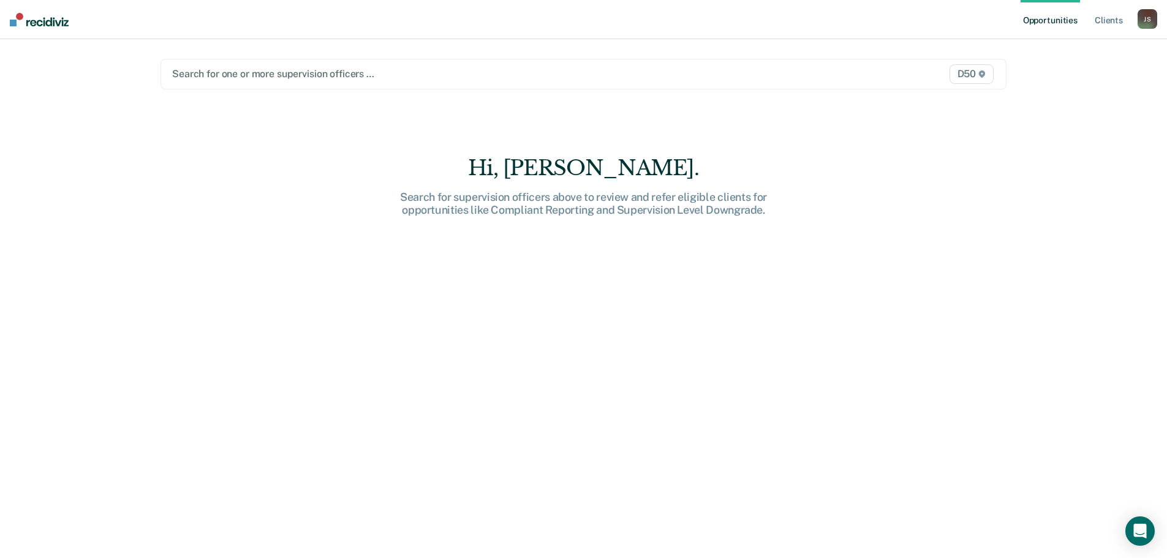
click at [202, 78] on div at bounding box center [459, 74] width 575 height 14
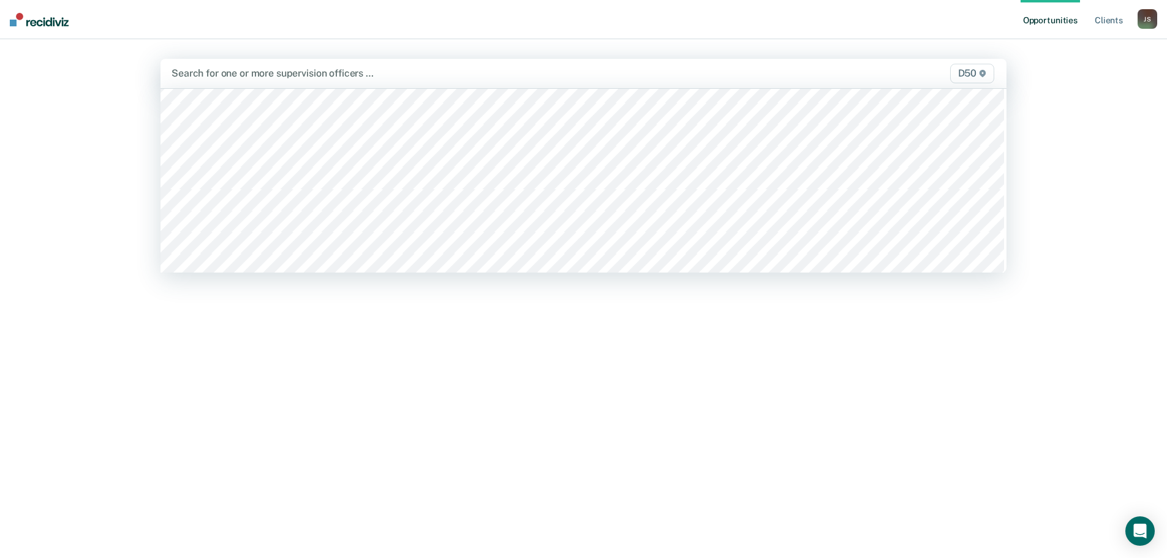
scroll to position [674, 0]
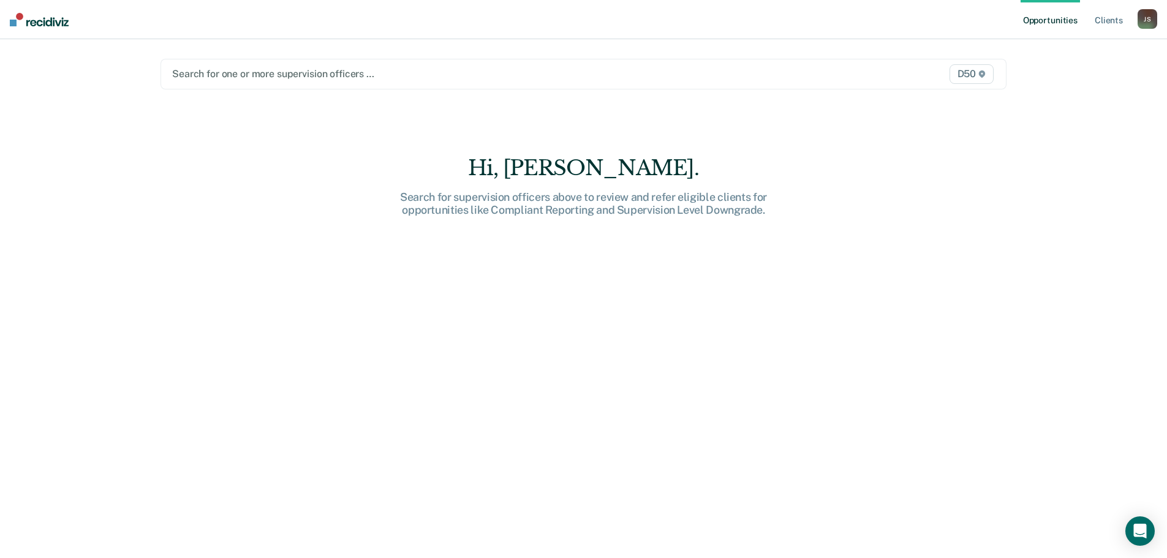
click at [214, 70] on div at bounding box center [459, 74] width 575 height 14
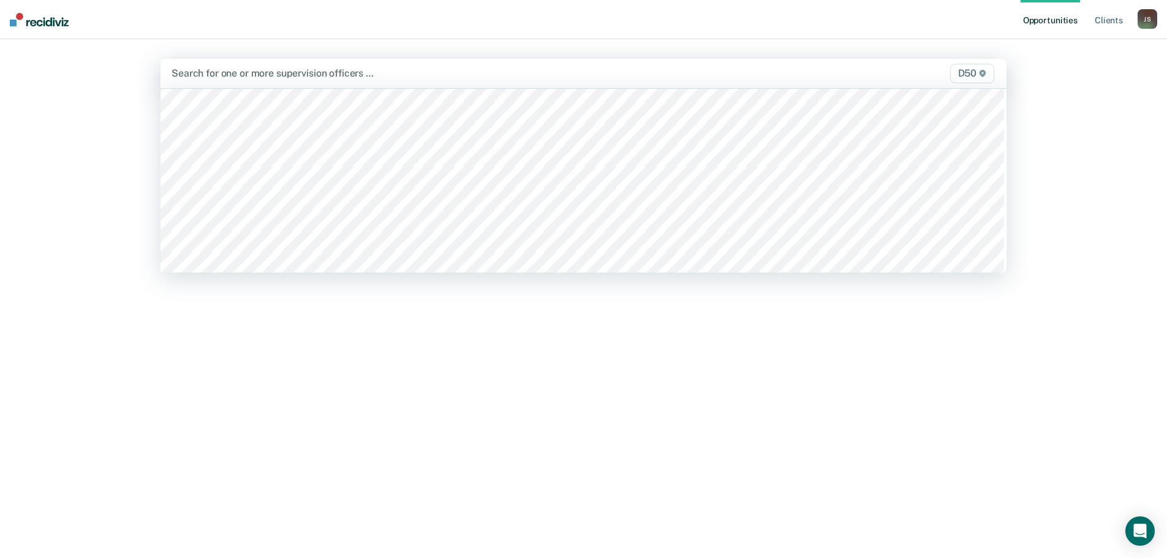
scroll to position [759, 0]
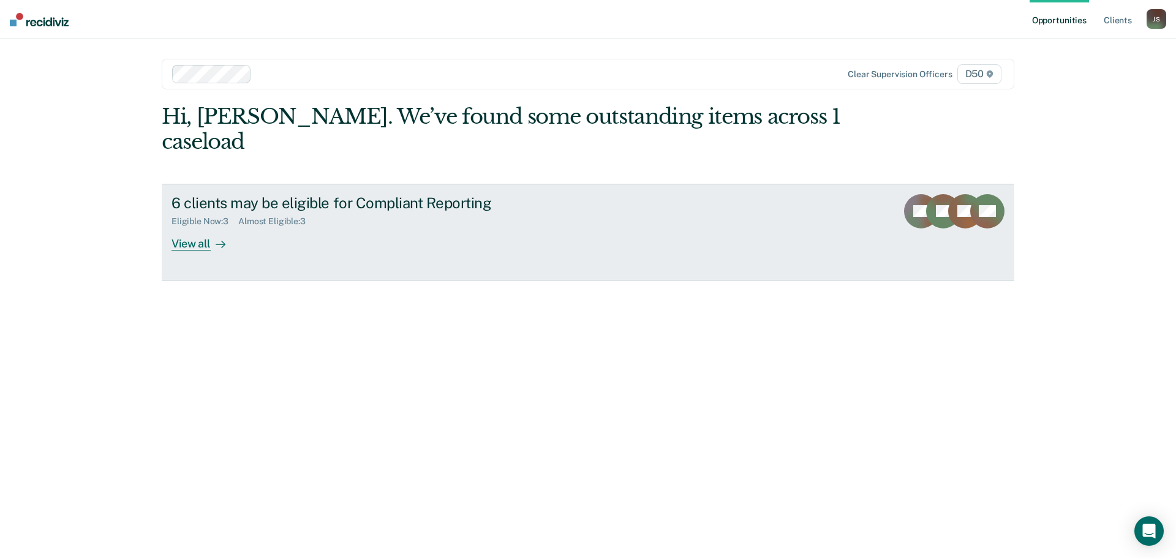
click at [307, 194] on div "6 clients may be eligible for Compliant Reporting" at bounding box center [386, 203] width 430 height 18
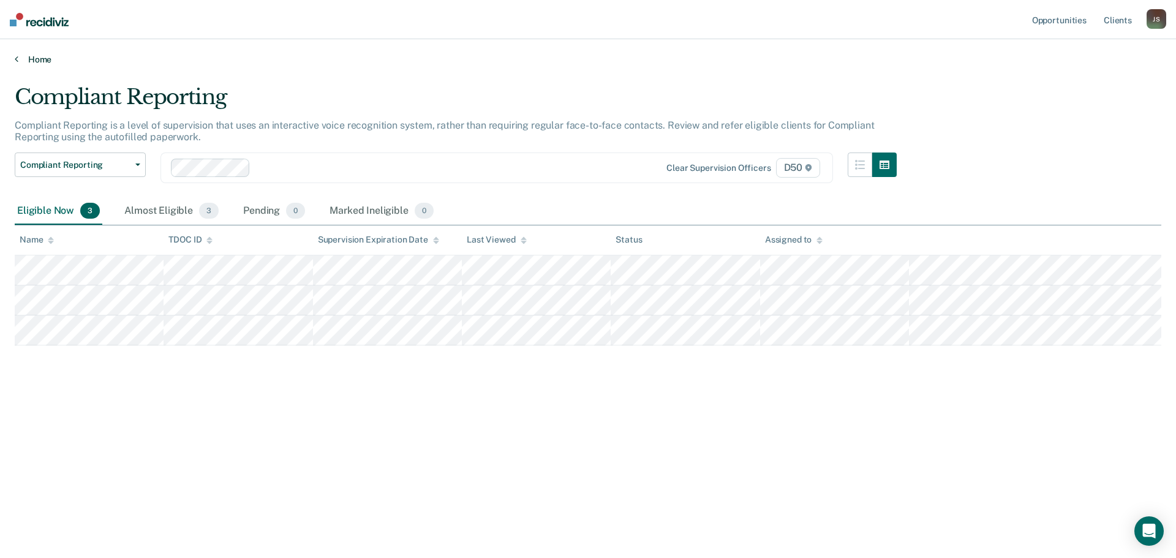
click at [54, 61] on link "Home" at bounding box center [588, 59] width 1147 height 11
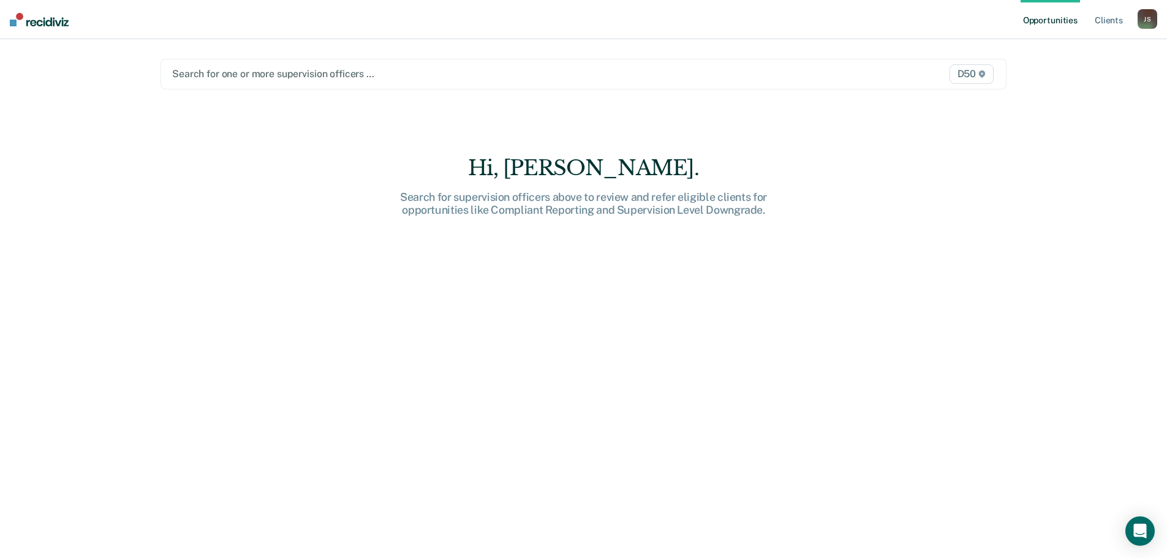
click at [233, 83] on div "Search for one or more supervision officers … D50" at bounding box center [583, 74] width 846 height 31
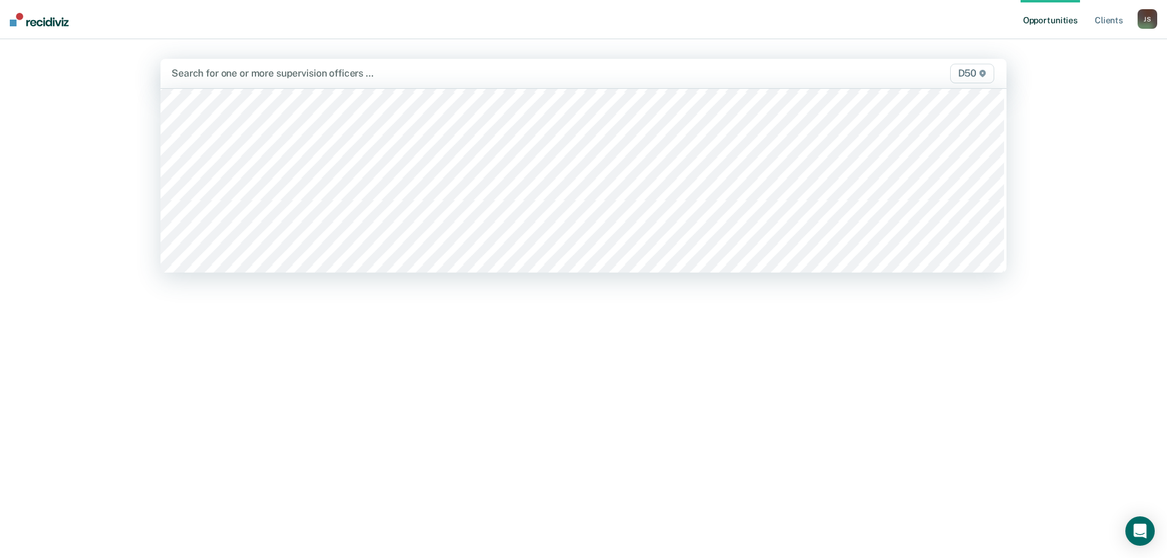
scroll to position [735, 0]
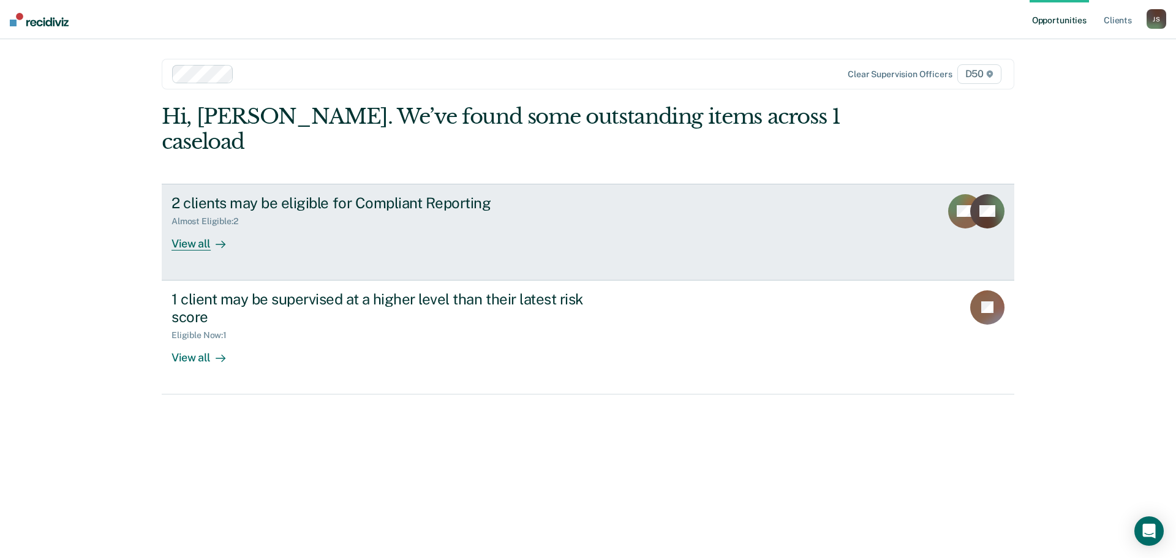
click at [247, 194] on div "2 clients may be eligible for Compliant Reporting" at bounding box center [386, 203] width 430 height 18
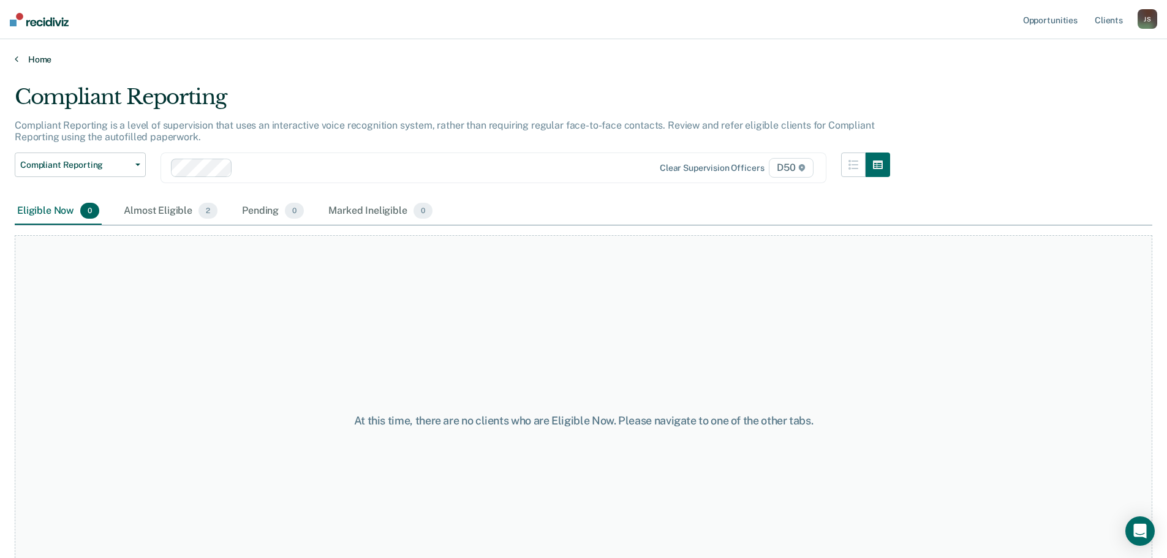
click at [49, 55] on link "Home" at bounding box center [583, 59] width 1137 height 11
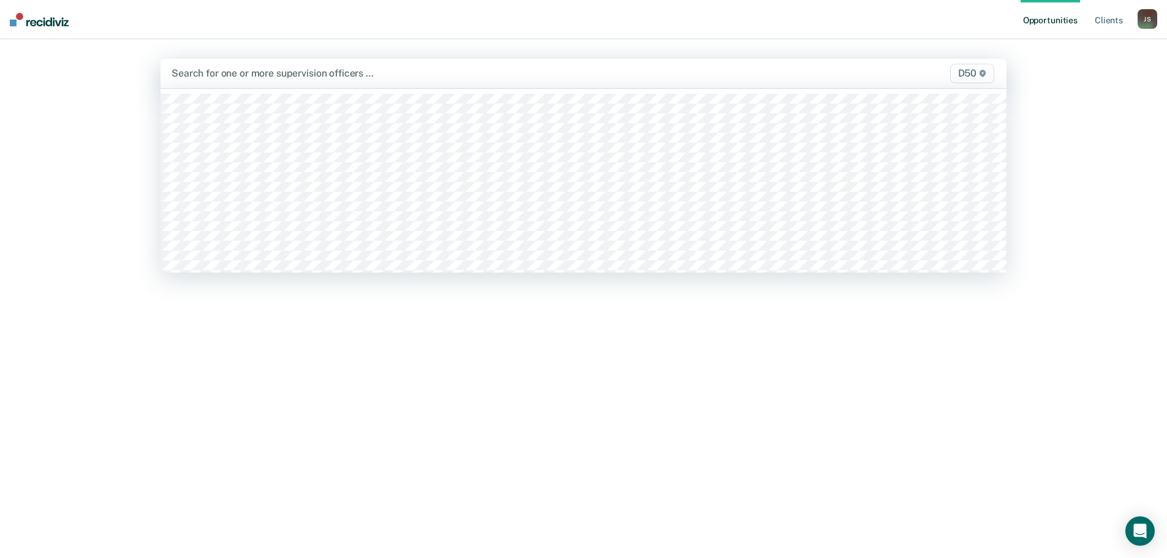
click at [220, 77] on div at bounding box center [459, 73] width 576 height 14
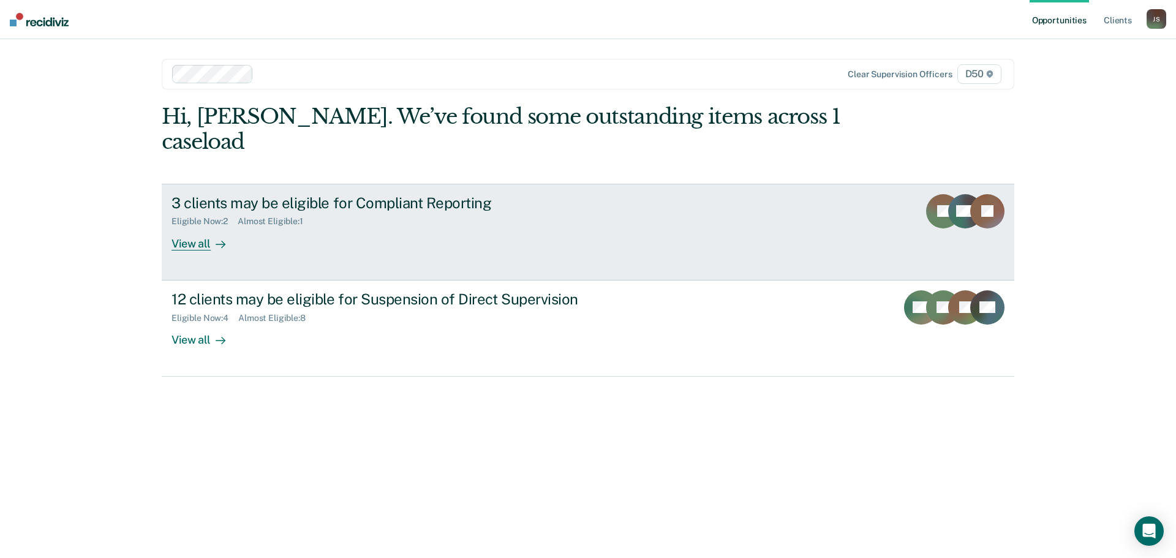
click at [198, 227] on div "View all" at bounding box center [205, 239] width 69 height 24
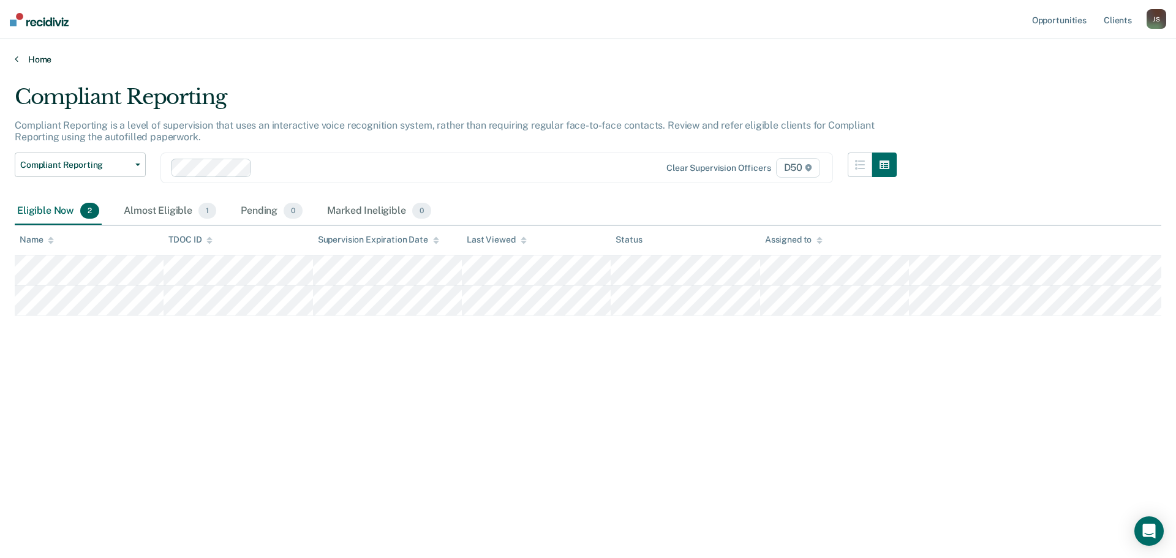
click at [53, 59] on link "Home" at bounding box center [588, 59] width 1147 height 11
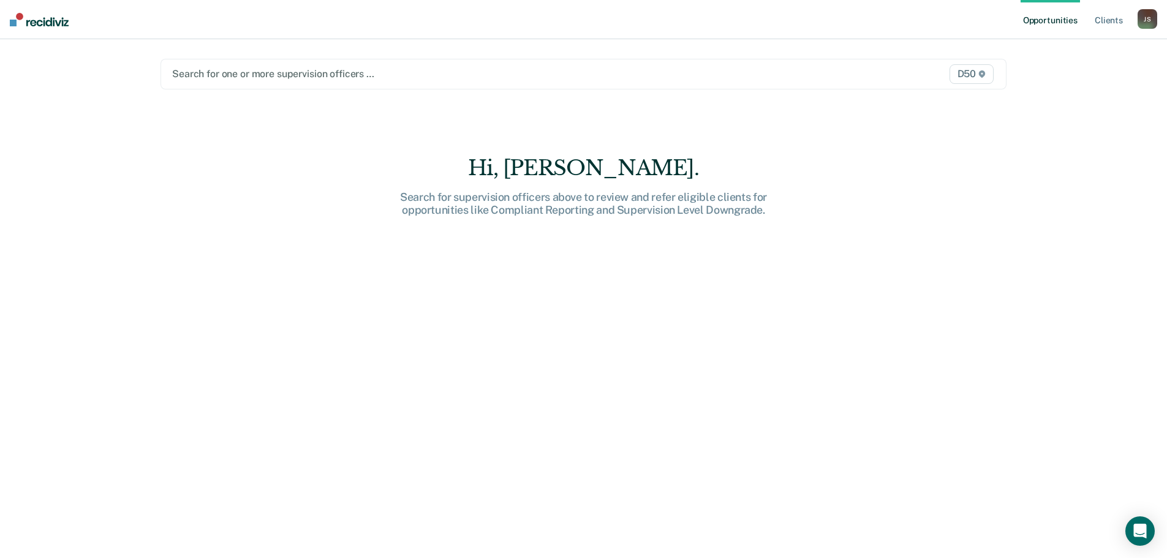
click at [236, 76] on div at bounding box center [459, 74] width 575 height 14
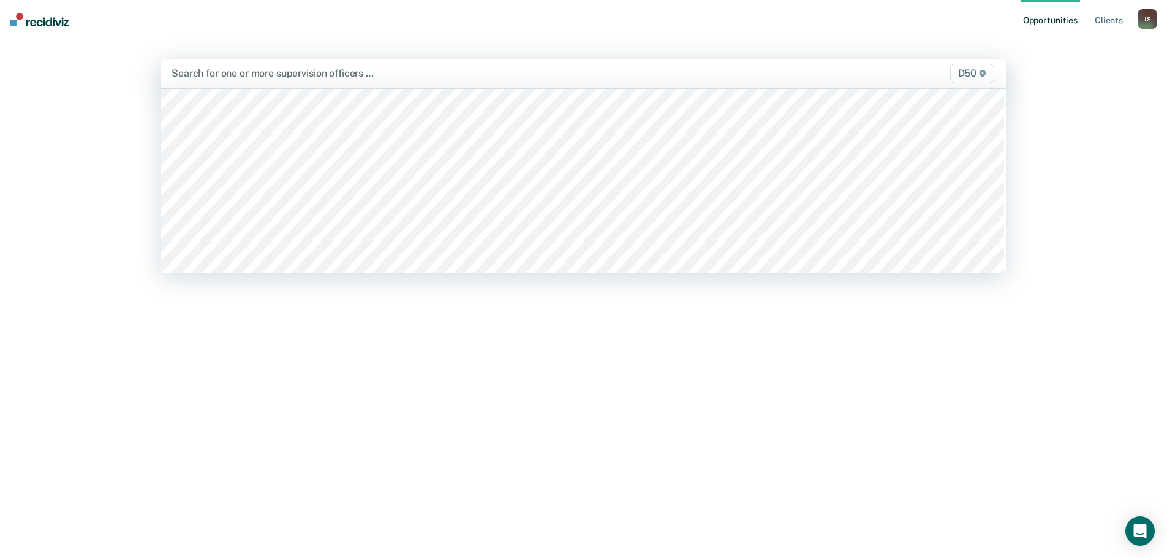
scroll to position [735, 0]
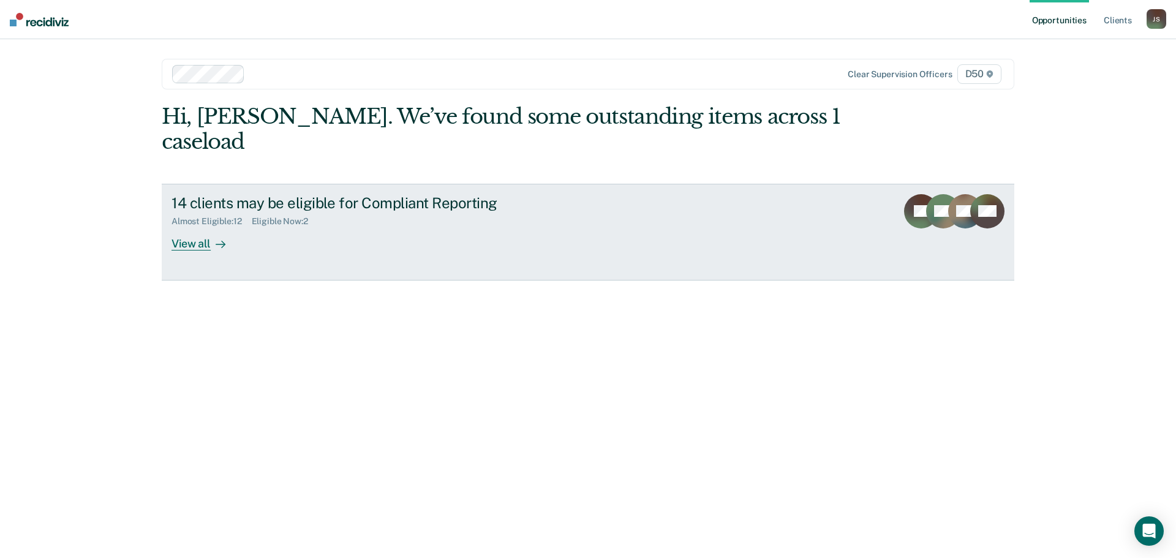
click at [292, 194] on div "14 clients may be eligible for Compliant Reporting" at bounding box center [386, 203] width 430 height 18
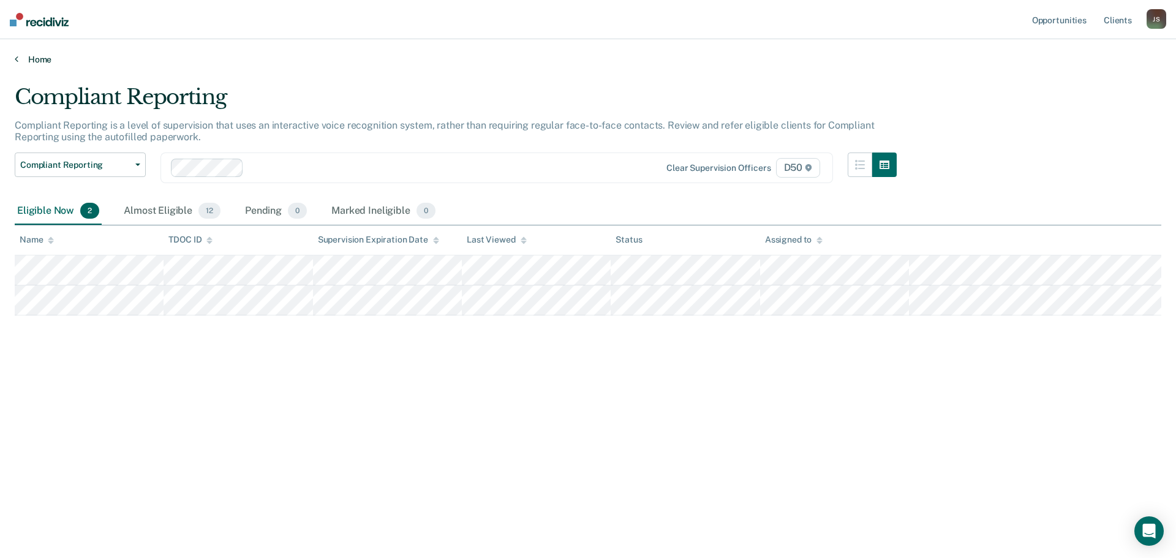
click at [47, 59] on link "Home" at bounding box center [588, 59] width 1147 height 11
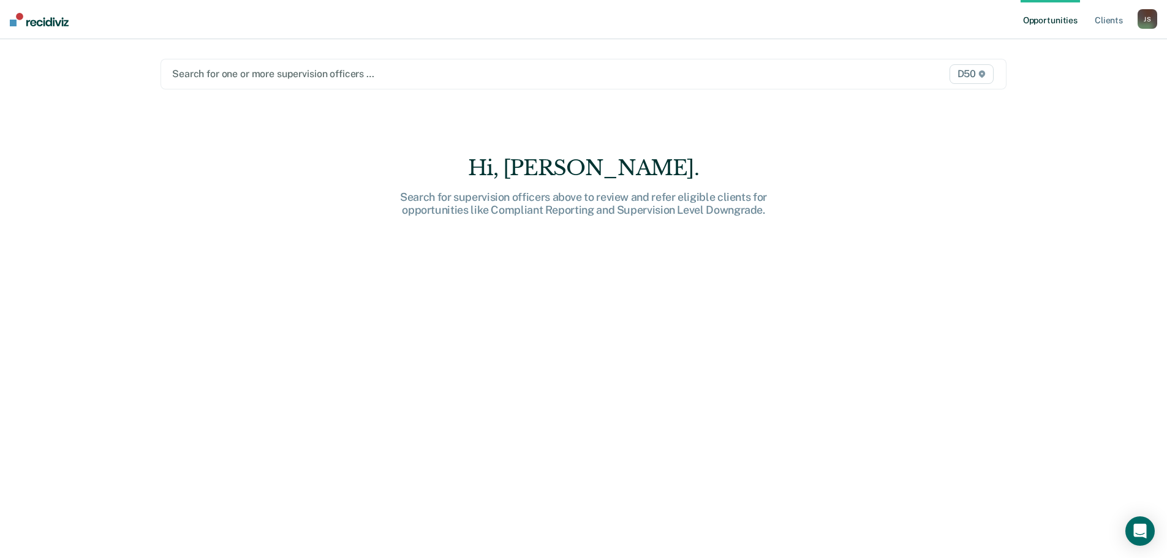
click at [222, 75] on div at bounding box center [459, 74] width 575 height 14
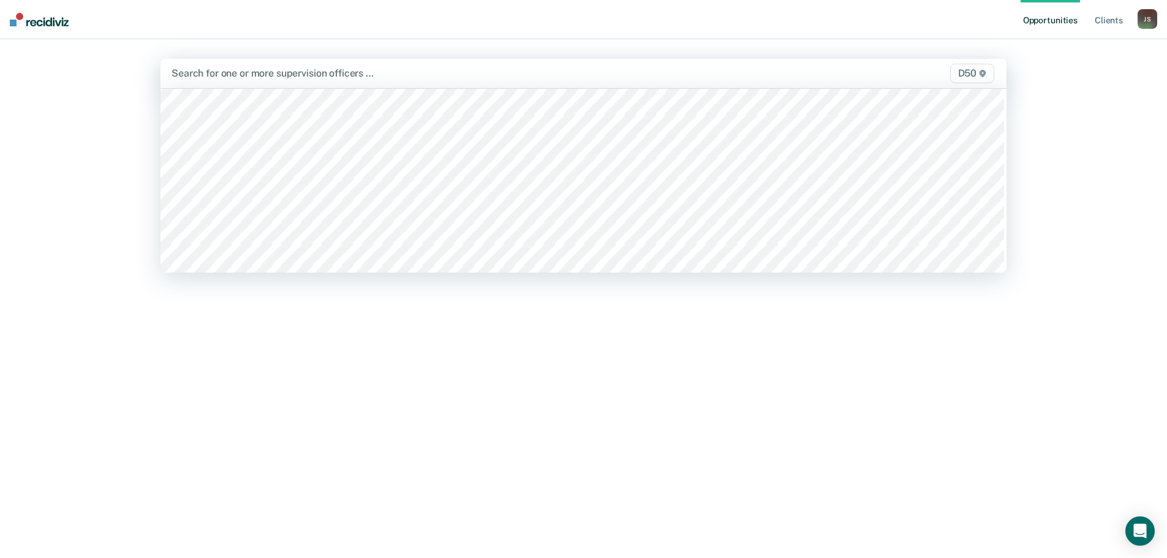
scroll to position [821, 0]
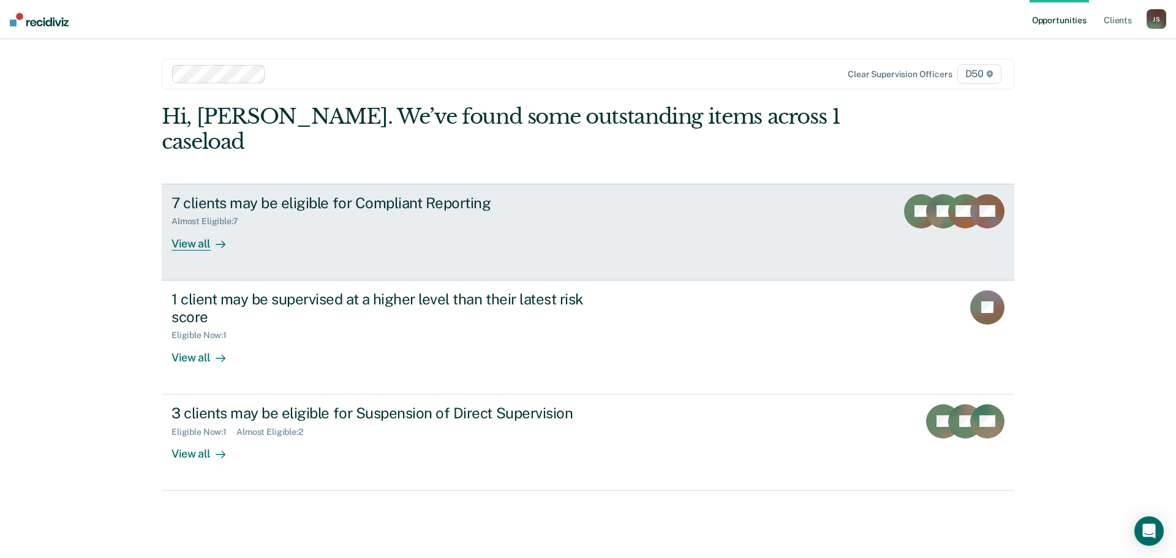
click at [200, 194] on div "7 clients may be eligible for Compliant Reporting" at bounding box center [386, 203] width 430 height 18
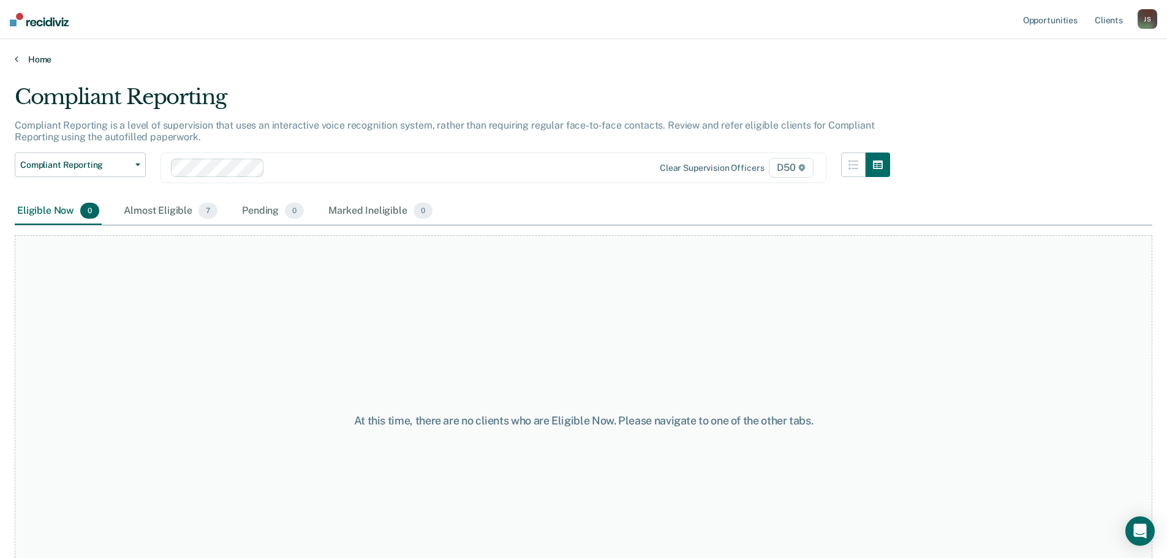
click at [48, 61] on link "Home" at bounding box center [583, 59] width 1137 height 11
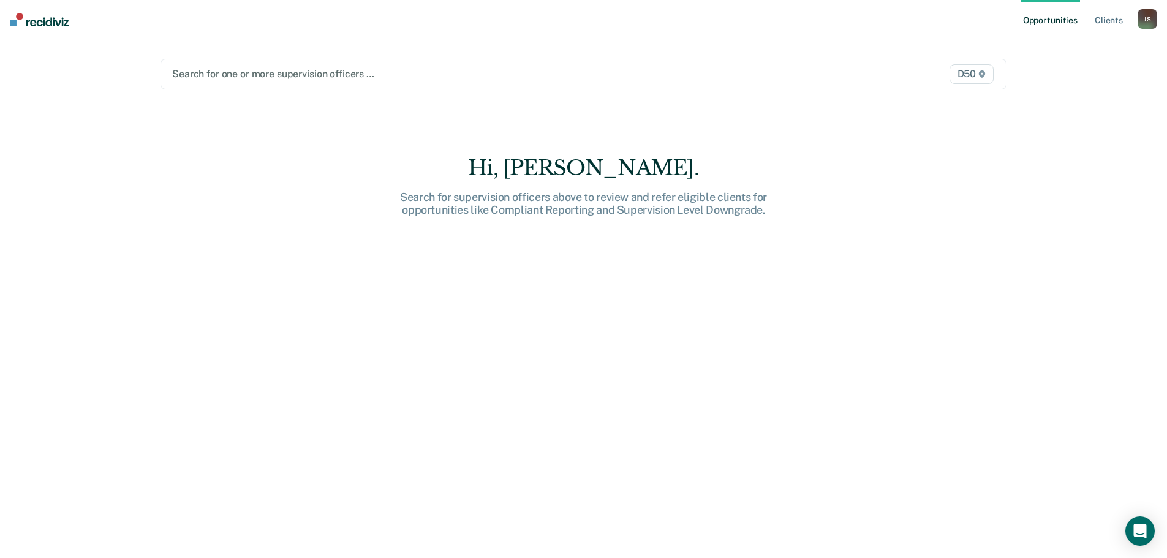
click at [254, 74] on div at bounding box center [459, 74] width 575 height 14
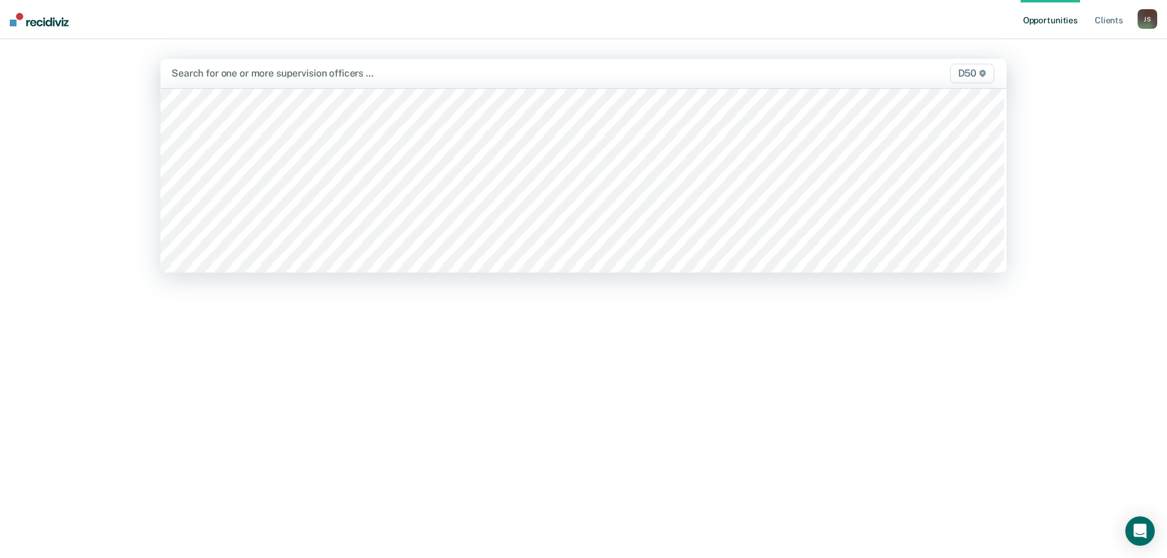
scroll to position [882, 0]
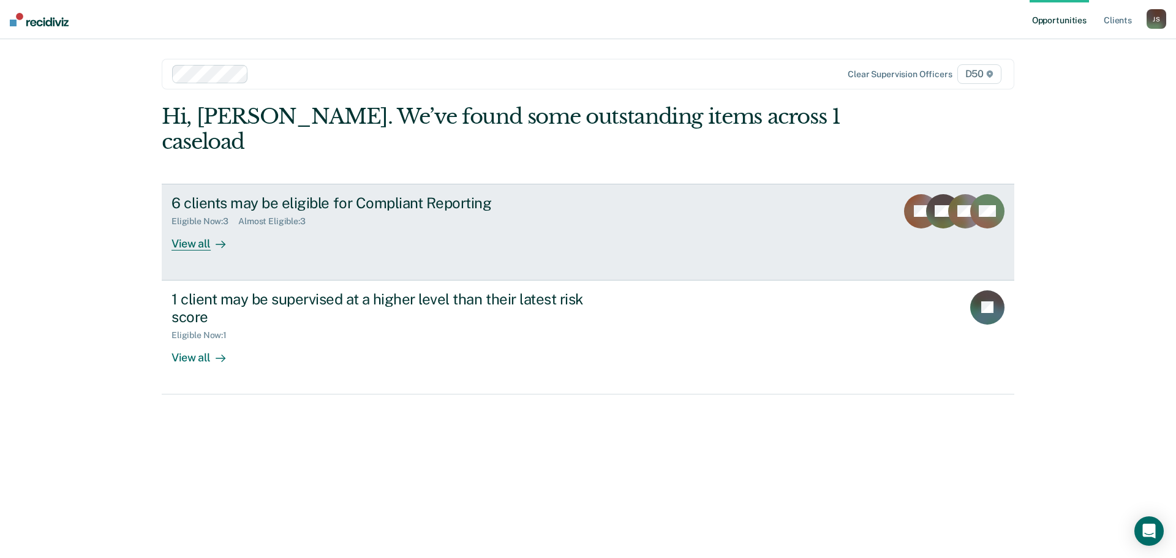
click at [222, 194] on div "6 clients may be eligible for Compliant Reporting" at bounding box center [386, 203] width 430 height 18
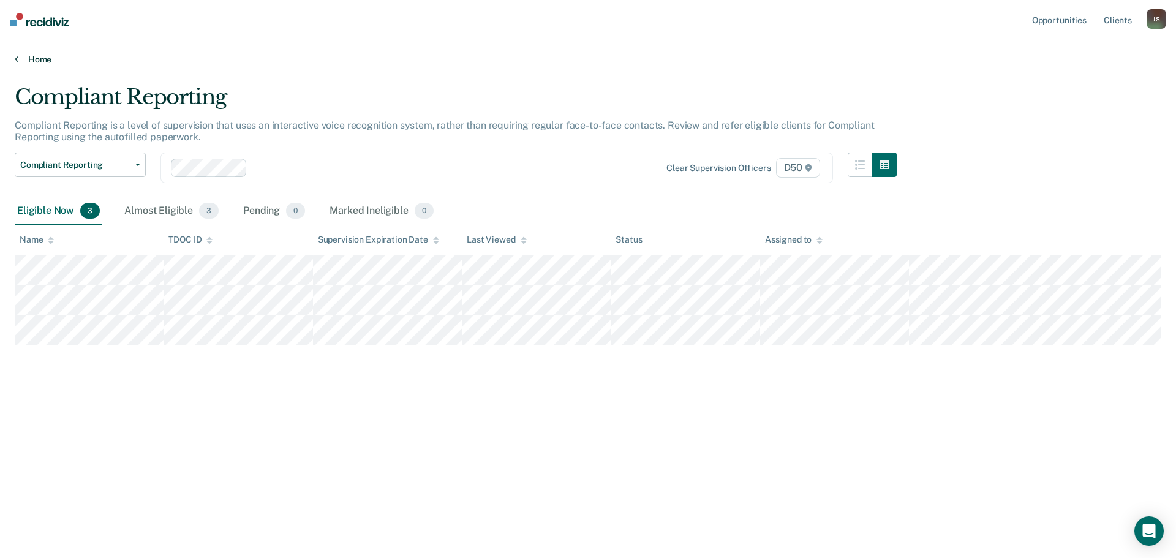
click at [27, 56] on link "Home" at bounding box center [588, 59] width 1147 height 11
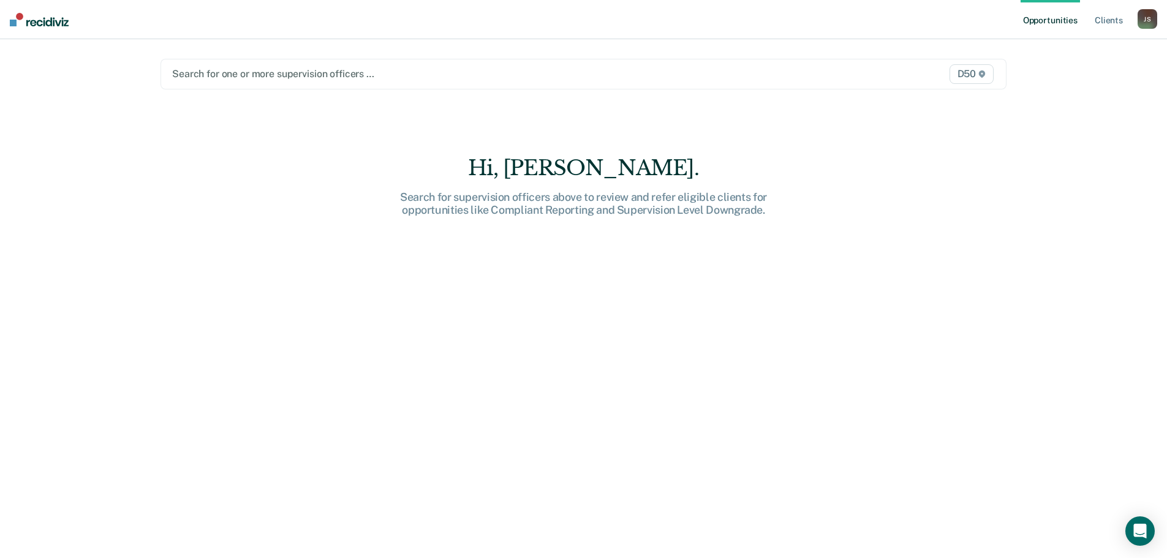
click at [239, 63] on div "Search for one or more supervision officers … D50" at bounding box center [583, 74] width 846 height 31
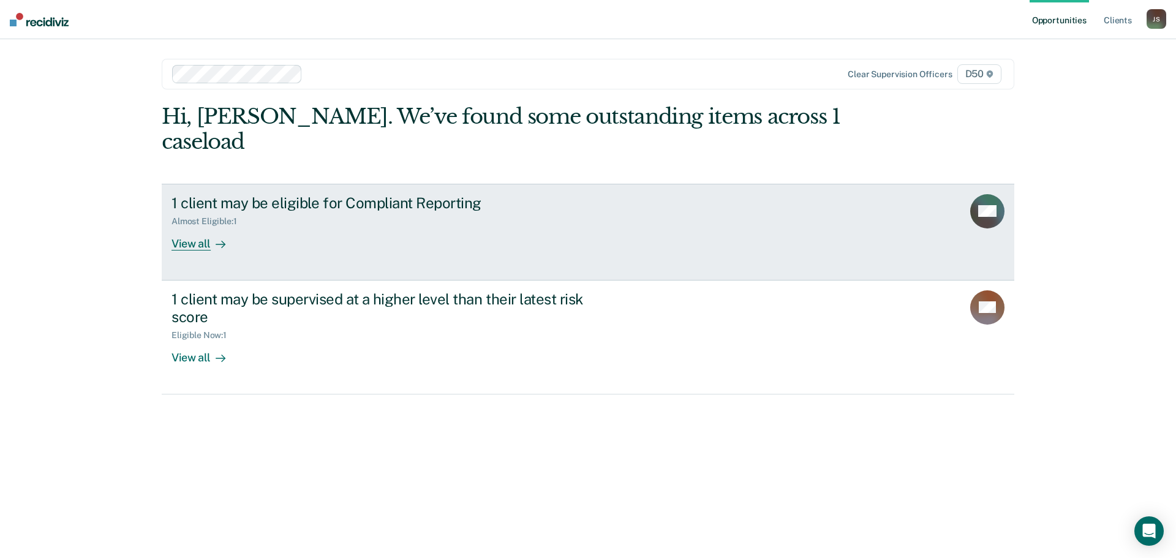
click at [251, 194] on div "1 client may be eligible for Compliant Reporting" at bounding box center [386, 203] width 430 height 18
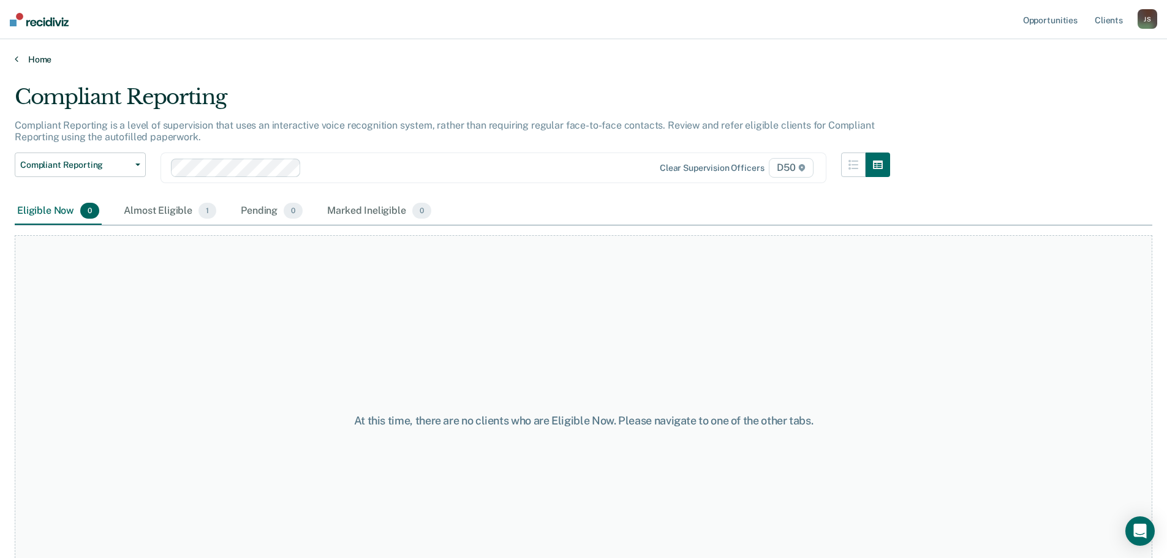
click at [29, 61] on link "Home" at bounding box center [583, 59] width 1137 height 11
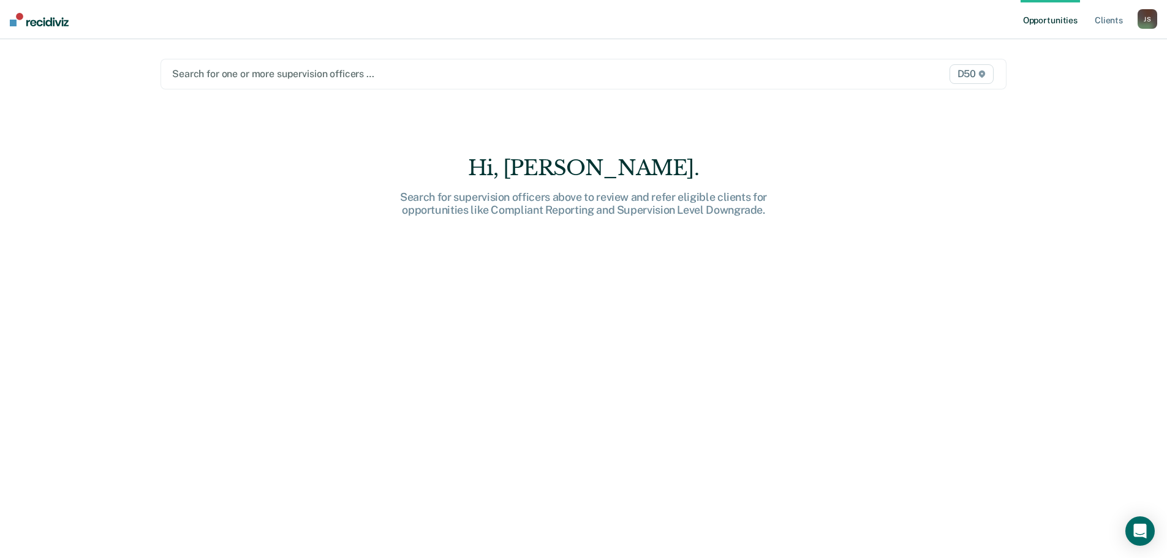
click at [203, 79] on div at bounding box center [459, 74] width 575 height 14
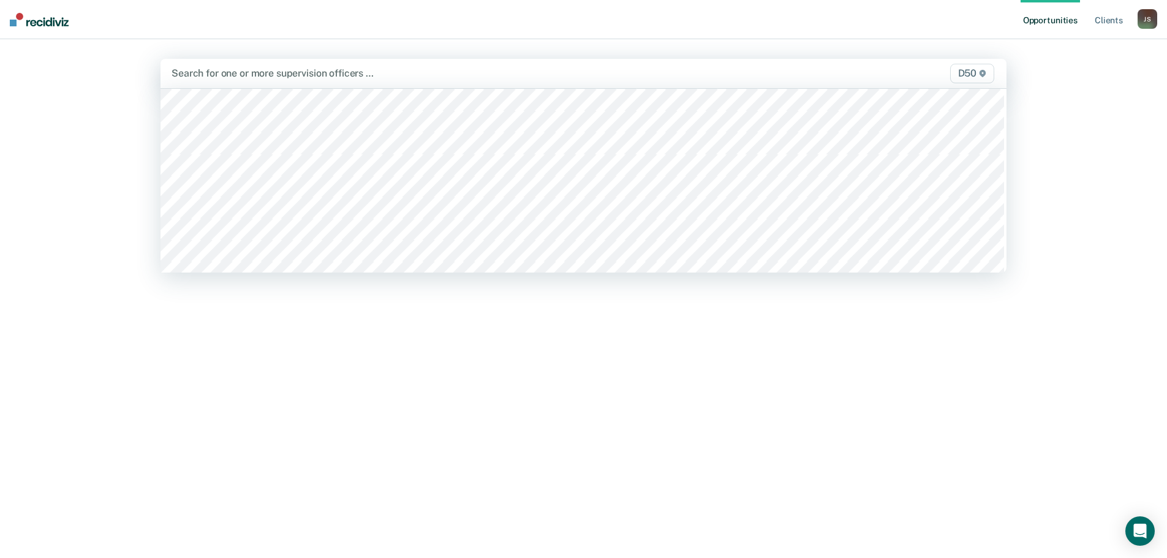
scroll to position [882, 0]
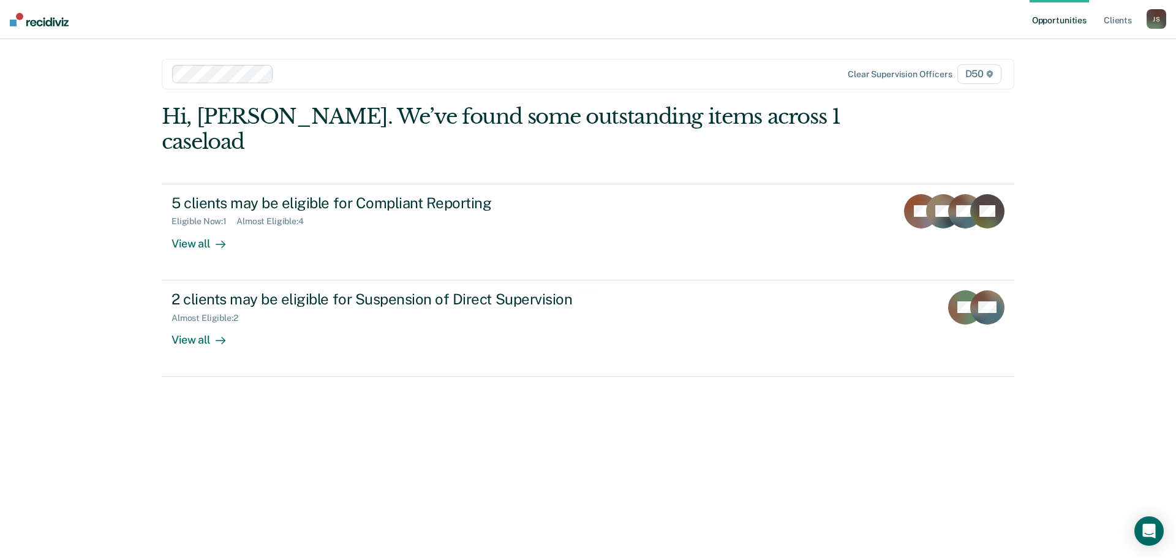
click at [236, 184] on div "Loading data..." at bounding box center [588, 314] width 853 height 421
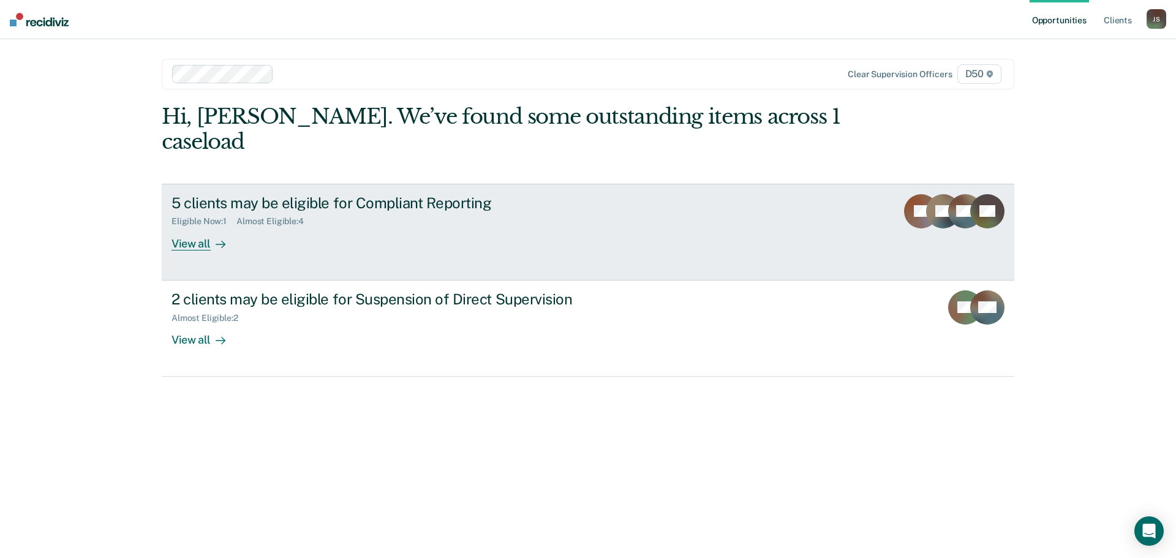
click at [260, 194] on div "5 clients may be eligible for Compliant Reporting" at bounding box center [386, 203] width 430 height 18
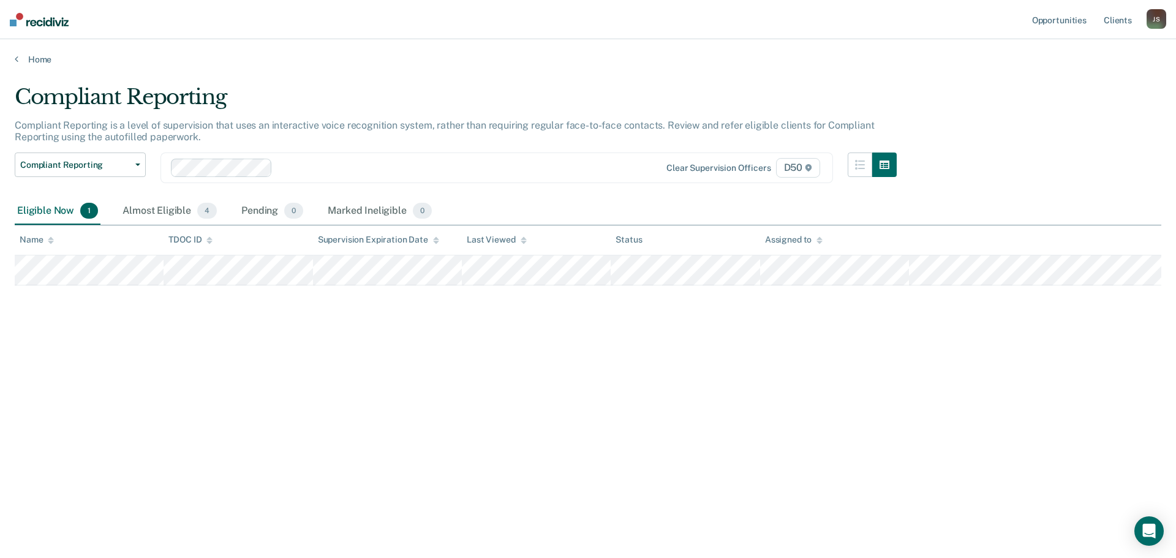
click at [29, 52] on div "Home" at bounding box center [588, 52] width 1176 height 26
click at [35, 60] on link "Home" at bounding box center [588, 59] width 1147 height 11
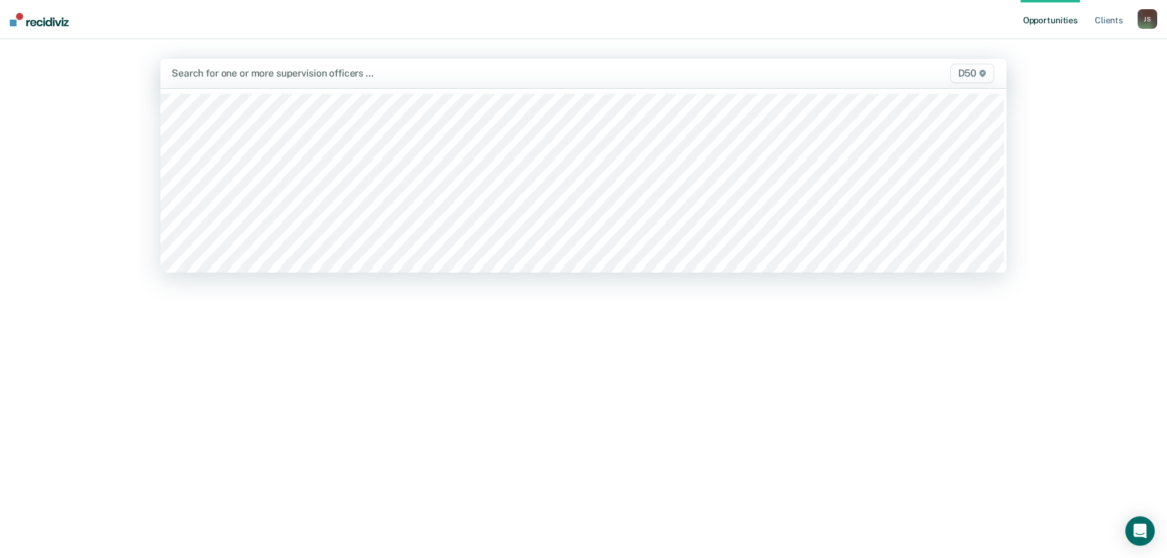
click at [240, 75] on div at bounding box center [459, 73] width 576 height 14
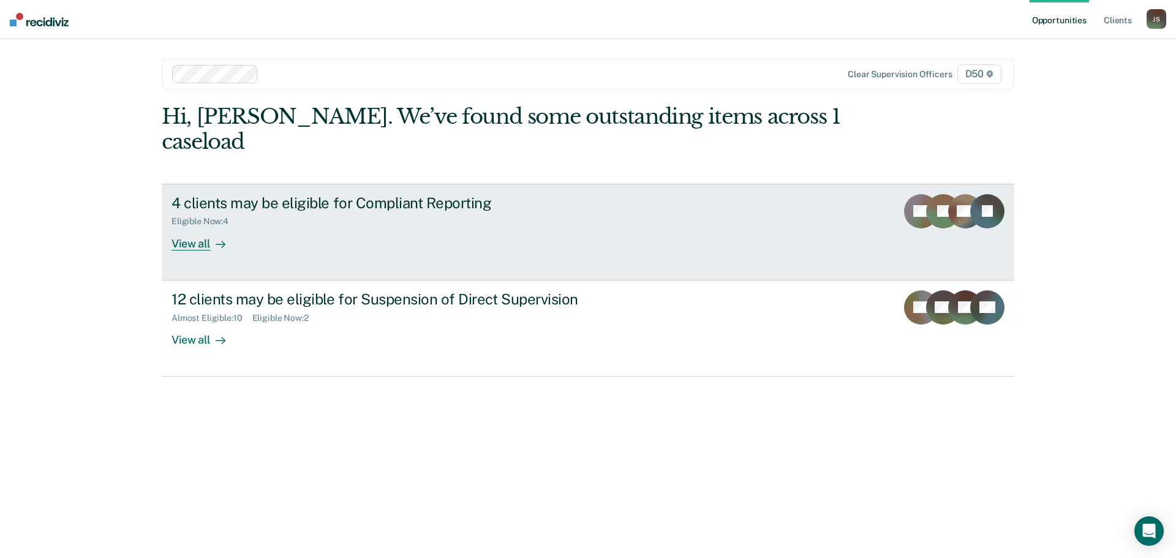
click at [260, 194] on div "4 clients may be eligible for Compliant Reporting" at bounding box center [386, 203] width 430 height 18
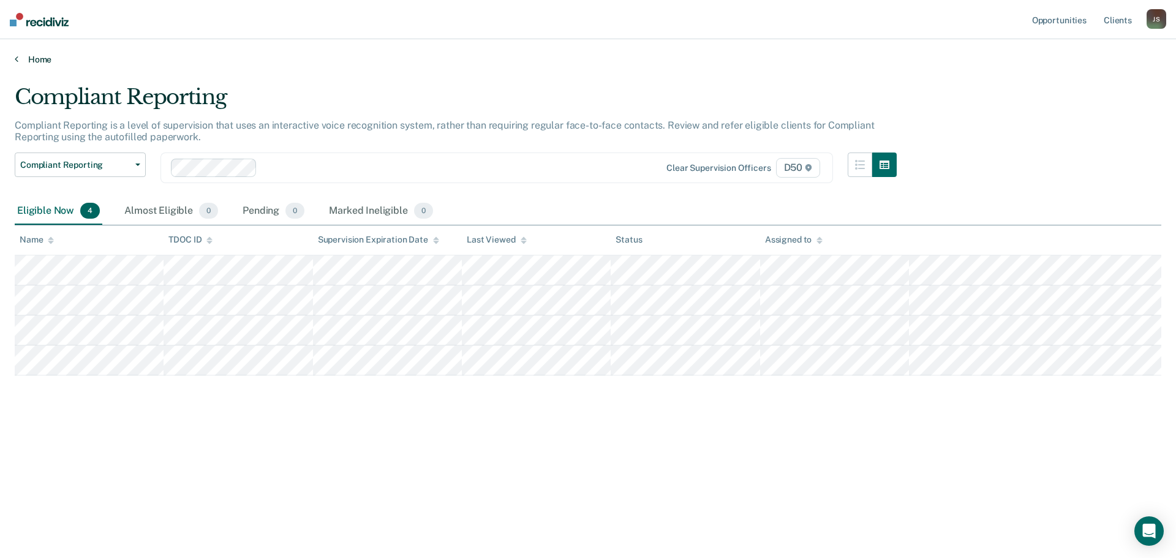
click at [47, 59] on link "Home" at bounding box center [588, 59] width 1147 height 11
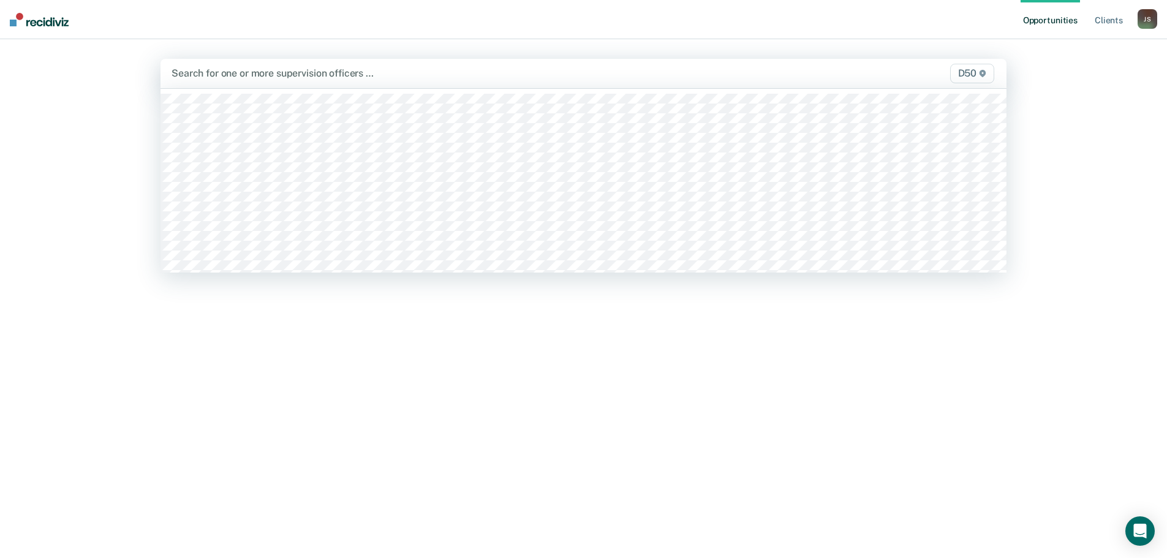
click at [244, 77] on div at bounding box center [459, 73] width 576 height 14
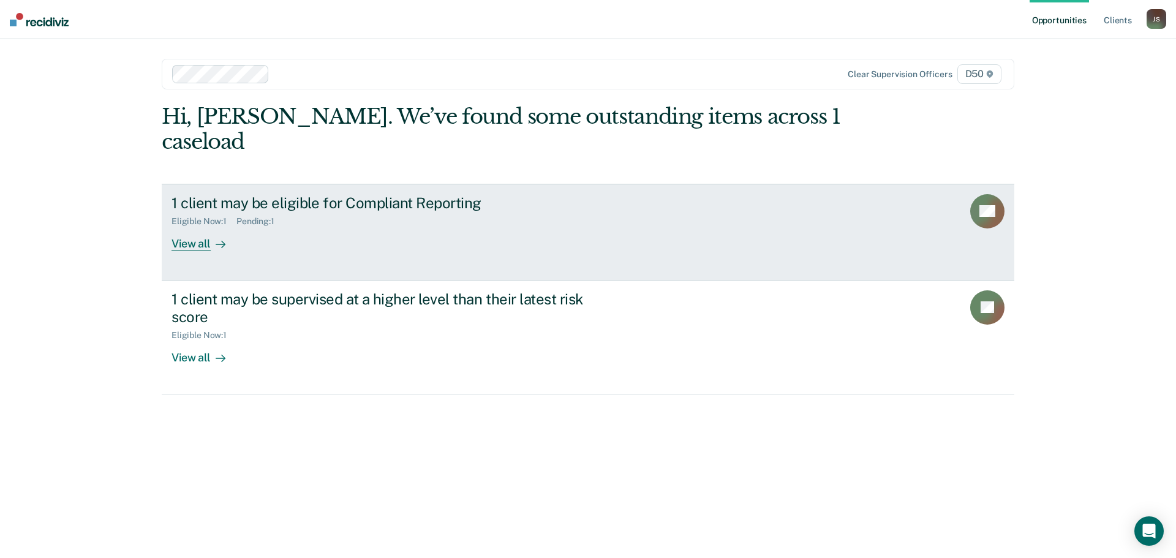
click at [302, 194] on div "1 client may be eligible for Compliant Reporting" at bounding box center [386, 203] width 430 height 18
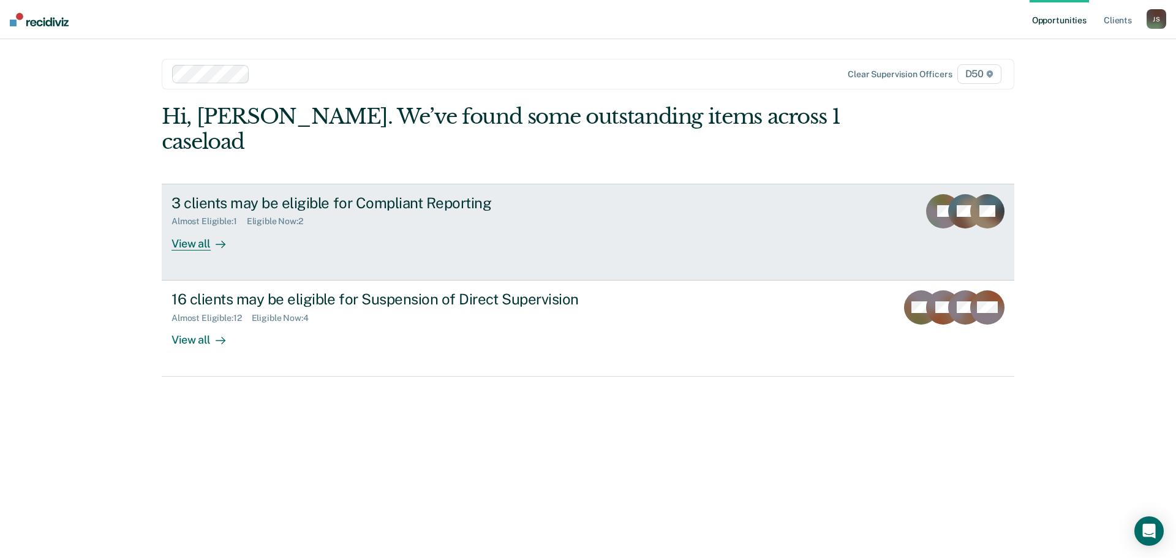
click at [229, 194] on div "3 clients may be eligible for Compliant Reporting" at bounding box center [386, 203] width 430 height 18
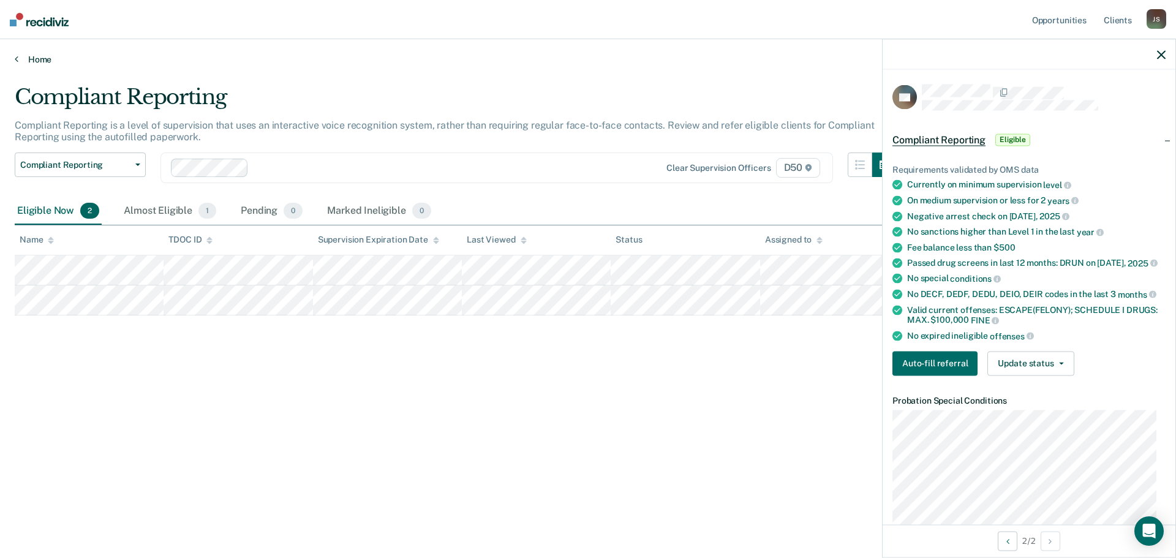
click at [36, 63] on link "Home" at bounding box center [588, 59] width 1147 height 11
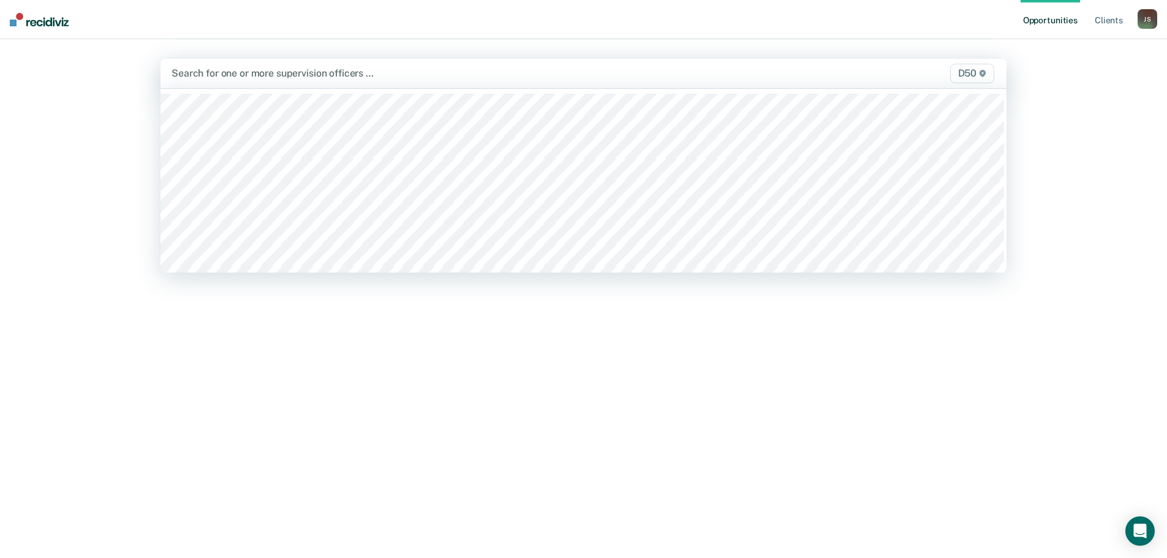
drag, startPoint x: 248, startPoint y: 85, endPoint x: 238, endPoint y: 75, distance: 13.9
click at [238, 75] on div at bounding box center [459, 73] width 576 height 14
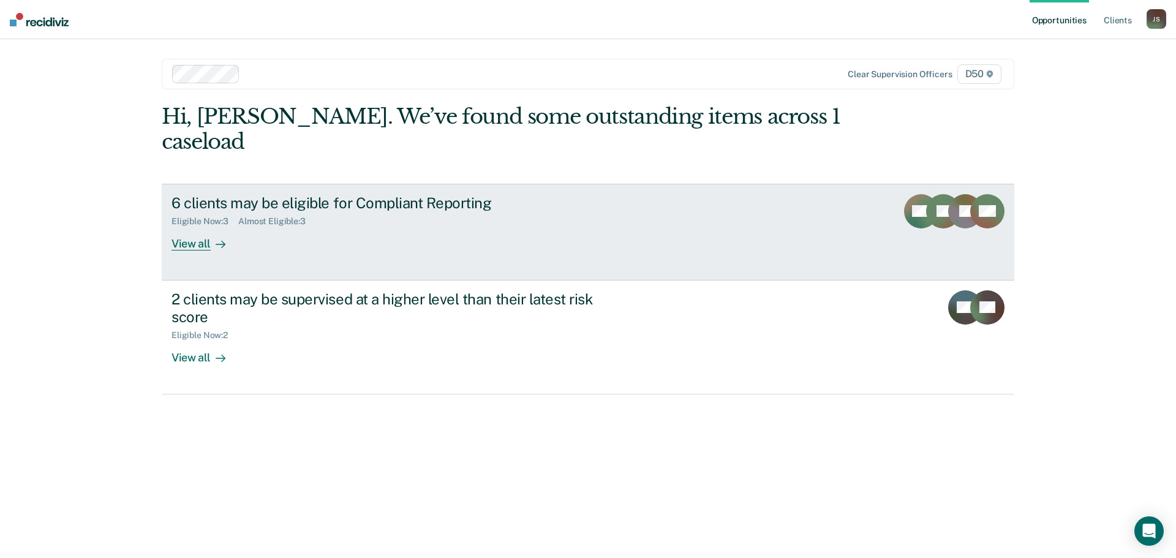
click at [451, 211] on div "Eligible Now : 3 Almost Eligible : 3" at bounding box center [386, 218] width 430 height 15
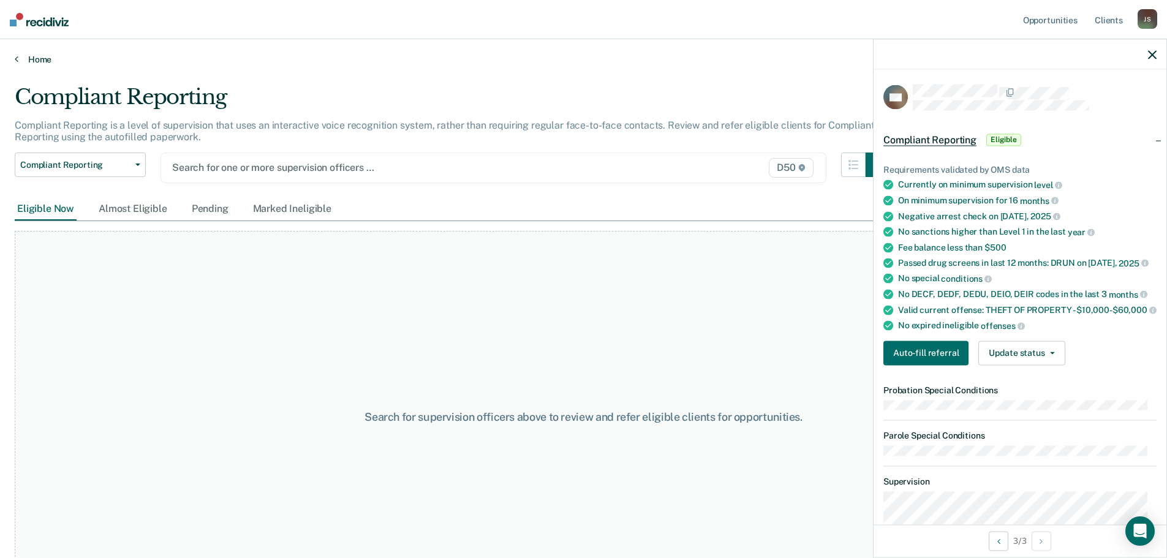
click at [33, 63] on link "Home" at bounding box center [583, 59] width 1137 height 11
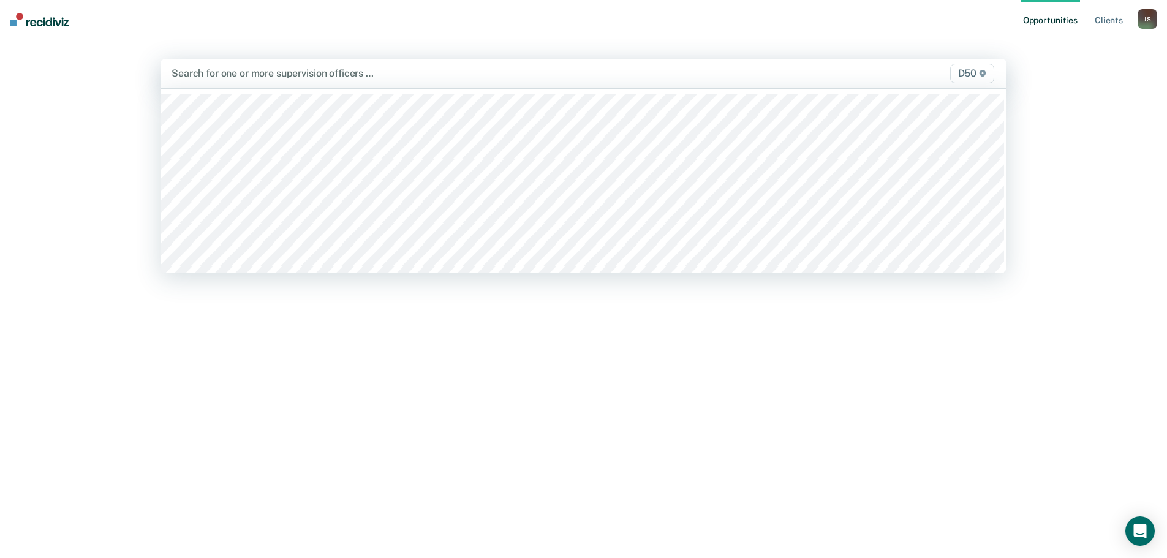
click at [213, 80] on div at bounding box center [459, 73] width 576 height 14
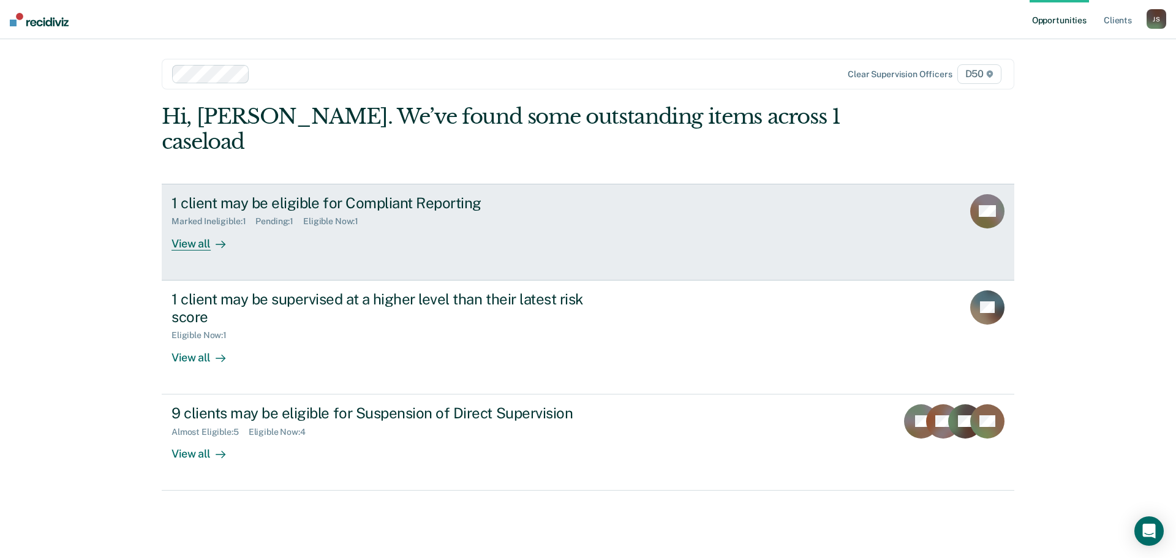
click at [285, 194] on div "1 client may be eligible for Compliant Reporting" at bounding box center [386, 203] width 430 height 18
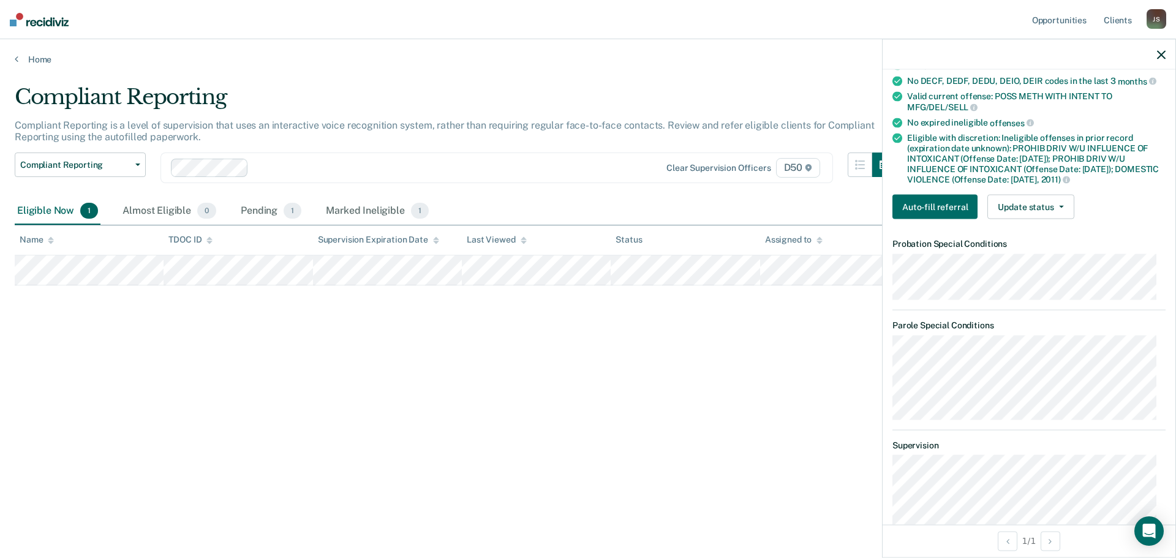
scroll to position [245, 0]
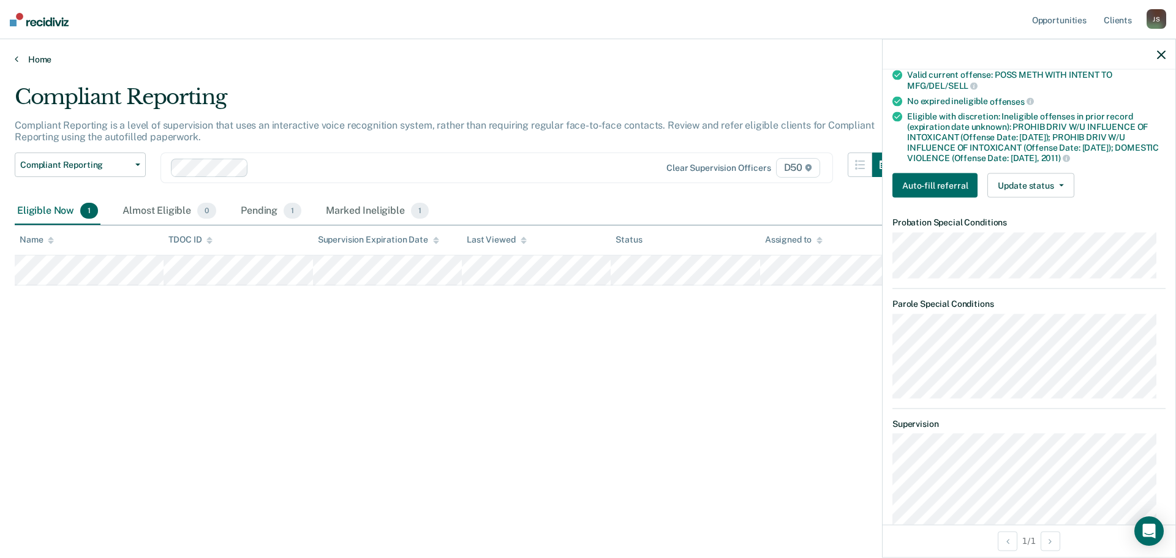
click at [36, 58] on link "Home" at bounding box center [588, 59] width 1147 height 11
